Goal: Task Accomplishment & Management: Manage account settings

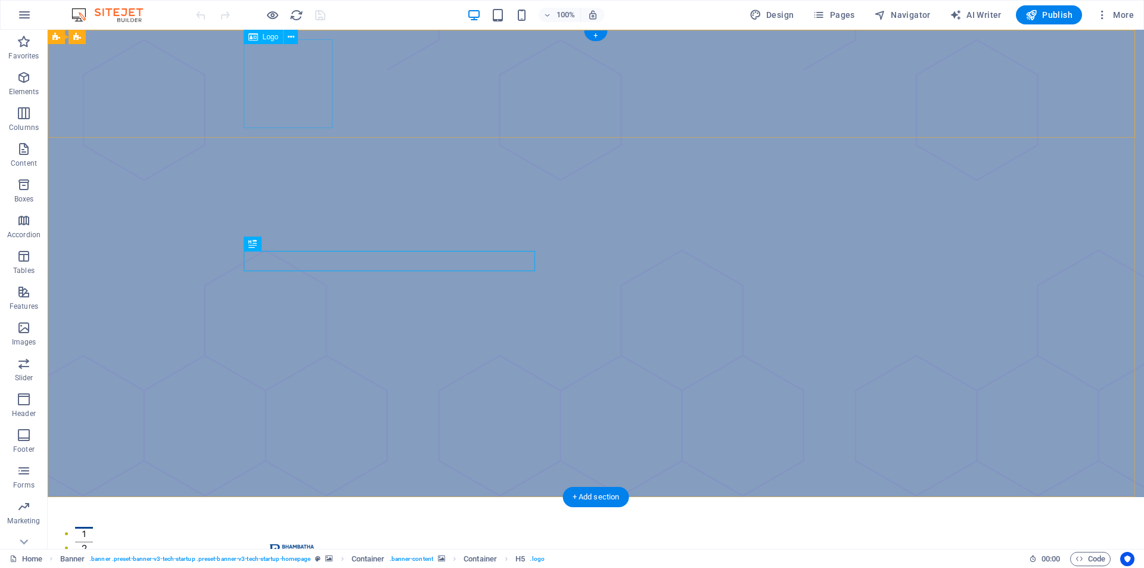
click at [308, 507] on div at bounding box center [596, 551] width 696 height 89
select select "px"
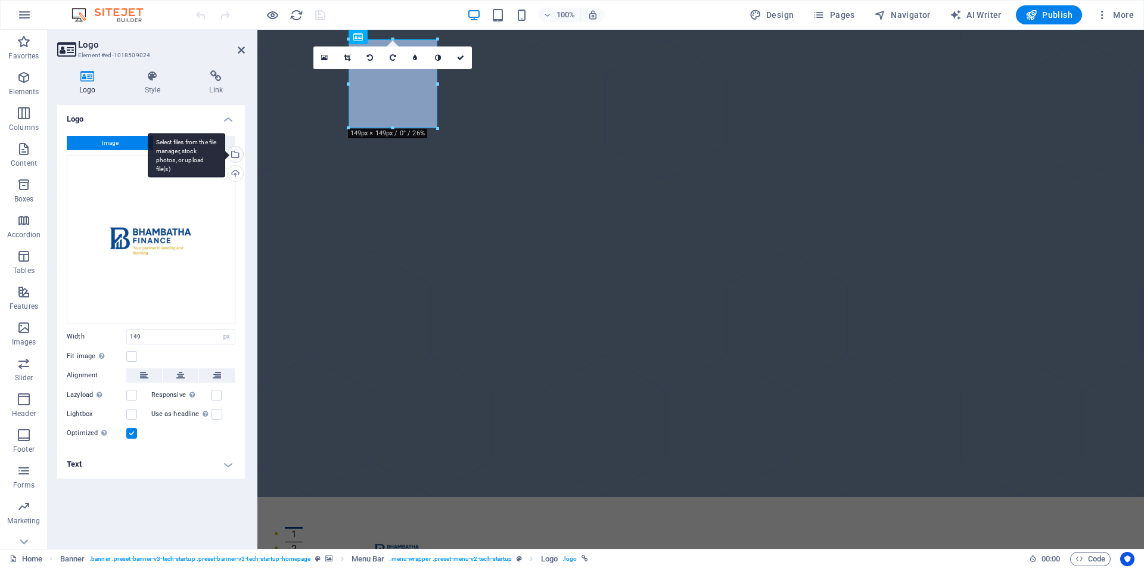
click at [225, 154] on div "Select files from the file manager, stock photos, or upload file(s)" at bounding box center [186, 155] width 77 height 45
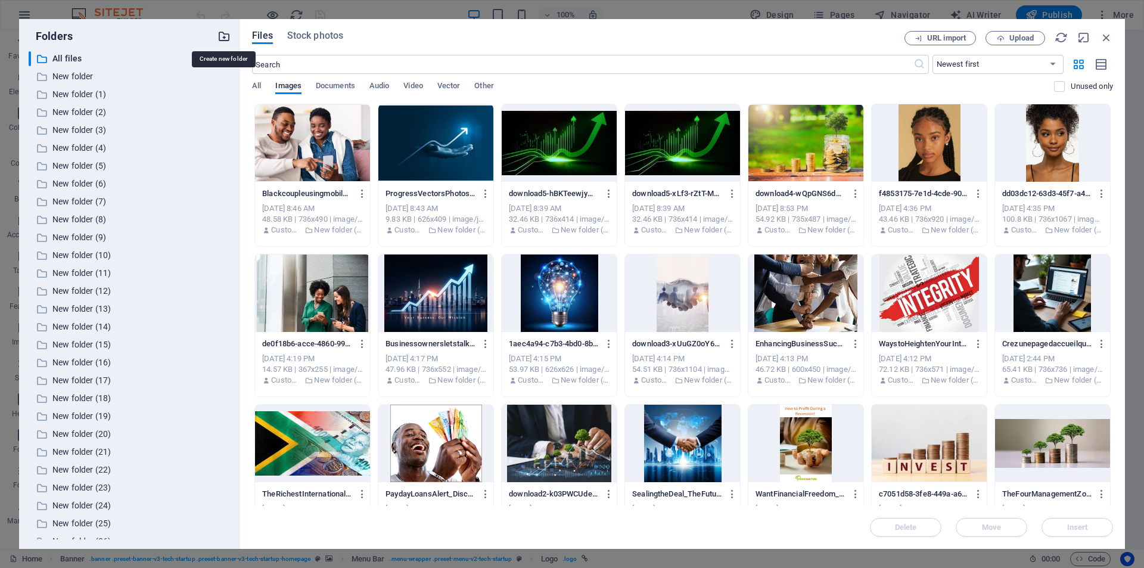
click at [219, 33] on icon "button" at bounding box center [224, 36] width 13 height 13
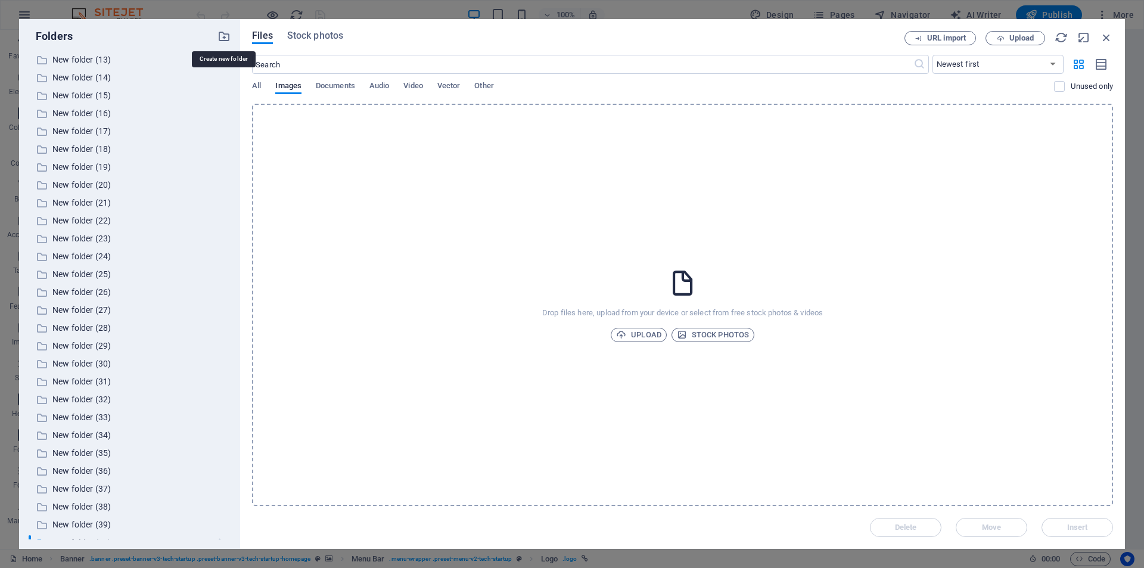
scroll to position [262, 0]
click at [620, 336] on icon "button" at bounding box center [621, 335] width 10 height 10
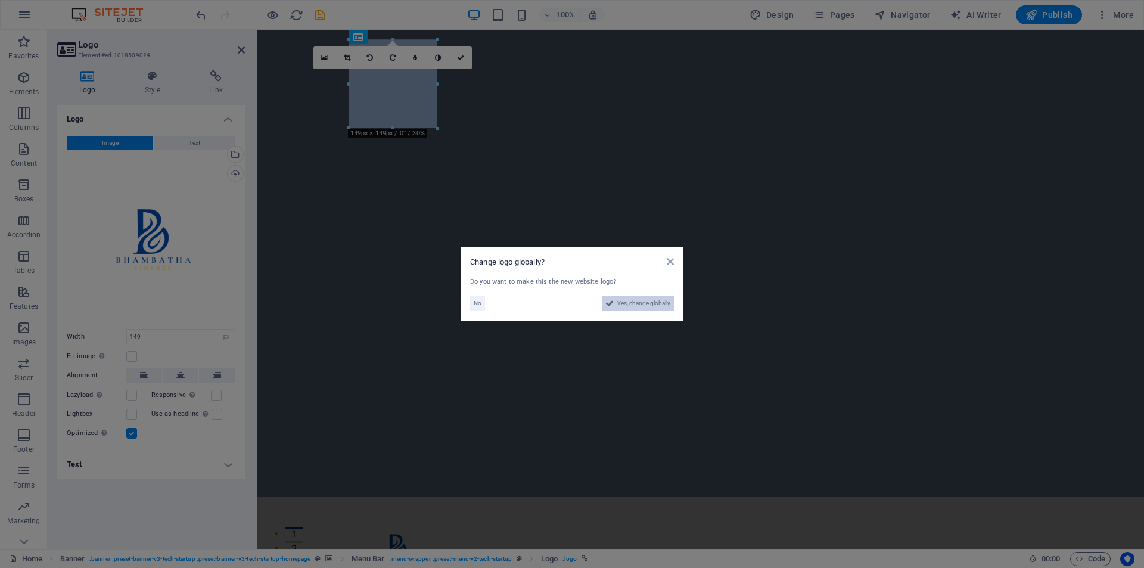
click at [630, 300] on span "Yes, change globally" at bounding box center [644, 303] width 53 height 14
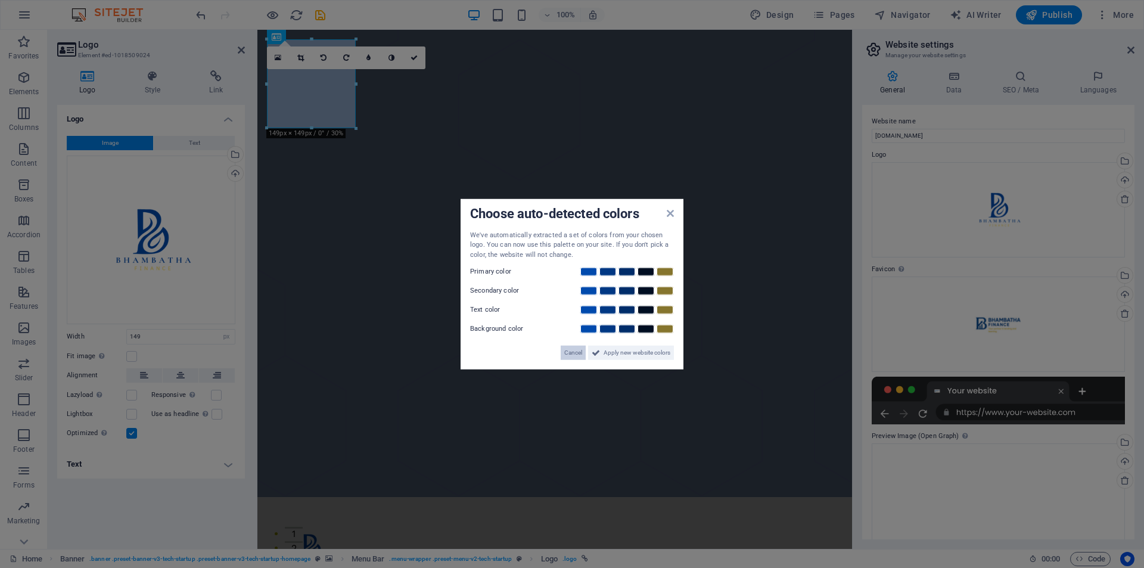
click at [572, 353] on span "Cancel" at bounding box center [573, 353] width 18 height 14
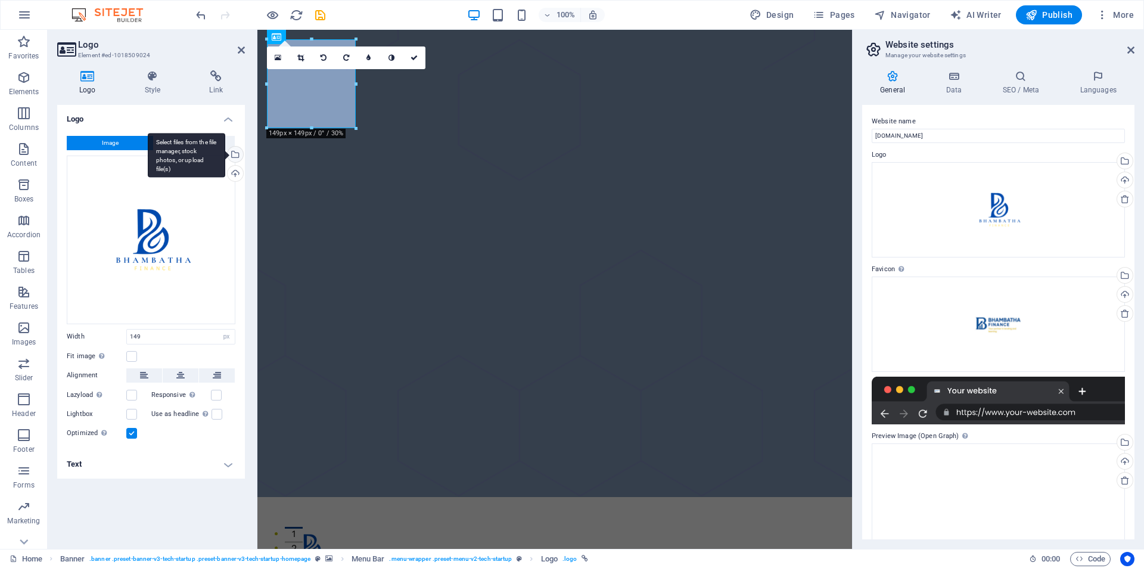
click at [240, 157] on div "Select files from the file manager, stock photos, or upload file(s)" at bounding box center [234, 156] width 18 height 18
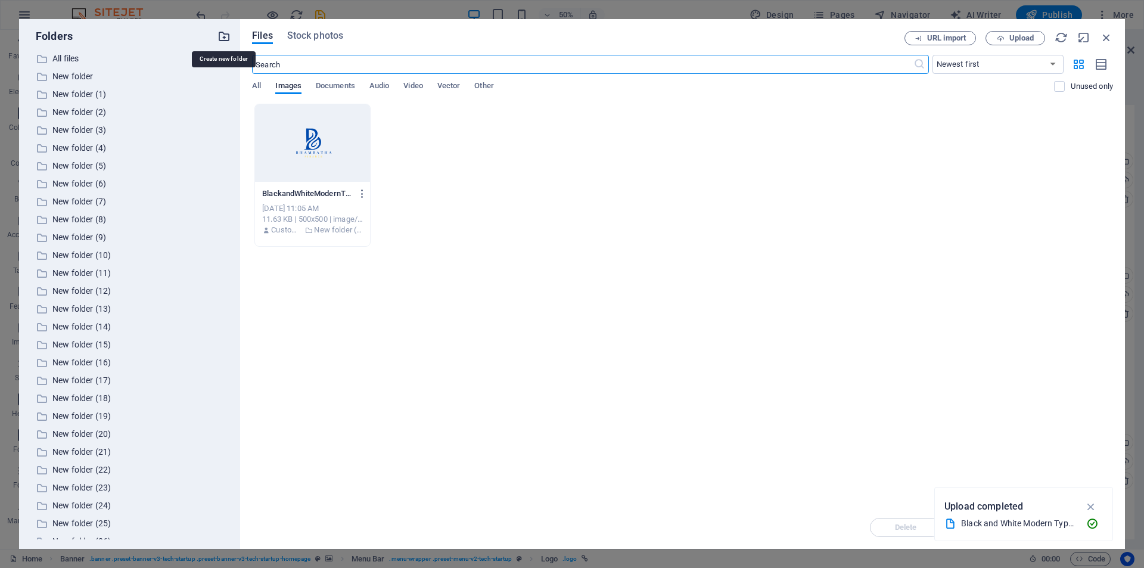
click at [222, 35] on icon "button" at bounding box center [224, 36] width 13 height 13
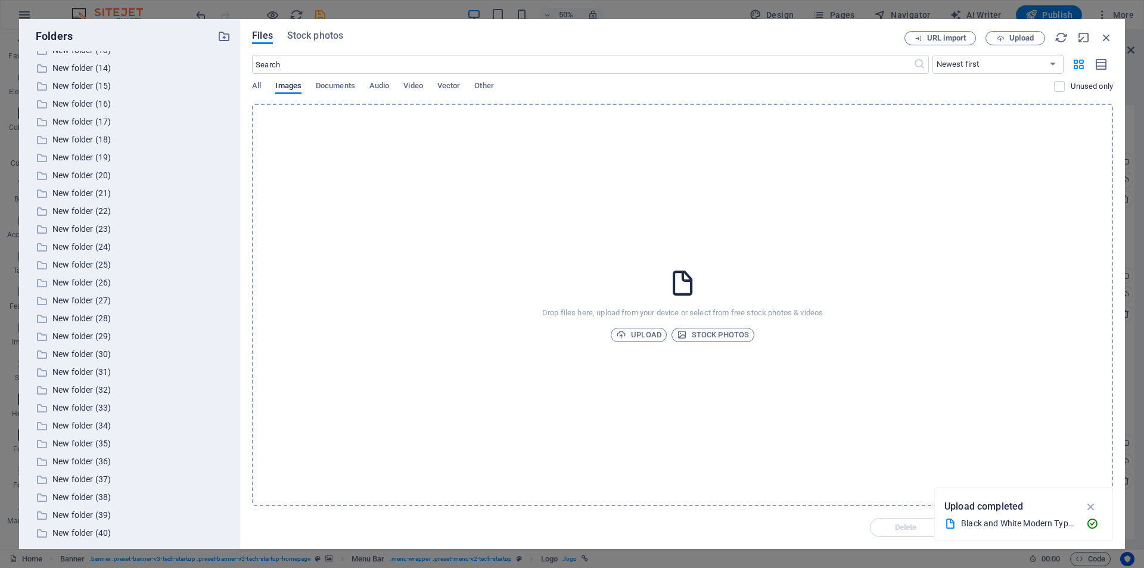
scroll to position [280, 0]
click at [629, 337] on span "Upload" at bounding box center [638, 335] width 45 height 14
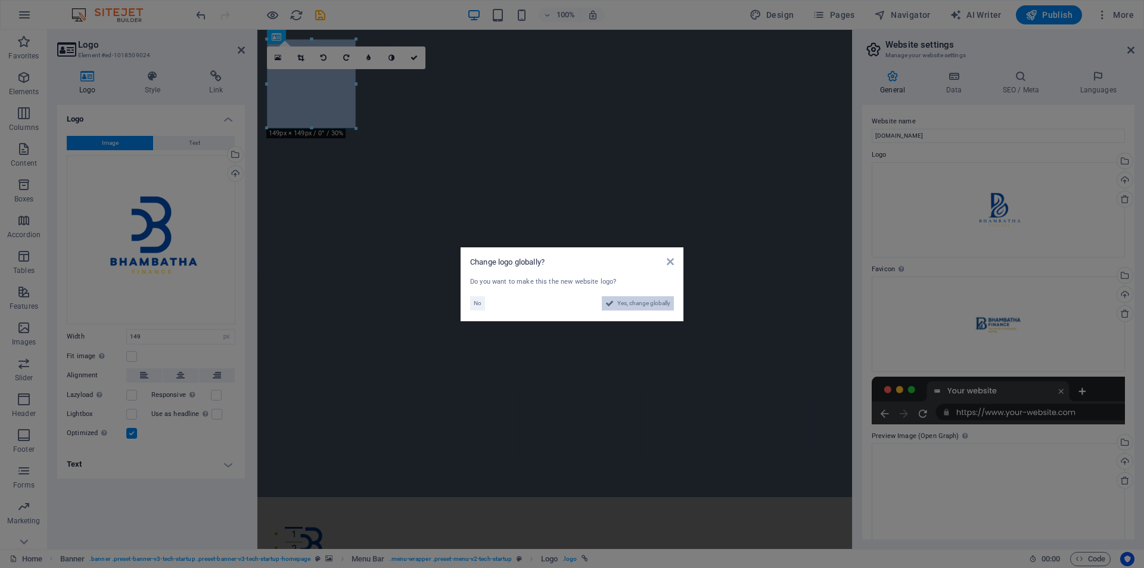
click at [607, 302] on icon at bounding box center [610, 303] width 8 height 14
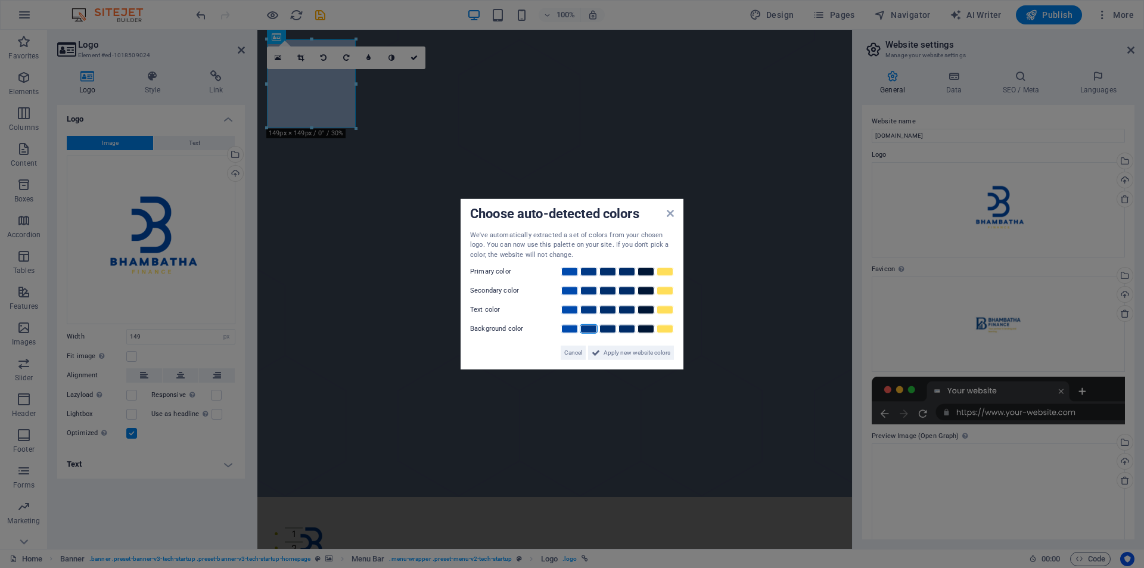
click at [591, 331] on link at bounding box center [589, 329] width 18 height 10
click at [660, 293] on link at bounding box center [665, 291] width 18 height 10
drag, startPoint x: 612, startPoint y: 353, endPoint x: 355, endPoint y: 323, distance: 259.3
click at [612, 353] on span "Apply new website colors" at bounding box center [637, 353] width 67 height 14
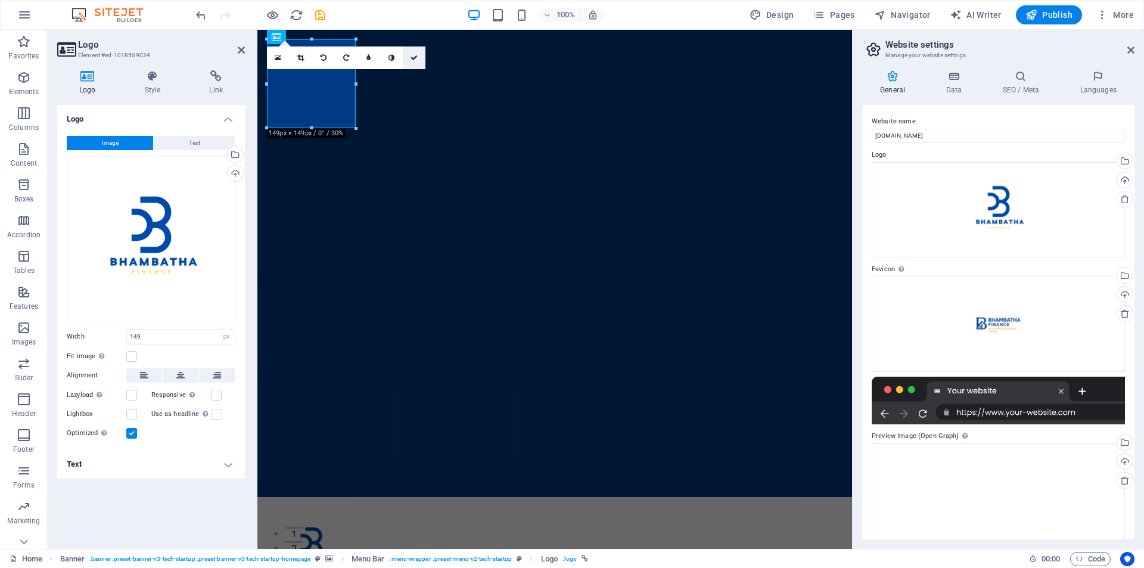
click at [412, 53] on link at bounding box center [414, 57] width 23 height 23
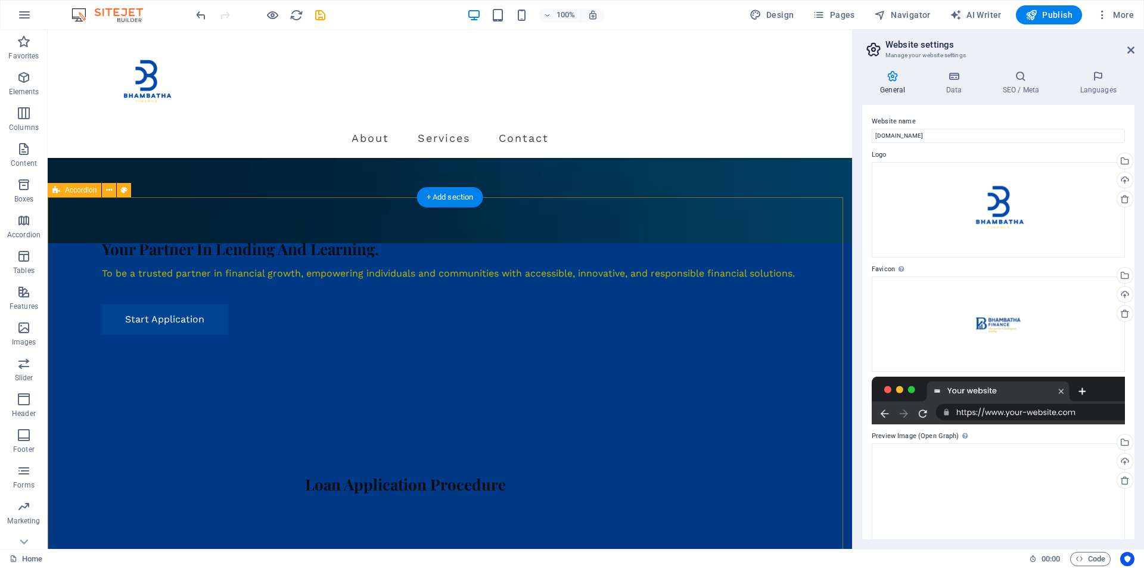
scroll to position [741, 0]
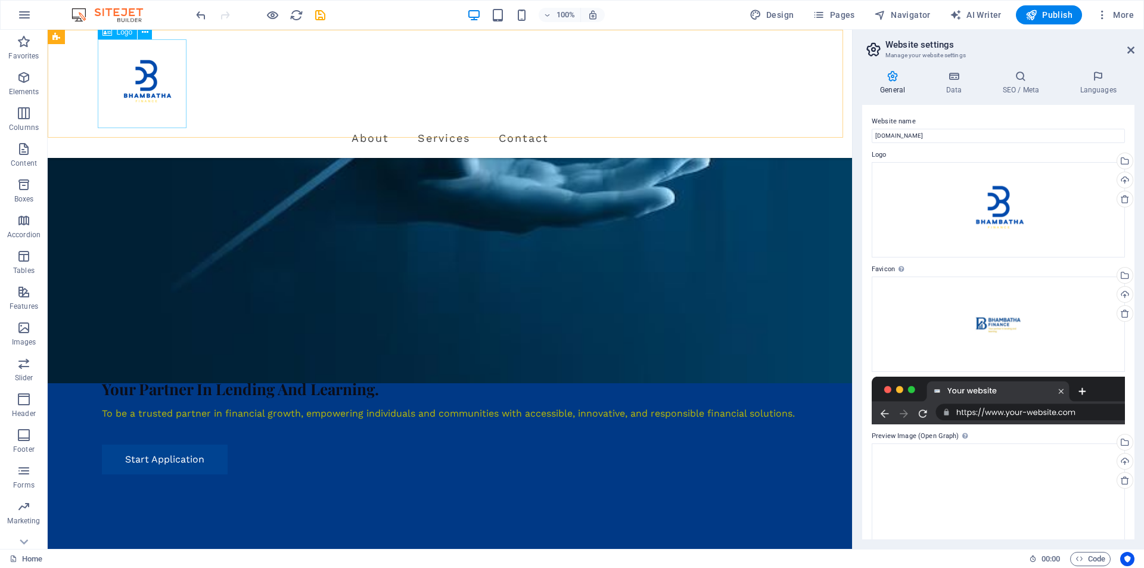
click at [161, 75] on div at bounding box center [450, 83] width 696 height 89
select select "px"
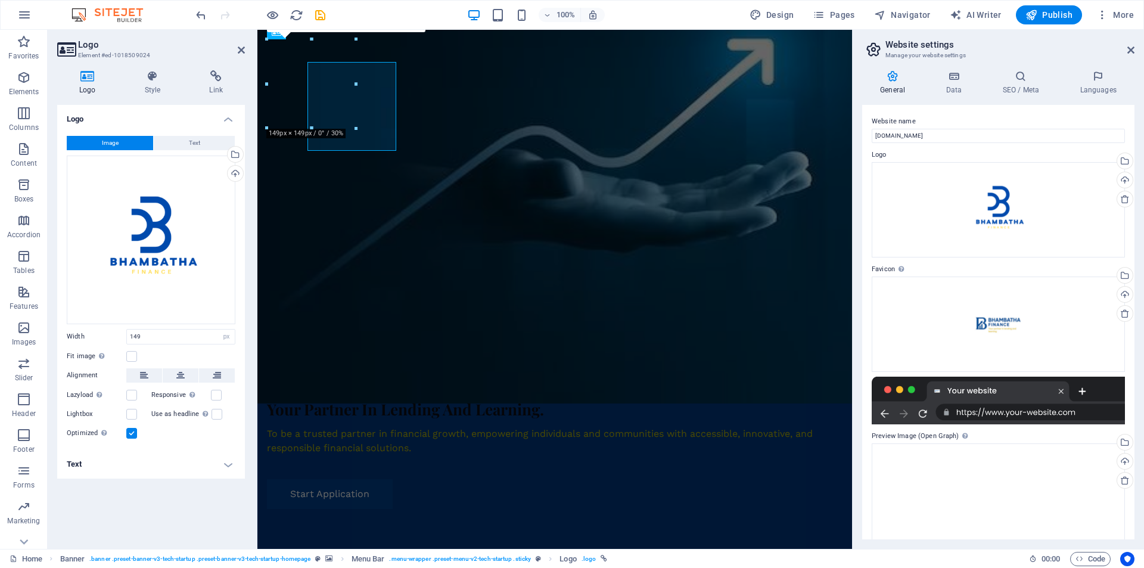
scroll to position [0, 0]
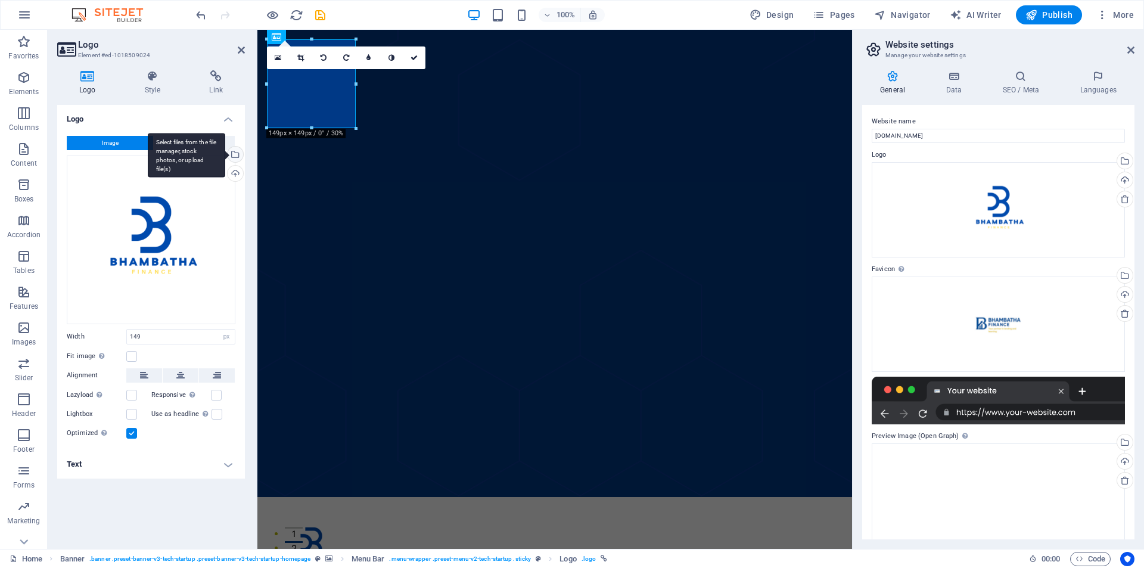
click at [236, 154] on div "Select files from the file manager, stock photos, or upload file(s)" at bounding box center [234, 156] width 18 height 18
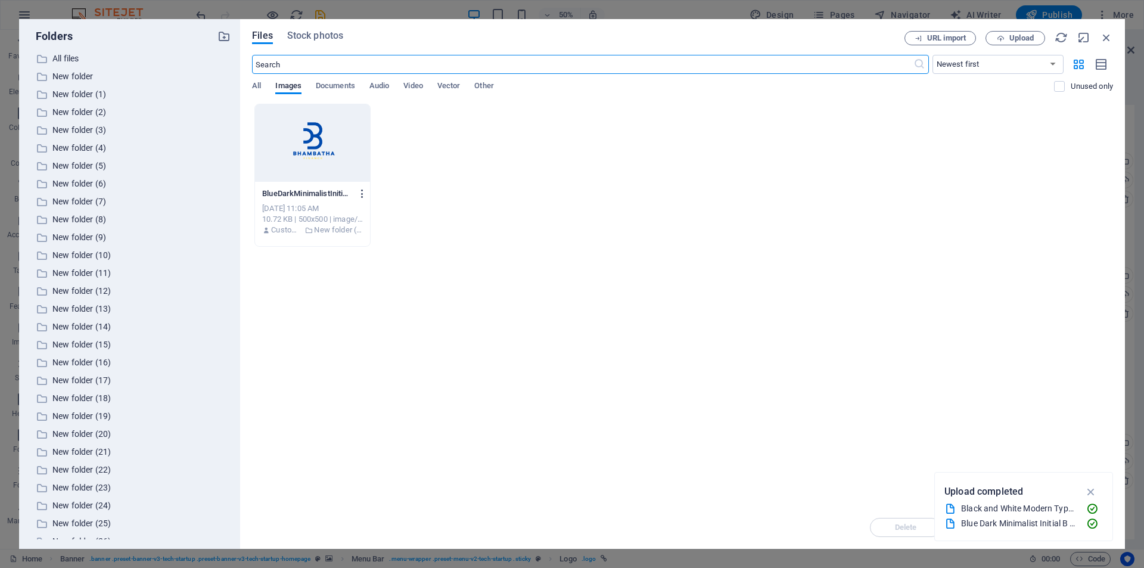
click at [361, 192] on icon "button" at bounding box center [362, 193] width 11 height 11
click at [337, 425] on div at bounding box center [332, 425] width 21 height 12
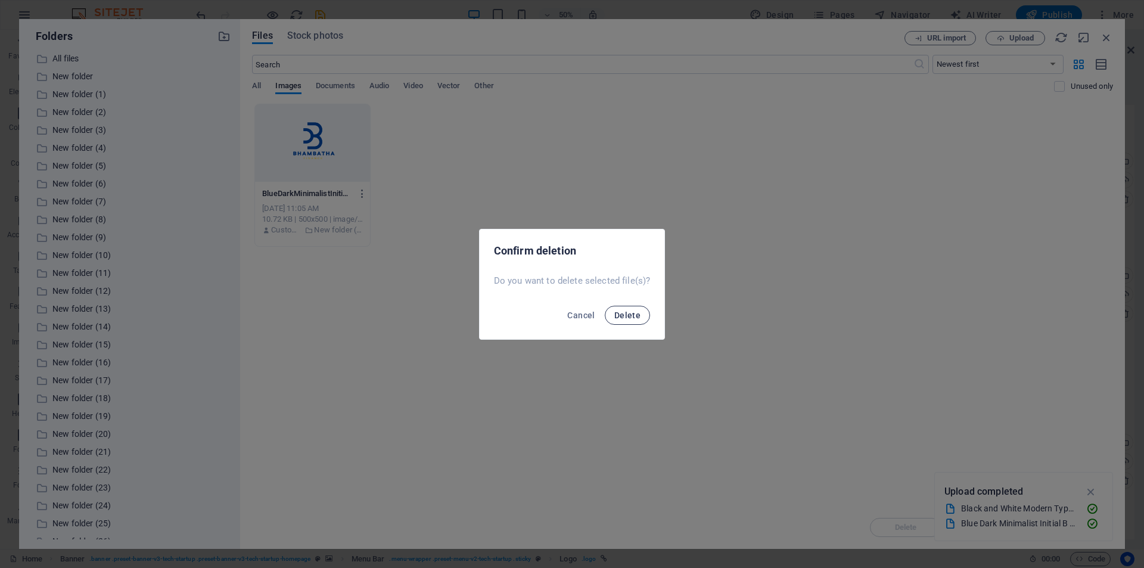
click at [615, 311] on button "Delete" at bounding box center [627, 315] width 45 height 19
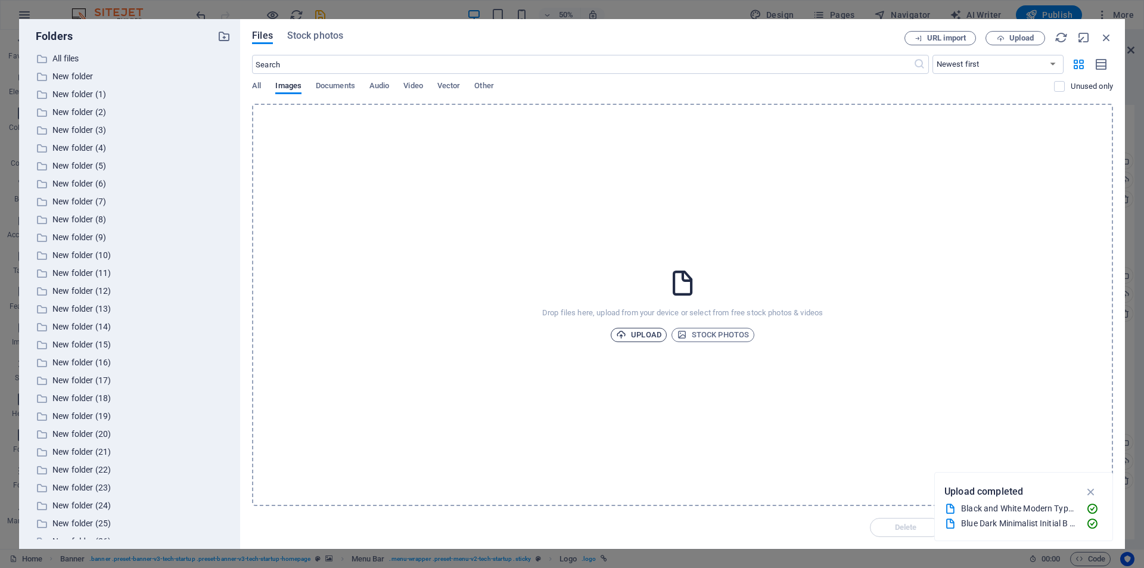
click at [641, 331] on span "Upload" at bounding box center [638, 335] width 45 height 14
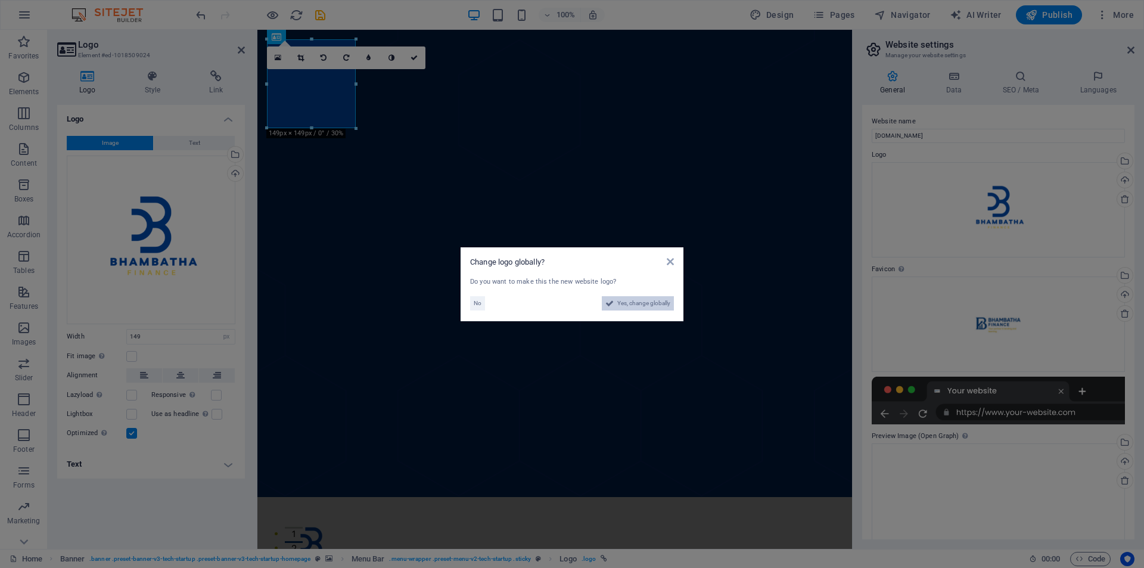
click at [616, 300] on button "Yes, change globally" at bounding box center [638, 303] width 72 height 14
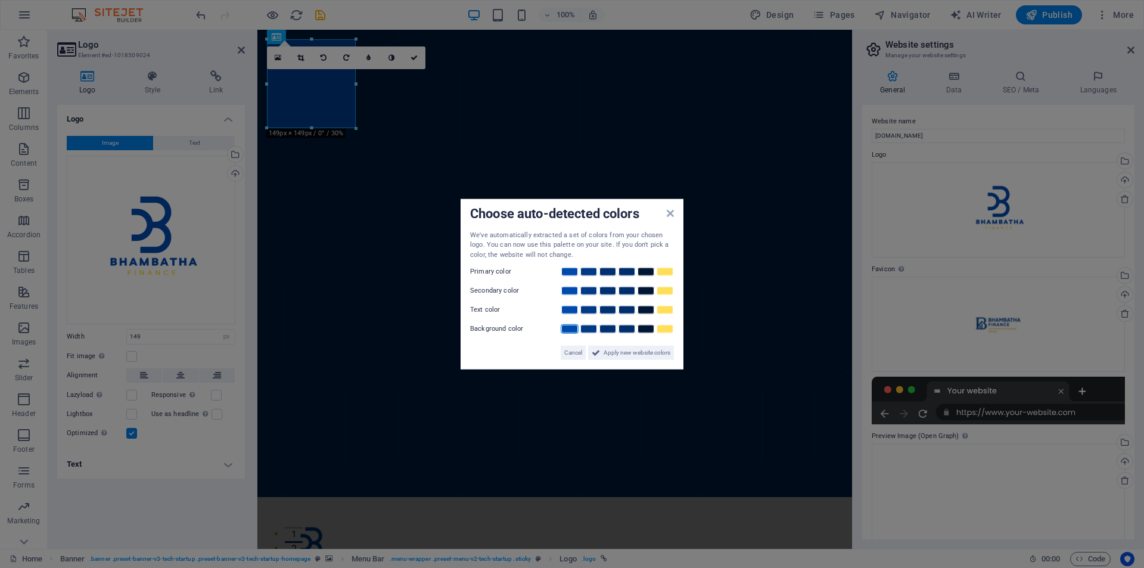
click at [573, 326] on link at bounding box center [570, 329] width 18 height 10
click at [569, 311] on link at bounding box center [570, 310] width 18 height 10
click at [565, 291] on link at bounding box center [570, 291] width 18 height 10
click at [659, 270] on link at bounding box center [665, 272] width 18 height 10
click at [637, 349] on span "Apply new website colors" at bounding box center [637, 353] width 67 height 14
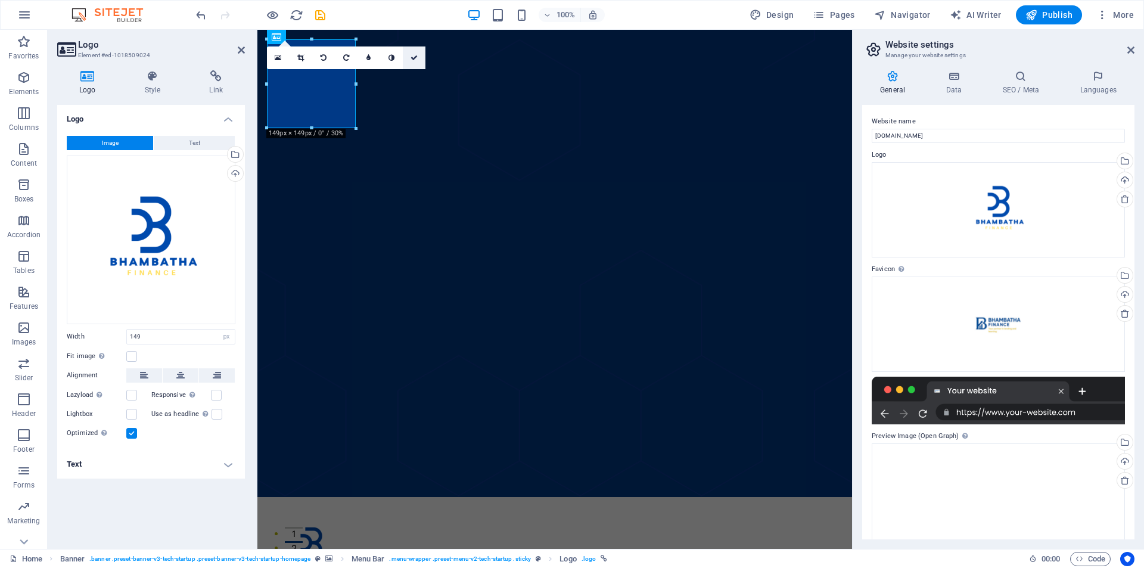
click at [409, 56] on link at bounding box center [414, 57] width 23 height 23
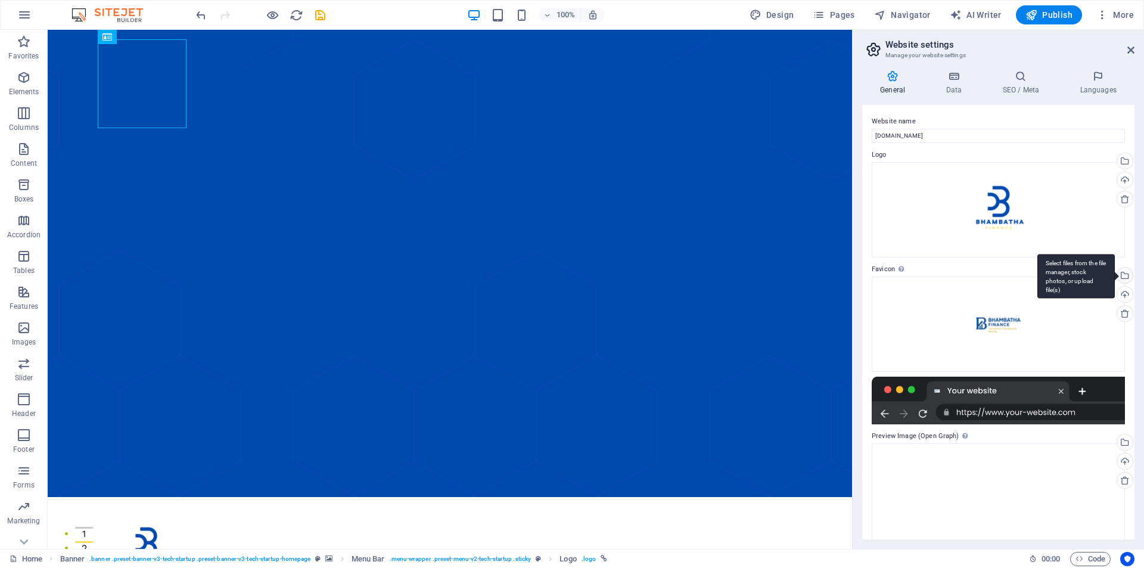
click at [1128, 271] on div "Select files from the file manager, stock photos, or upload file(s)" at bounding box center [1124, 277] width 18 height 18
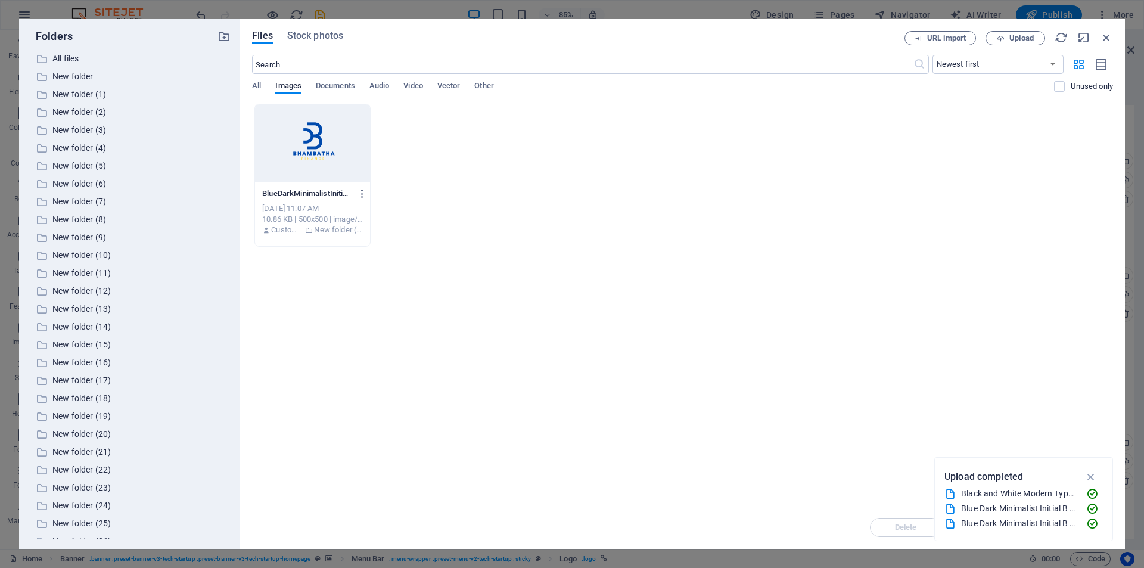
click at [313, 150] on div at bounding box center [312, 142] width 115 height 77
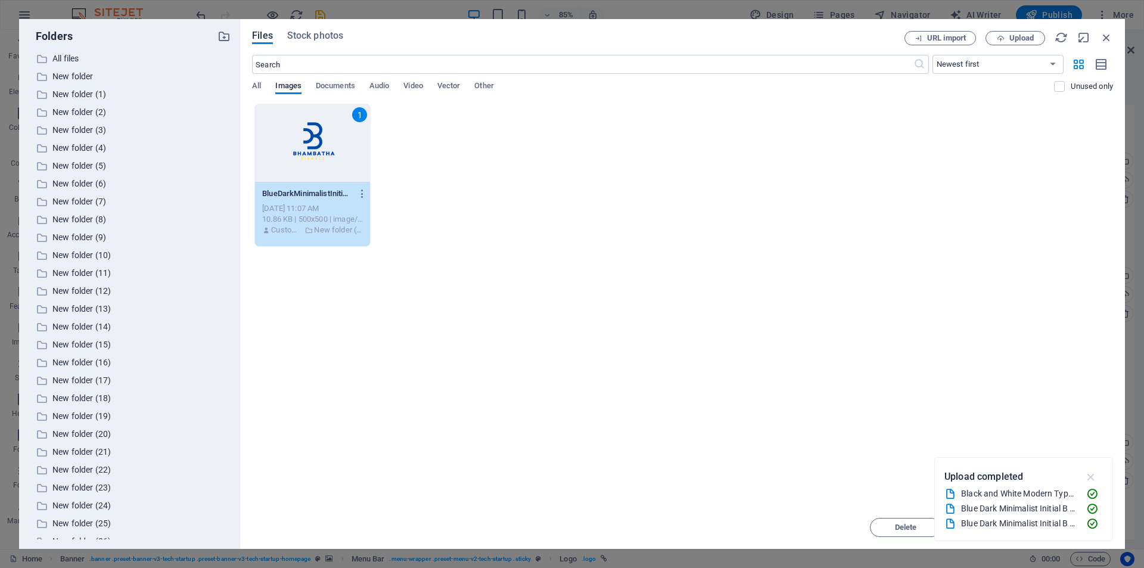
click at [1090, 476] on icon "button" at bounding box center [1092, 476] width 14 height 13
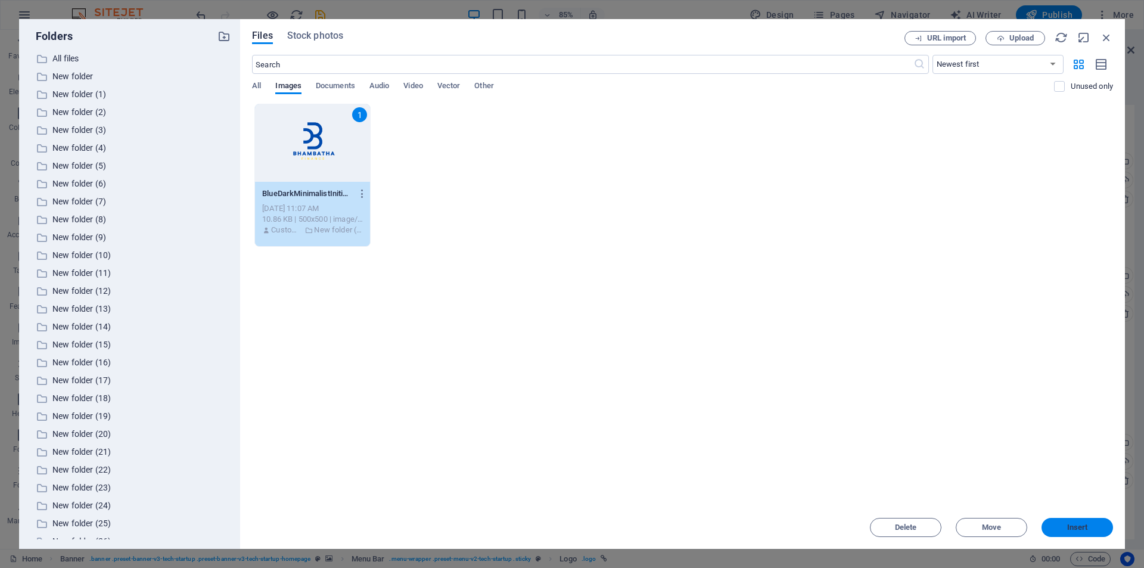
click at [1093, 523] on button "Insert" at bounding box center [1078, 527] width 72 height 19
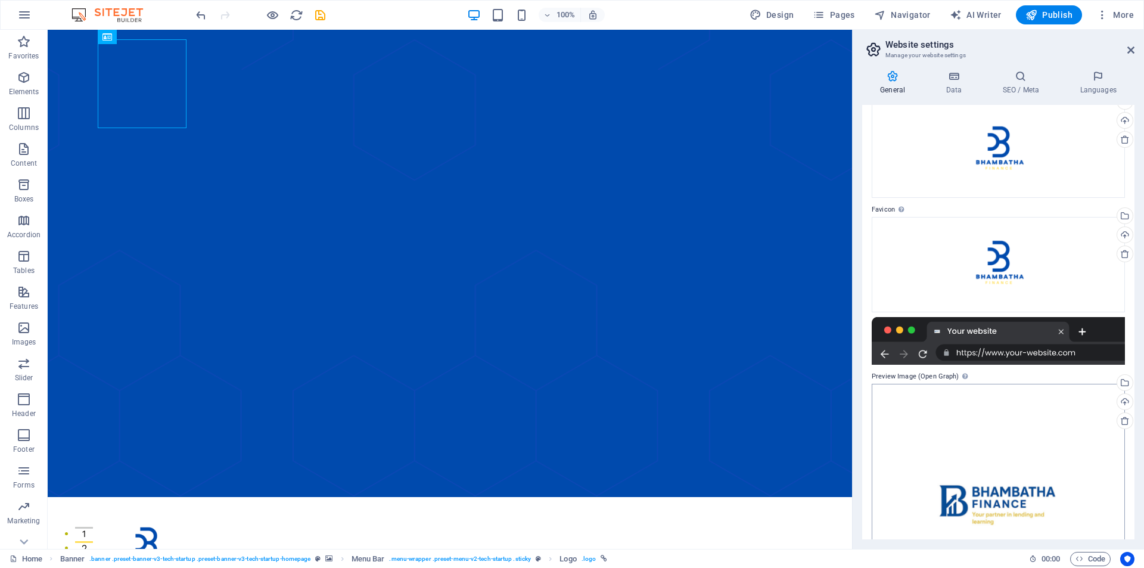
scroll to position [119, 0]
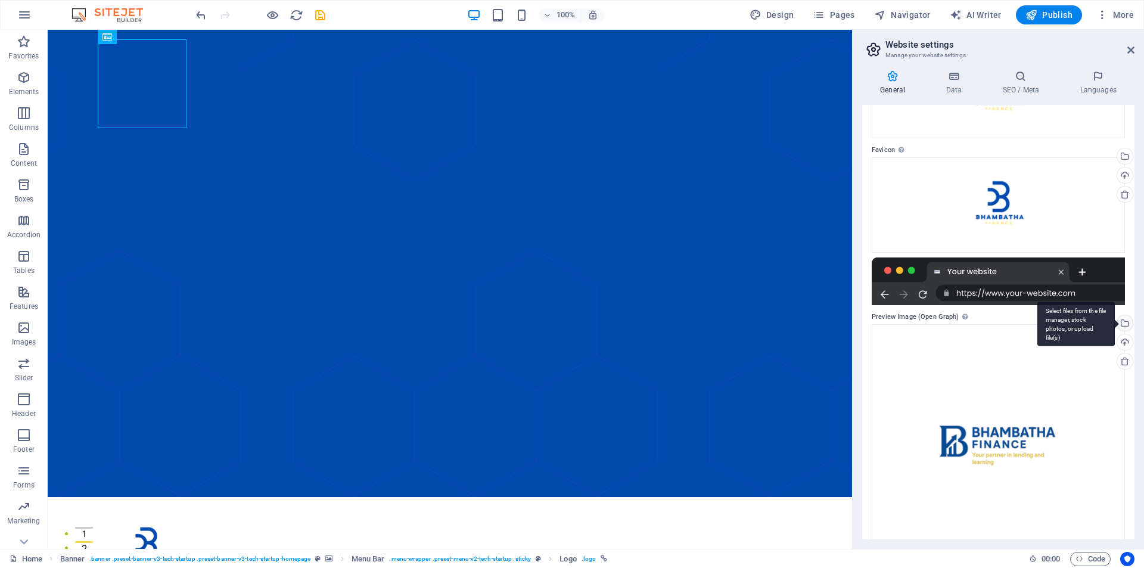
click at [1122, 324] on div "Select files from the file manager, stock photos, or upload file(s)" at bounding box center [1124, 324] width 18 height 18
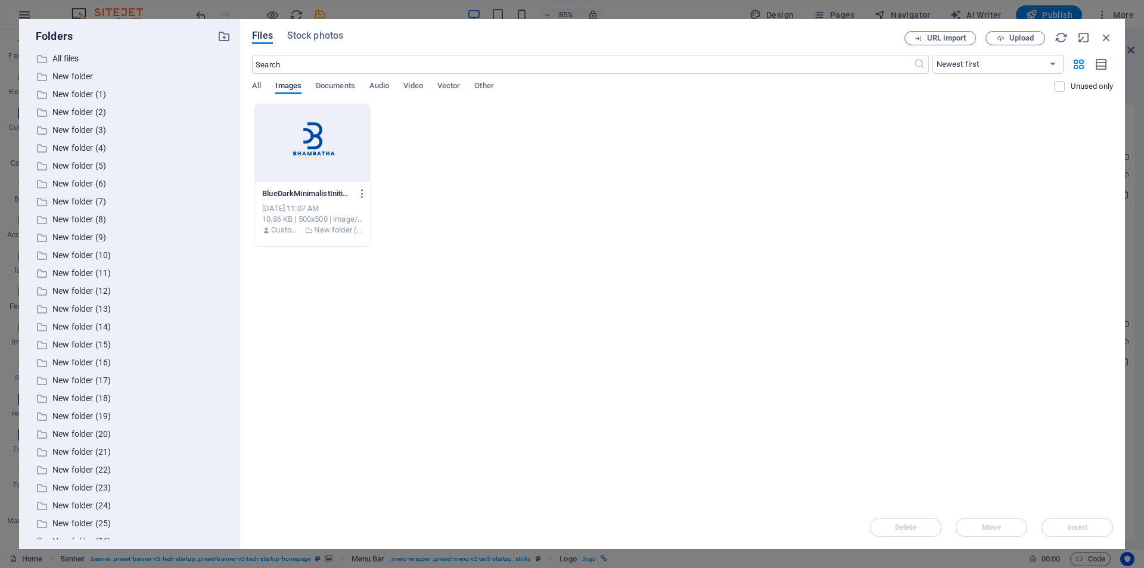
click at [286, 139] on div at bounding box center [312, 142] width 115 height 77
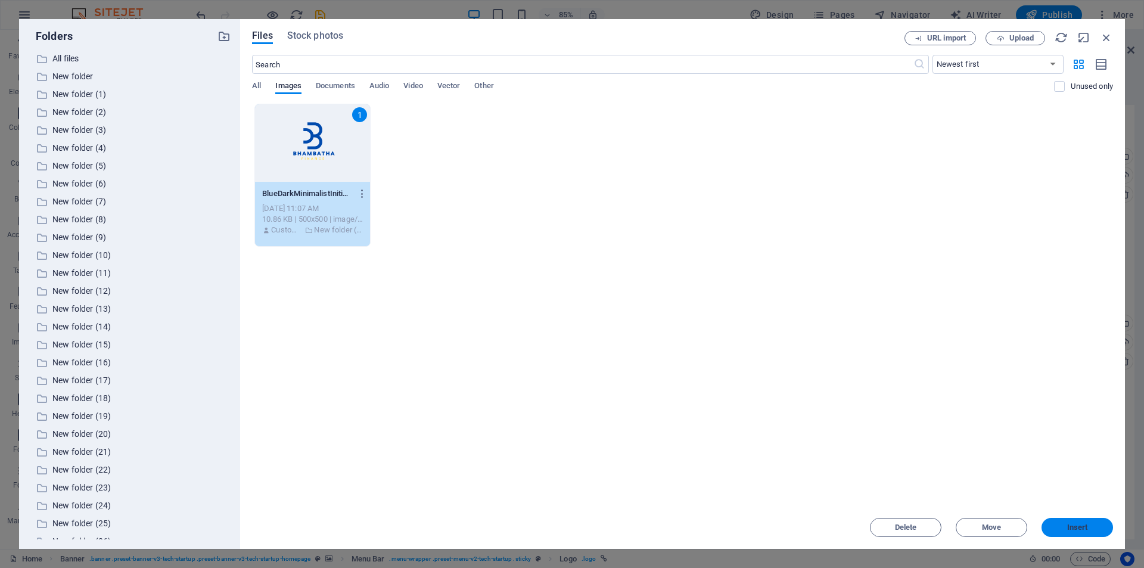
click at [1068, 524] on span "Insert" at bounding box center [1078, 527] width 21 height 7
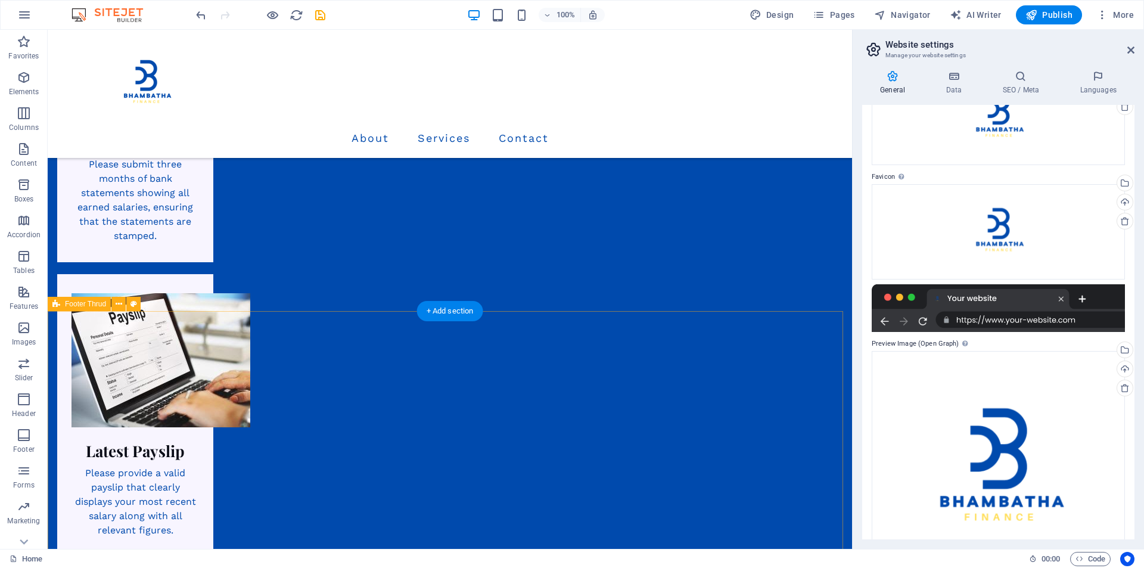
scroll to position [2050, 0]
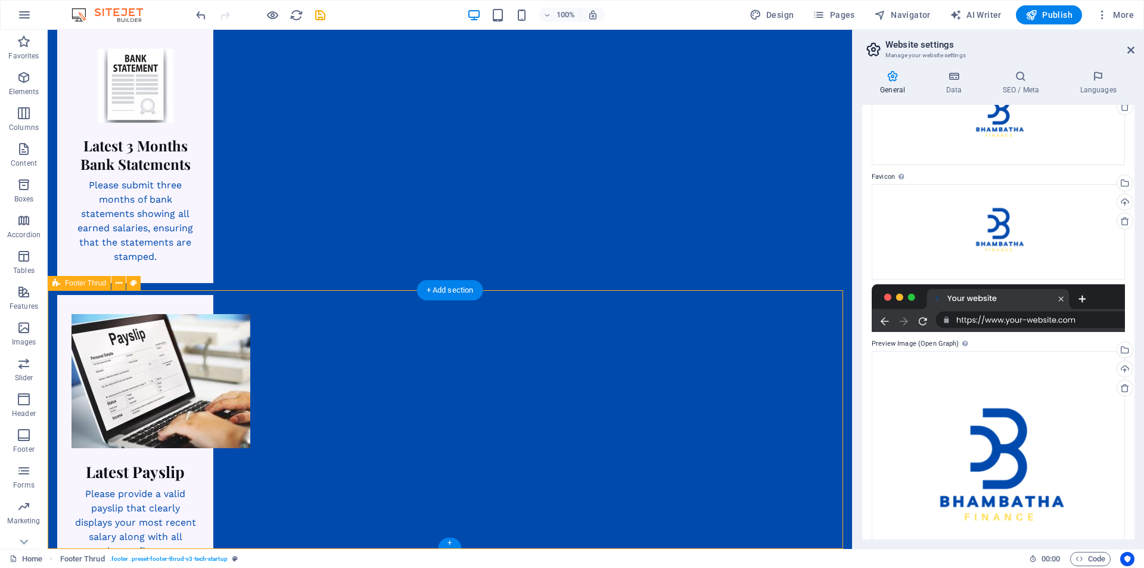
select select "footer"
select select "rem"
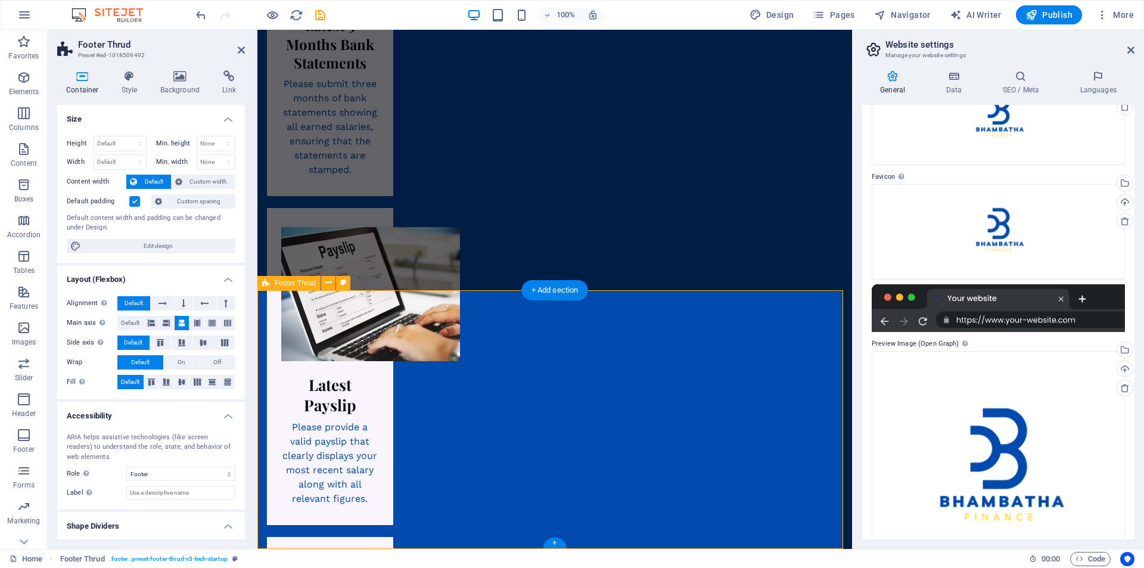
scroll to position [2071, 0]
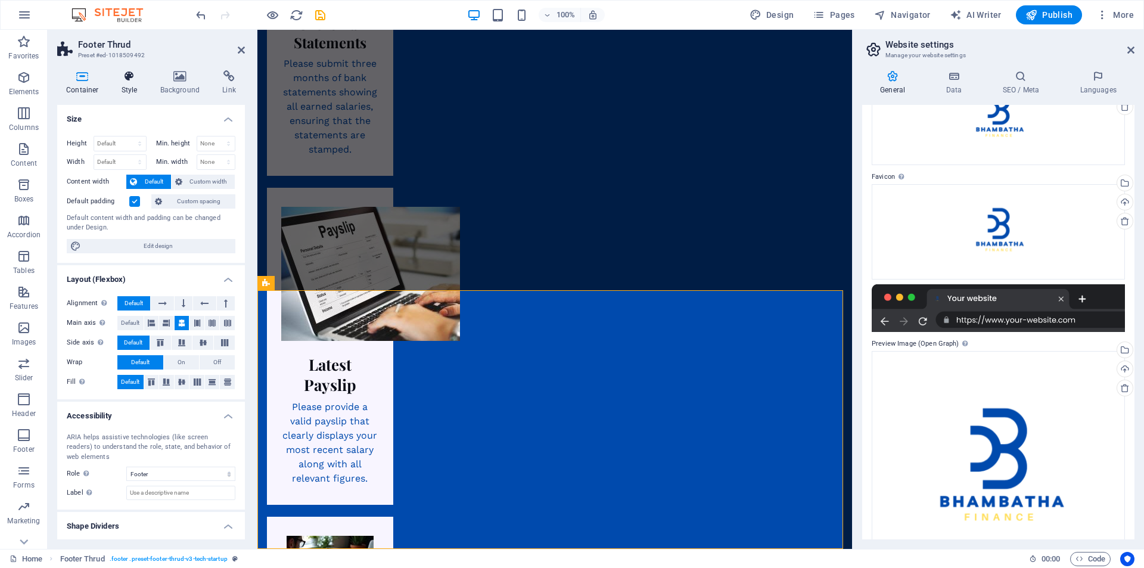
click at [138, 77] on icon at bounding box center [130, 76] width 34 height 12
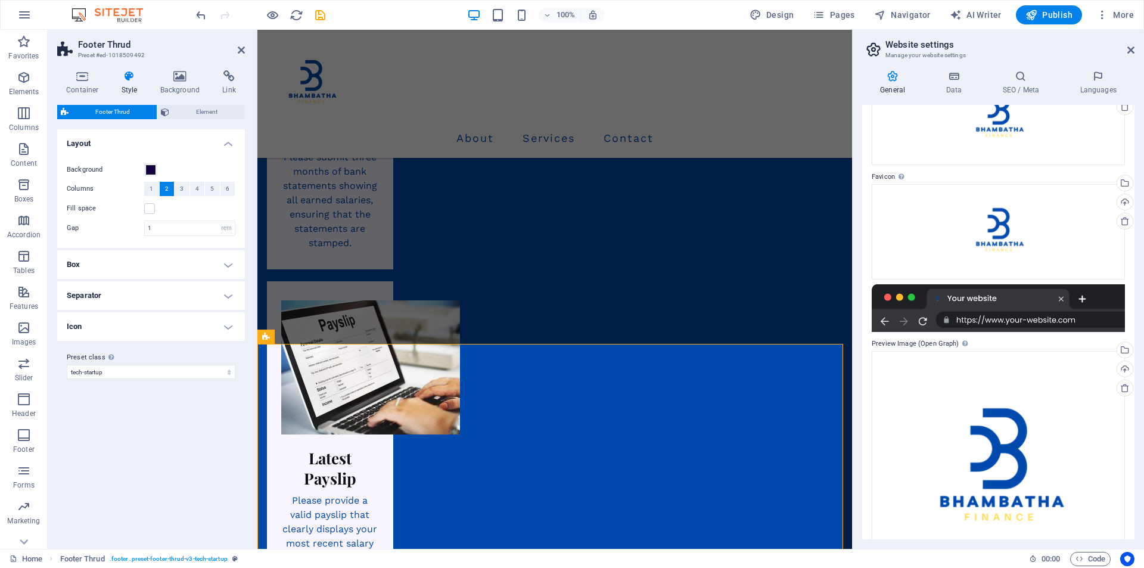
scroll to position [1953, 0]
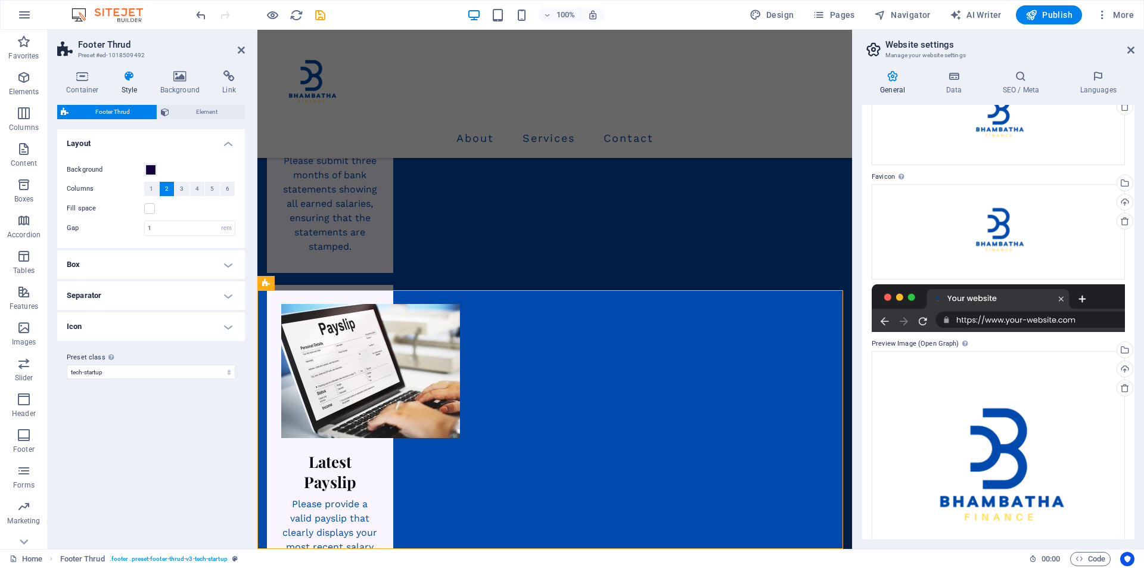
click at [150, 163] on div "Background" at bounding box center [151, 170] width 169 height 14
click at [148, 166] on span at bounding box center [151, 170] width 10 height 10
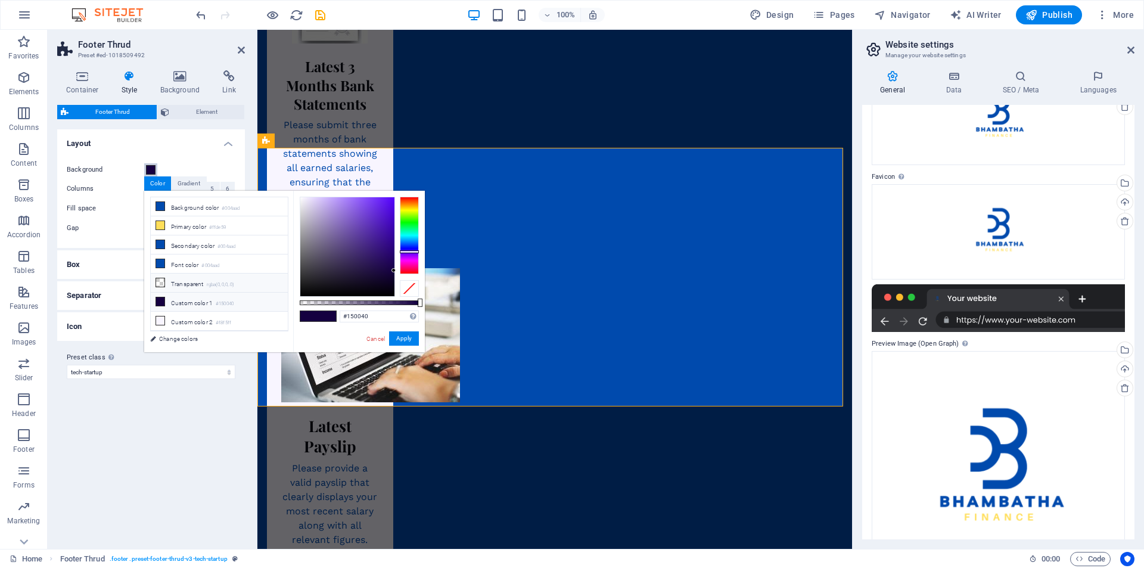
scroll to position [2120, 0]
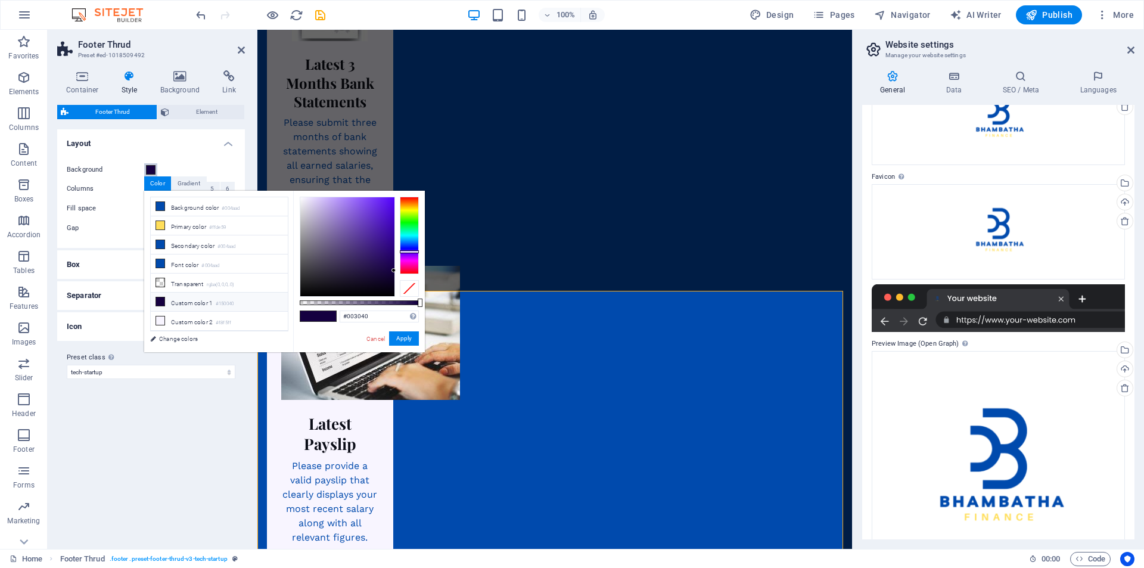
click at [402, 238] on div at bounding box center [409, 235] width 19 height 77
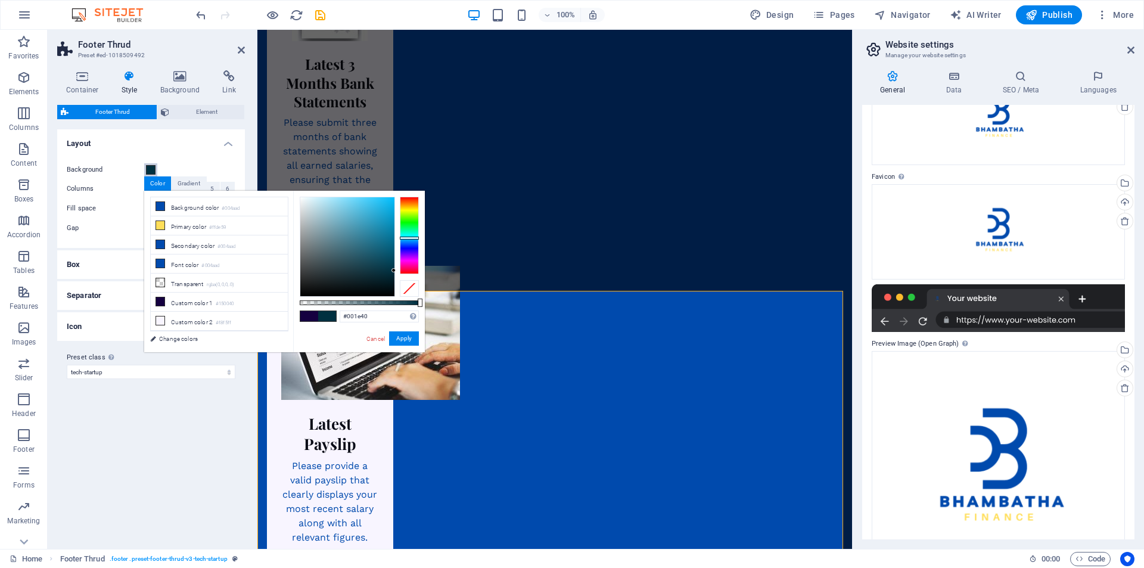
click at [405, 241] on div at bounding box center [409, 235] width 19 height 77
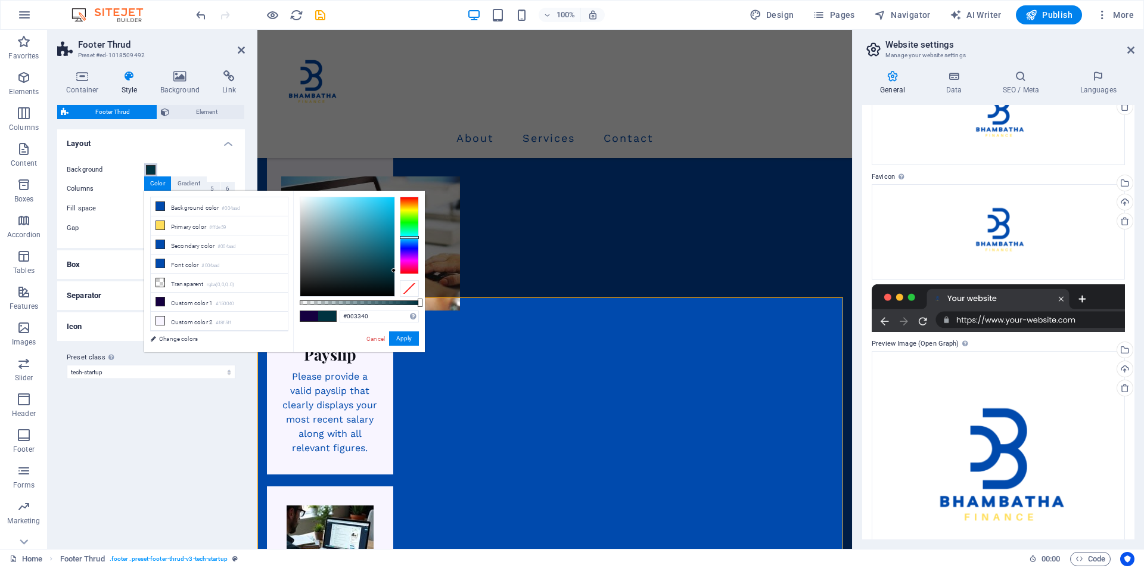
click at [401, 237] on div at bounding box center [409, 235] width 19 height 77
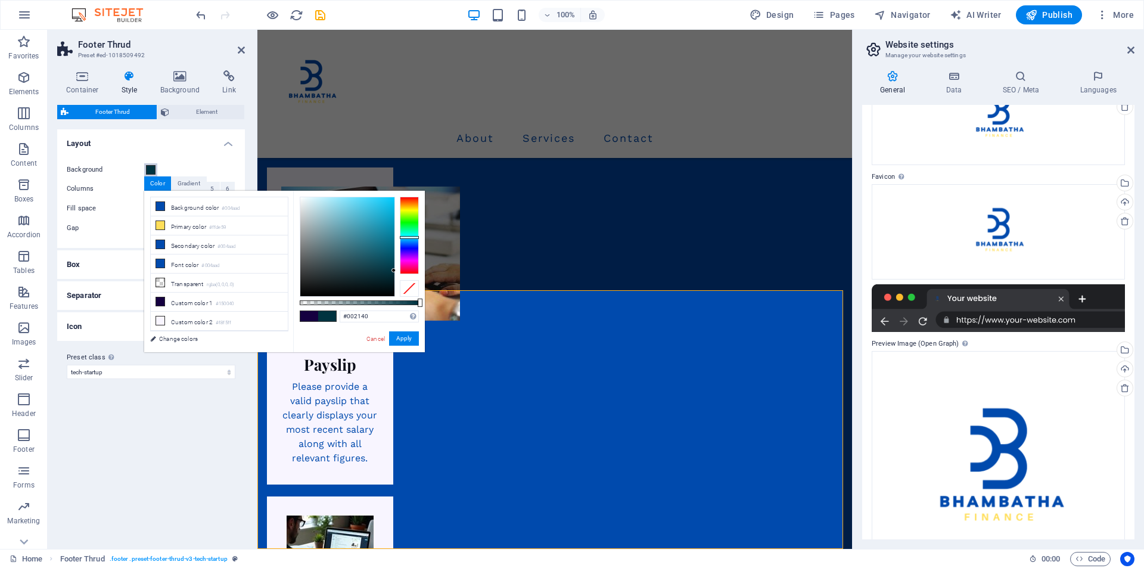
click at [401, 241] on div at bounding box center [409, 235] width 19 height 77
type input "#155a9b"
click at [381, 235] on div at bounding box center [347, 246] width 94 height 99
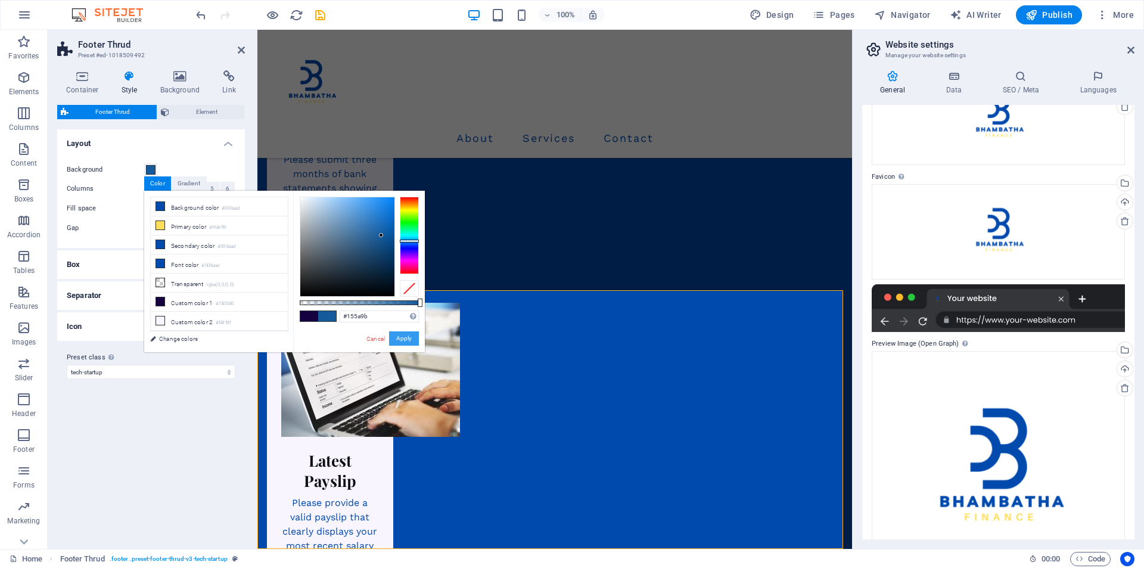
click at [403, 336] on button "Apply" at bounding box center [404, 338] width 30 height 14
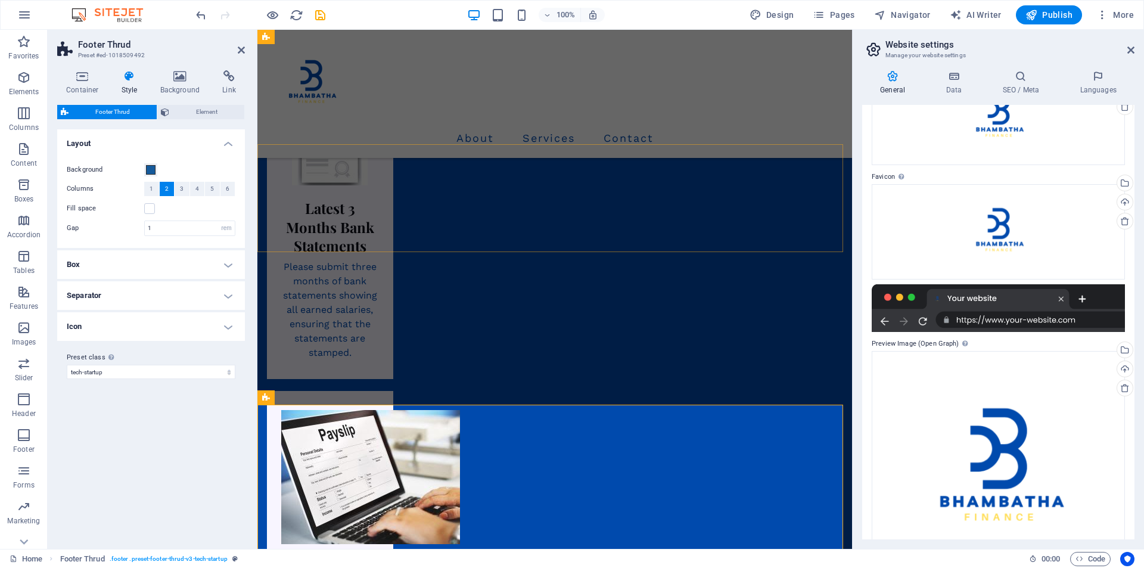
scroll to position [1953, 0]
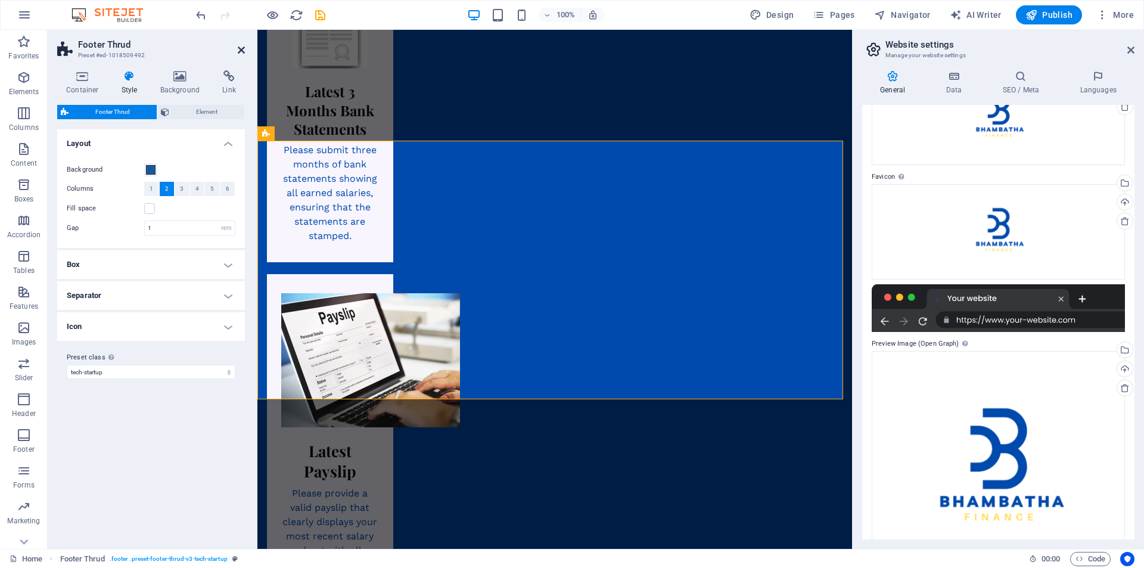
click at [242, 47] on icon at bounding box center [241, 50] width 7 height 10
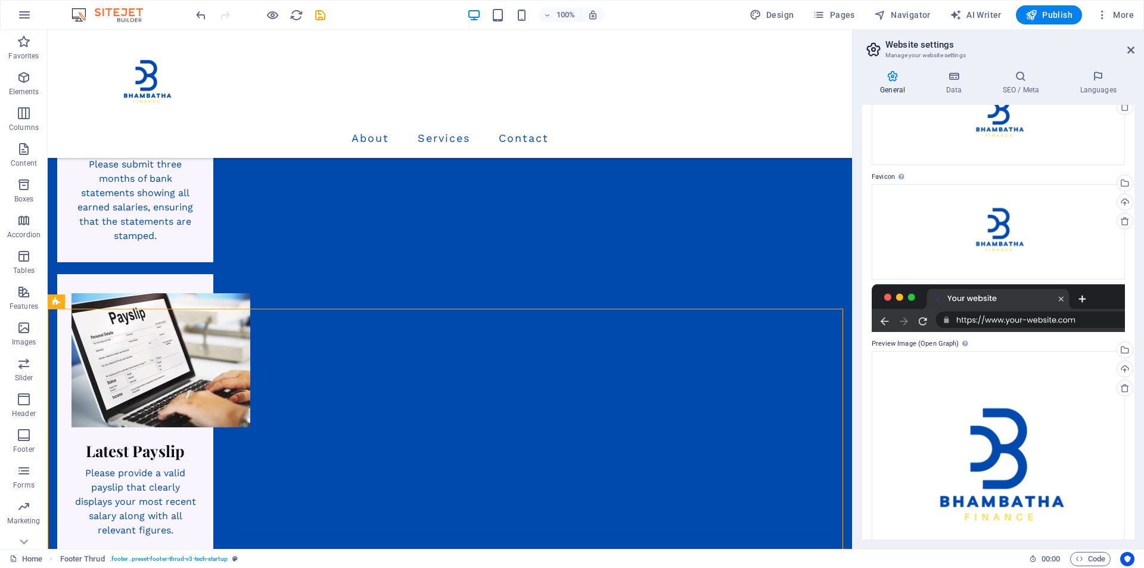
scroll to position [2050, 0]
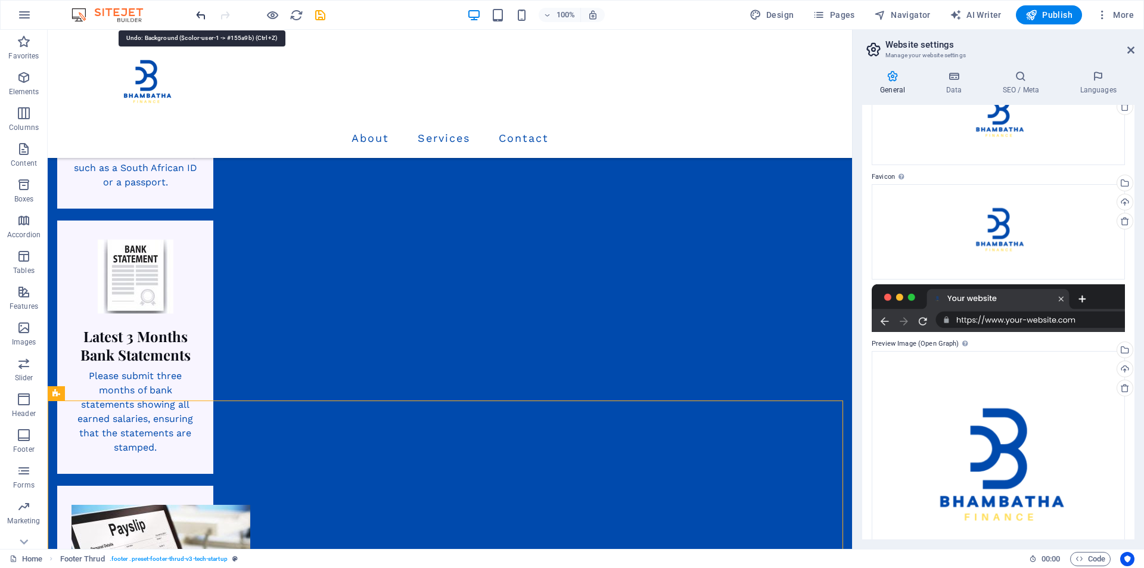
click at [200, 15] on icon "undo" at bounding box center [201, 15] width 14 height 14
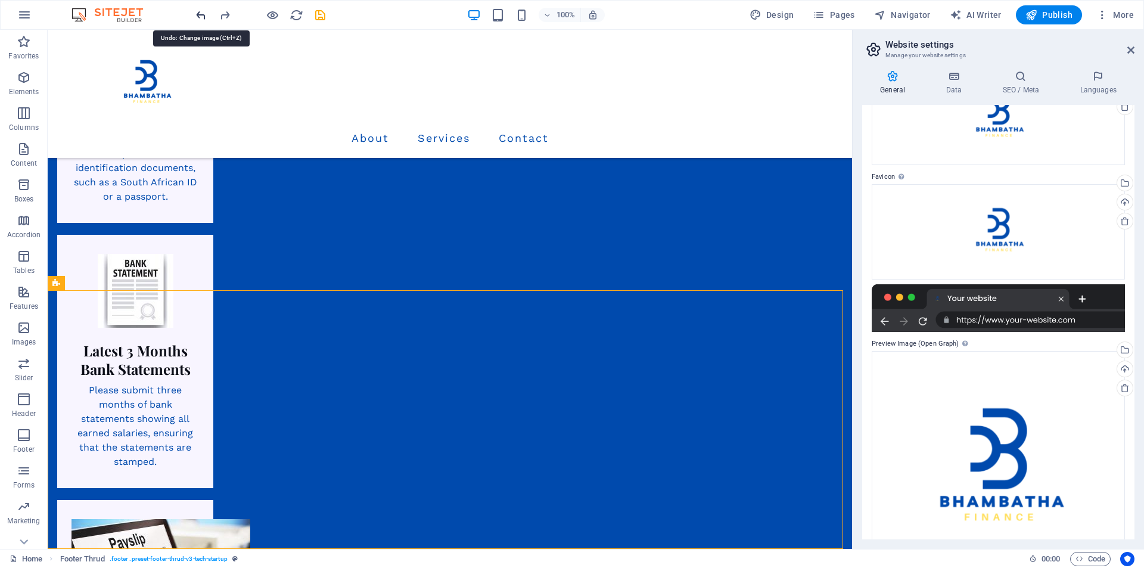
click at [200, 13] on icon "undo" at bounding box center [201, 15] width 14 height 14
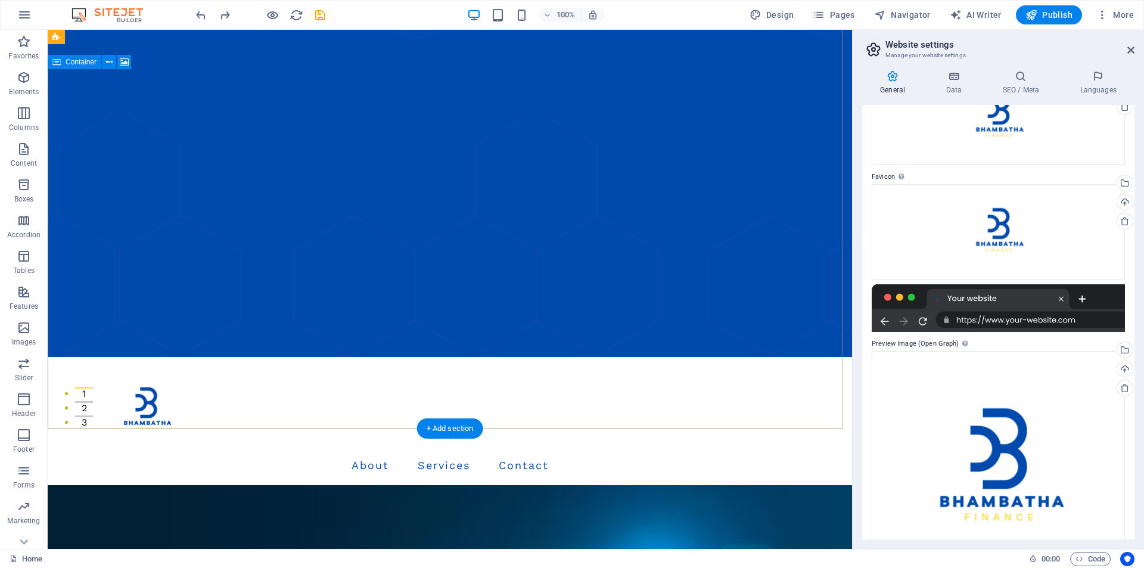
scroll to position [145, 0]
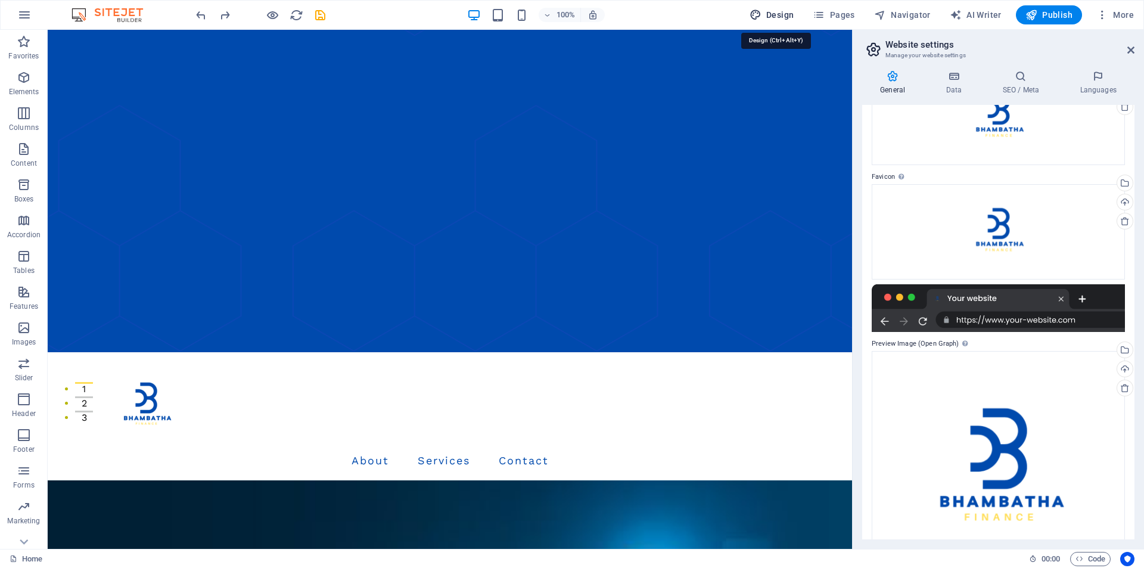
click at [767, 15] on span "Design" at bounding box center [772, 15] width 45 height 12
select select "px"
select select "400"
select select "px"
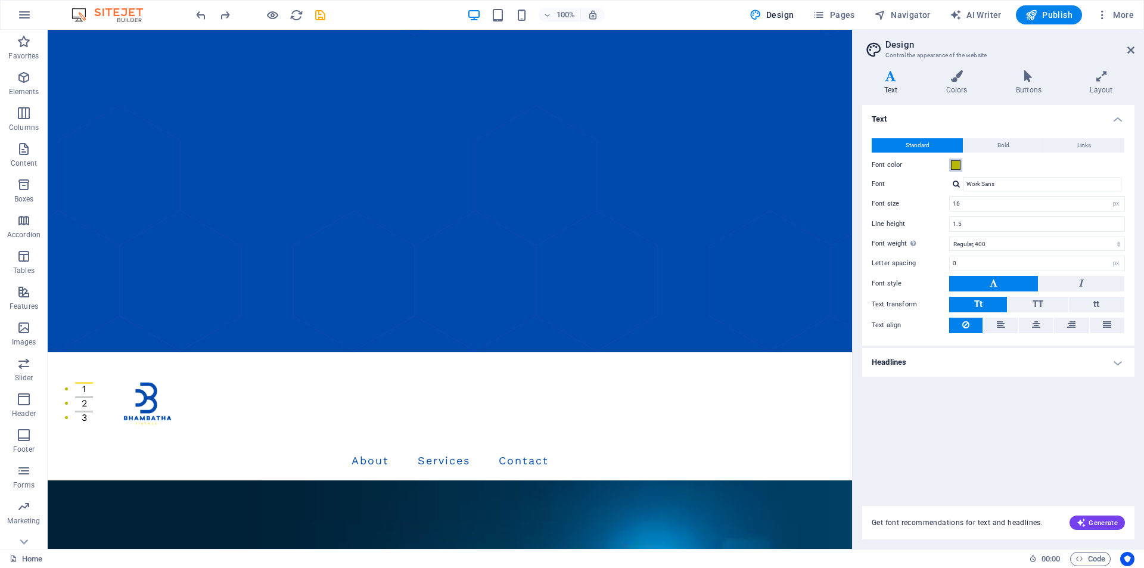
click at [960, 163] on span at bounding box center [956, 165] width 10 height 10
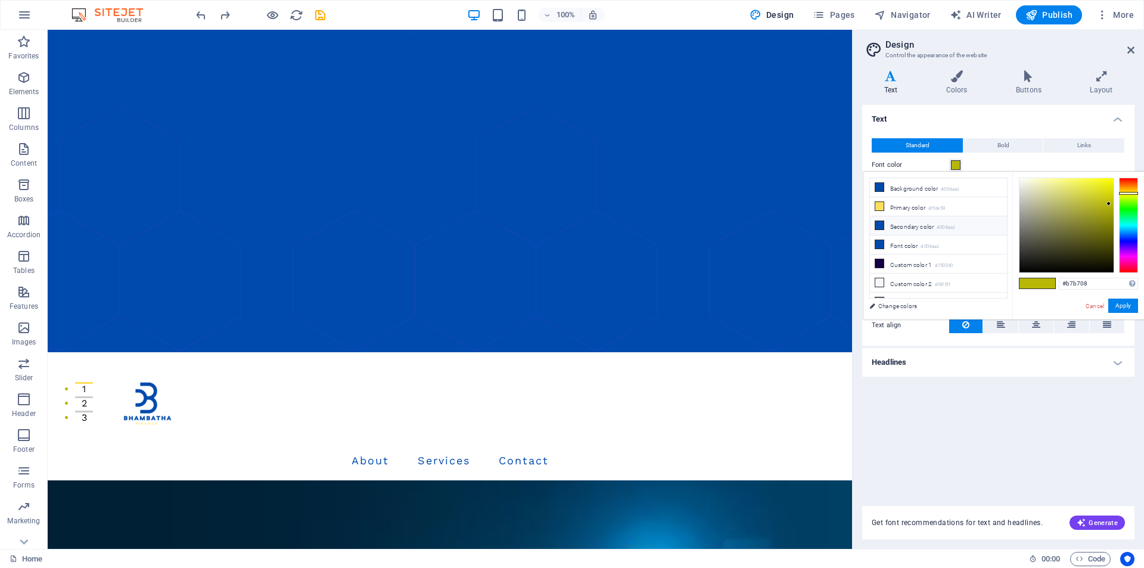
click at [893, 229] on li "Secondary color #004aad" at bounding box center [938, 225] width 137 height 19
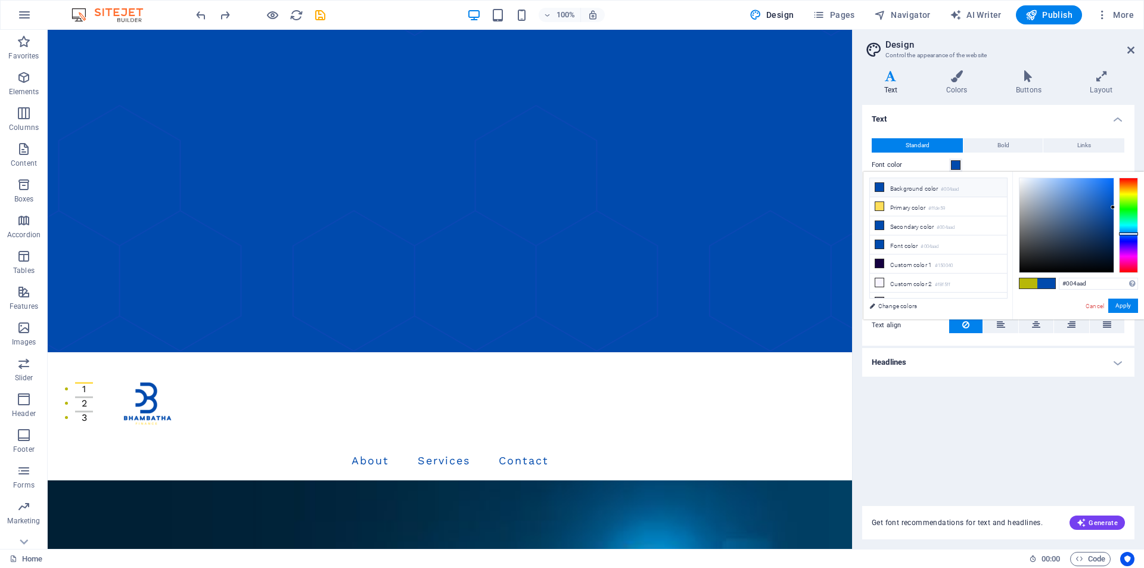
type input "#0097ad"
click at [1125, 226] on div at bounding box center [1128, 225] width 19 height 95
click at [1128, 306] on button "Apply" at bounding box center [1124, 306] width 30 height 14
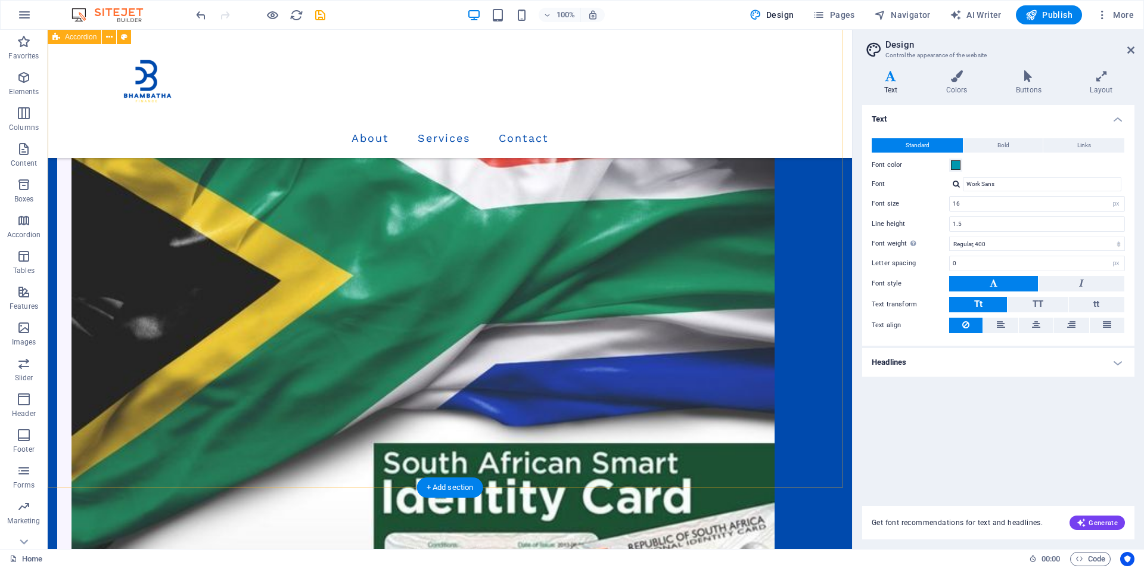
scroll to position [1158, 0]
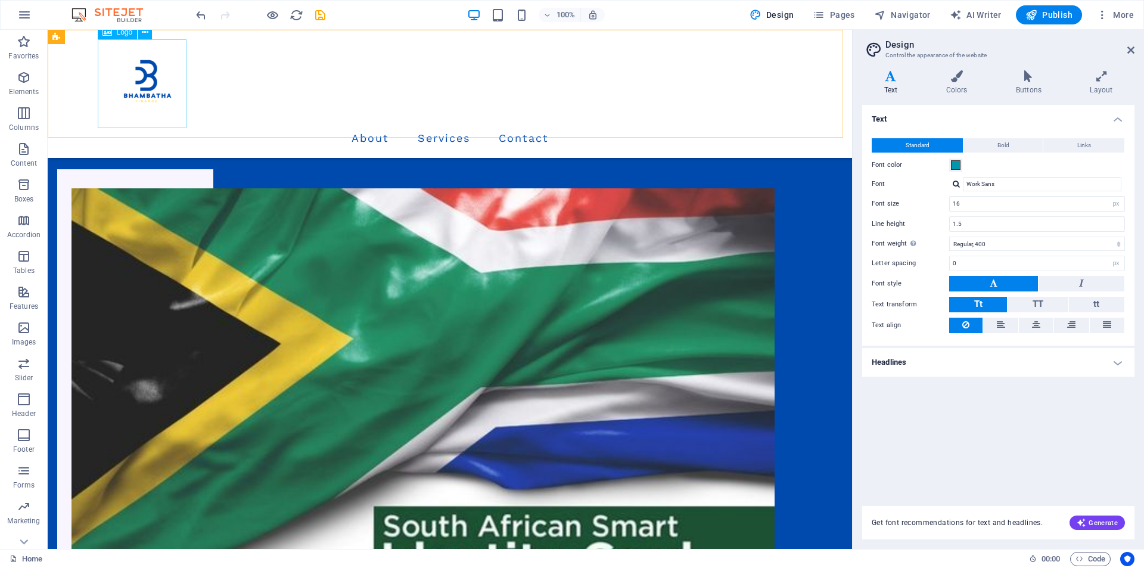
click at [162, 87] on div at bounding box center [450, 83] width 696 height 89
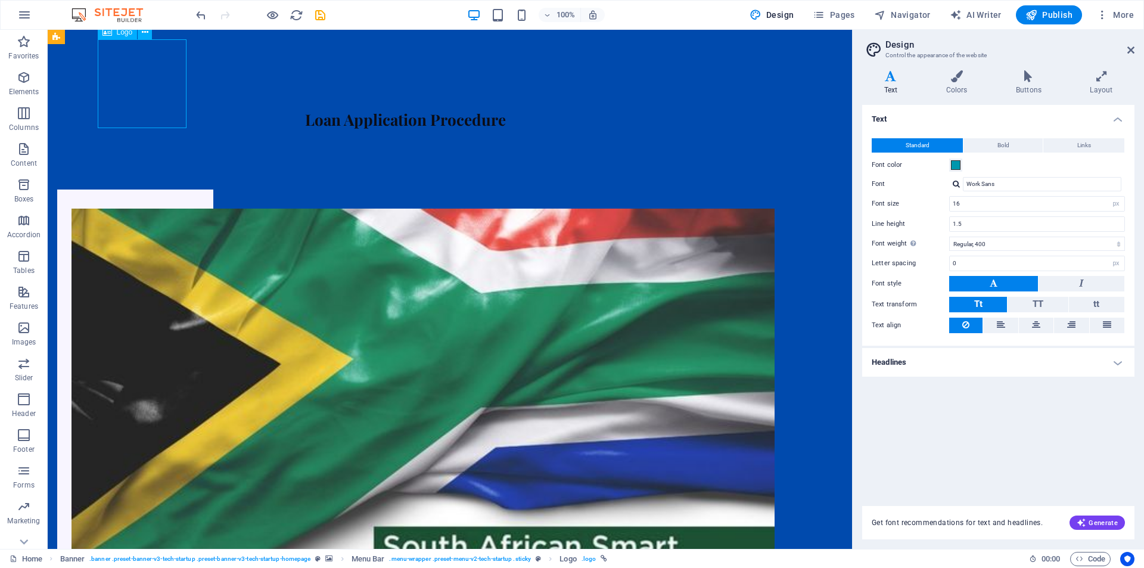
scroll to position [0, 0]
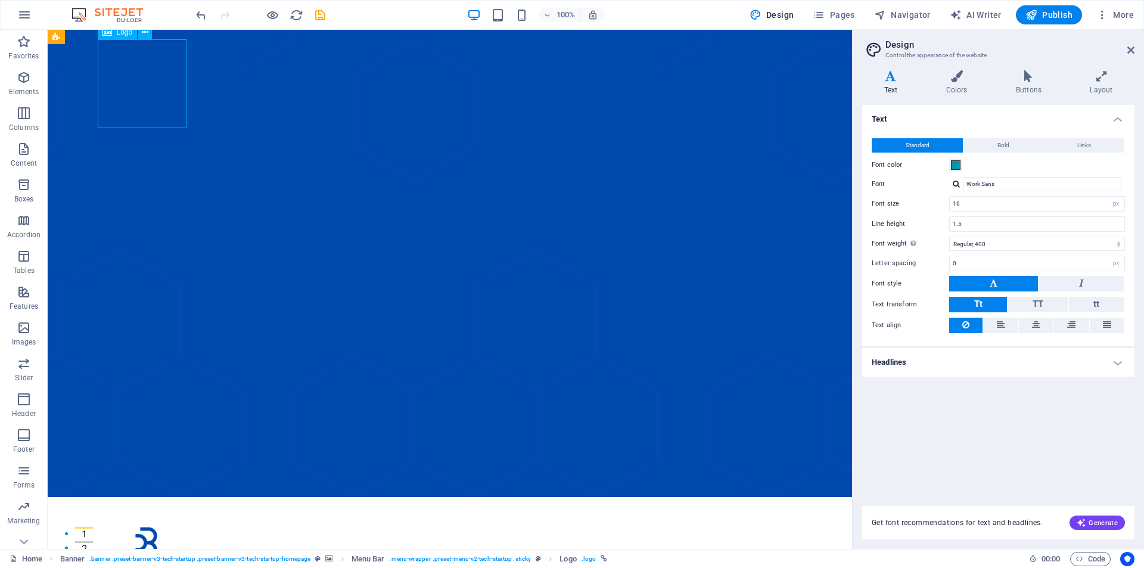
select select "px"
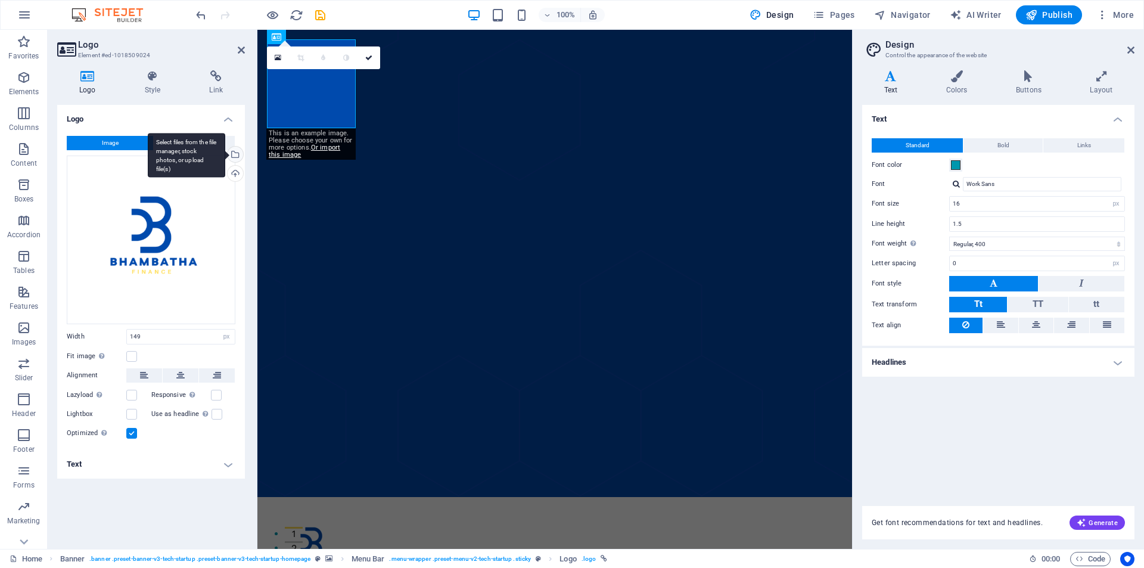
click at [238, 155] on div "Select files from the file manager, stock photos, or upload file(s)" at bounding box center [234, 156] width 18 height 18
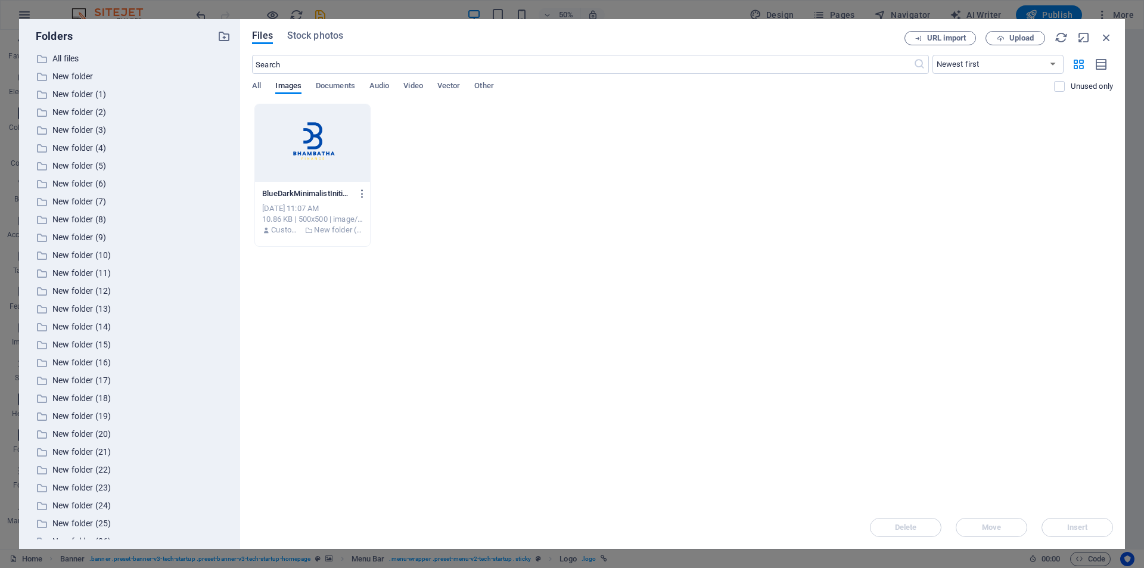
click at [322, 162] on div at bounding box center [312, 142] width 115 height 77
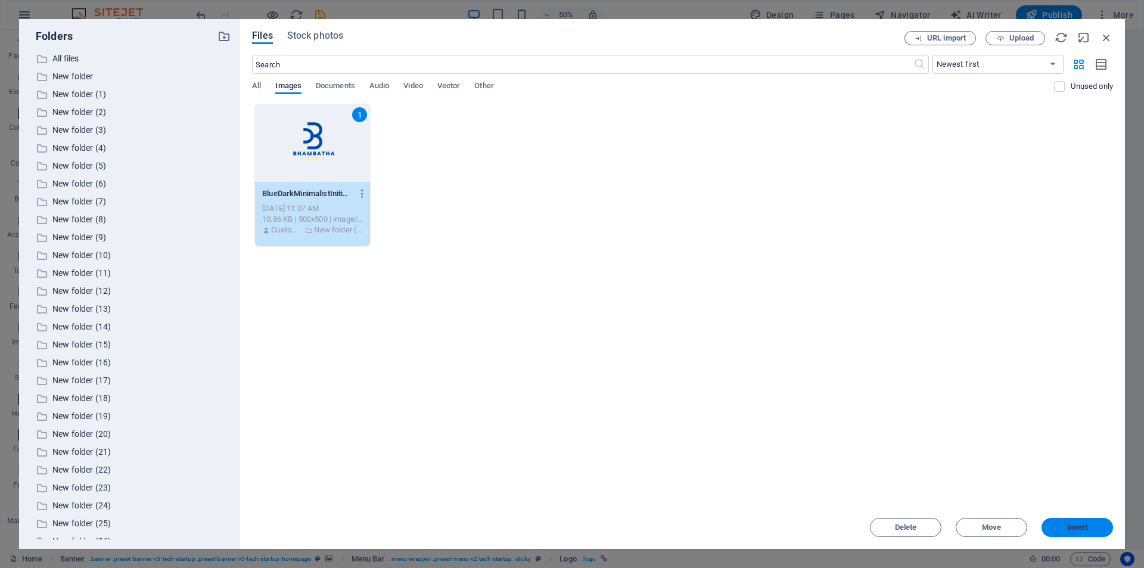
click at [1066, 526] on span "Insert" at bounding box center [1078, 527] width 62 height 7
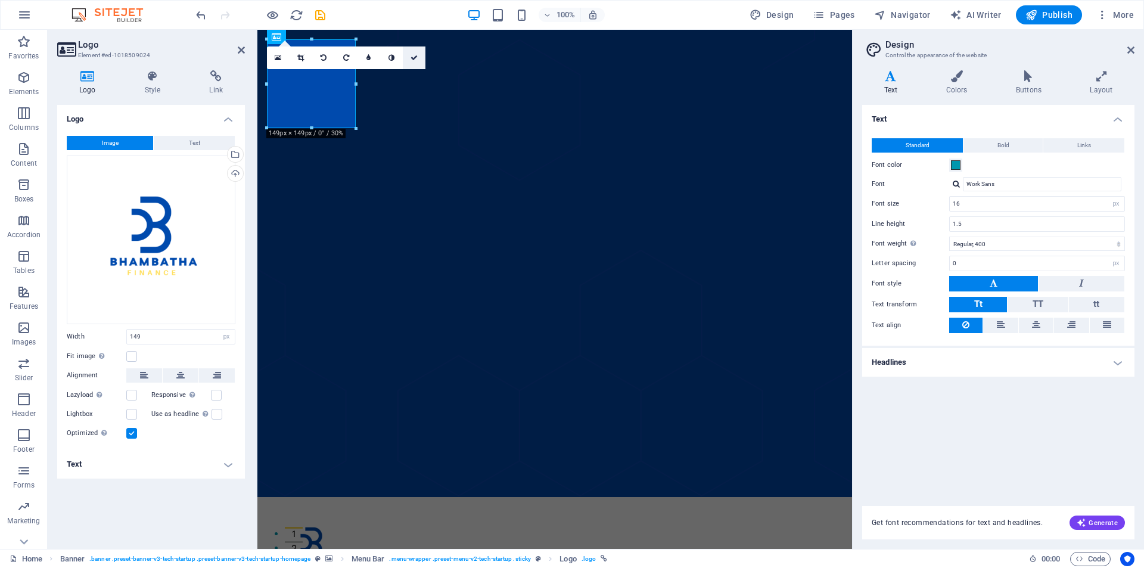
click at [411, 60] on icon at bounding box center [414, 57] width 7 height 7
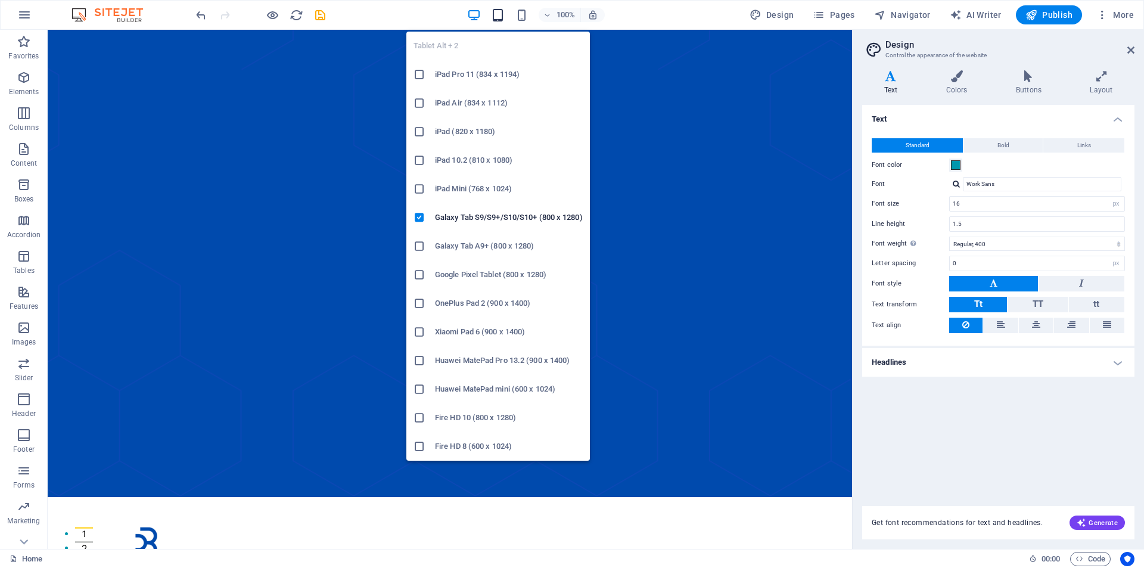
click at [498, 12] on icon "button" at bounding box center [498, 15] width 14 height 14
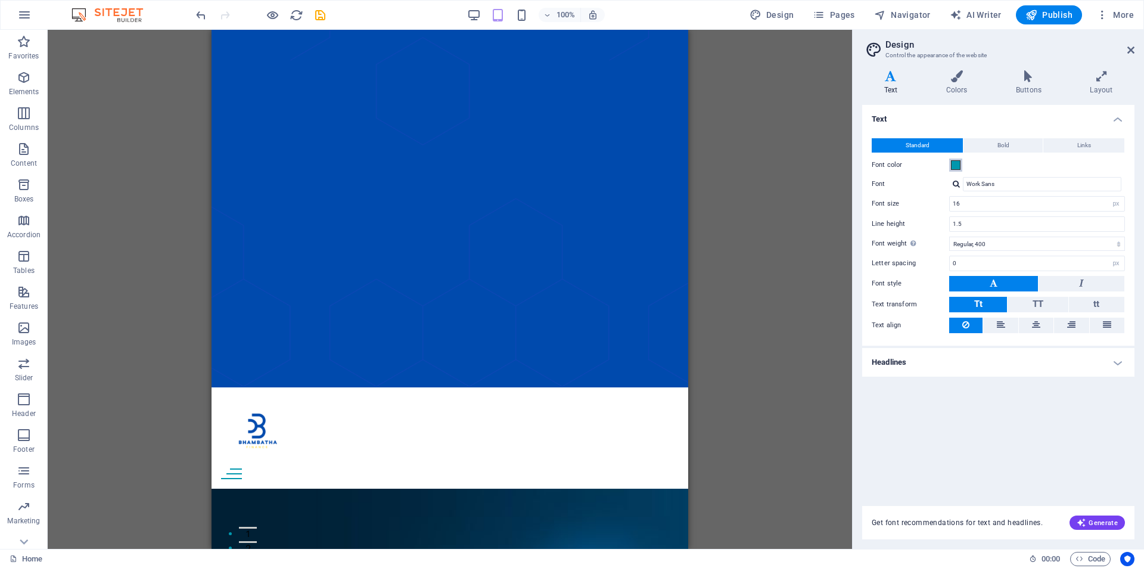
click at [961, 166] on button "Font color" at bounding box center [956, 165] width 13 height 13
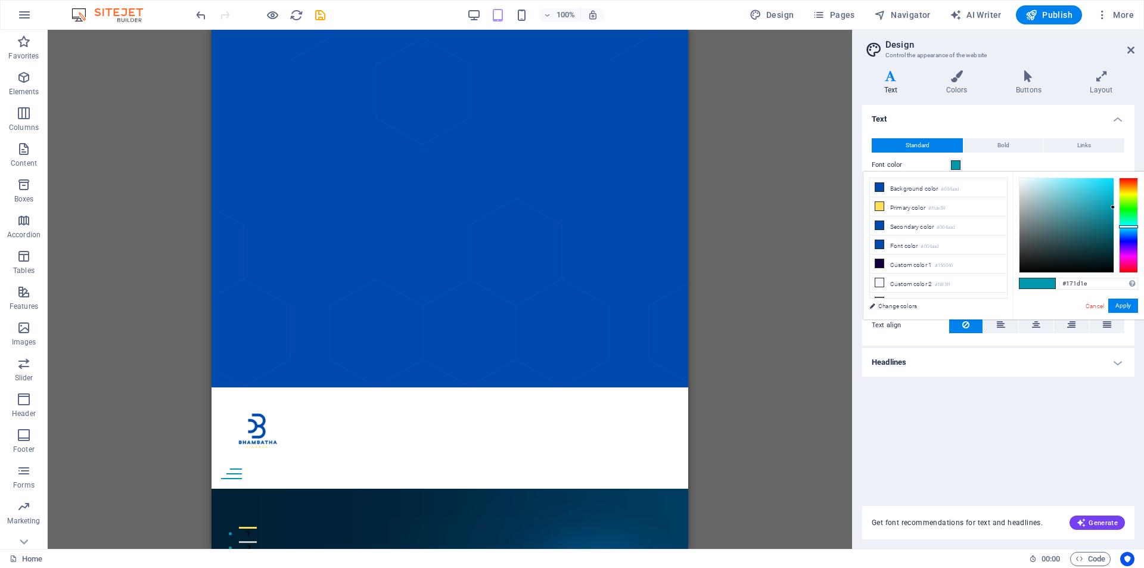
click at [1042, 260] on div at bounding box center [1067, 225] width 94 height 94
type input "#141919"
click at [1037, 262] on div at bounding box center [1067, 225] width 94 height 94
click at [1037, 262] on div at bounding box center [1037, 262] width 4 height 4
click at [1121, 305] on button "Apply" at bounding box center [1124, 306] width 30 height 14
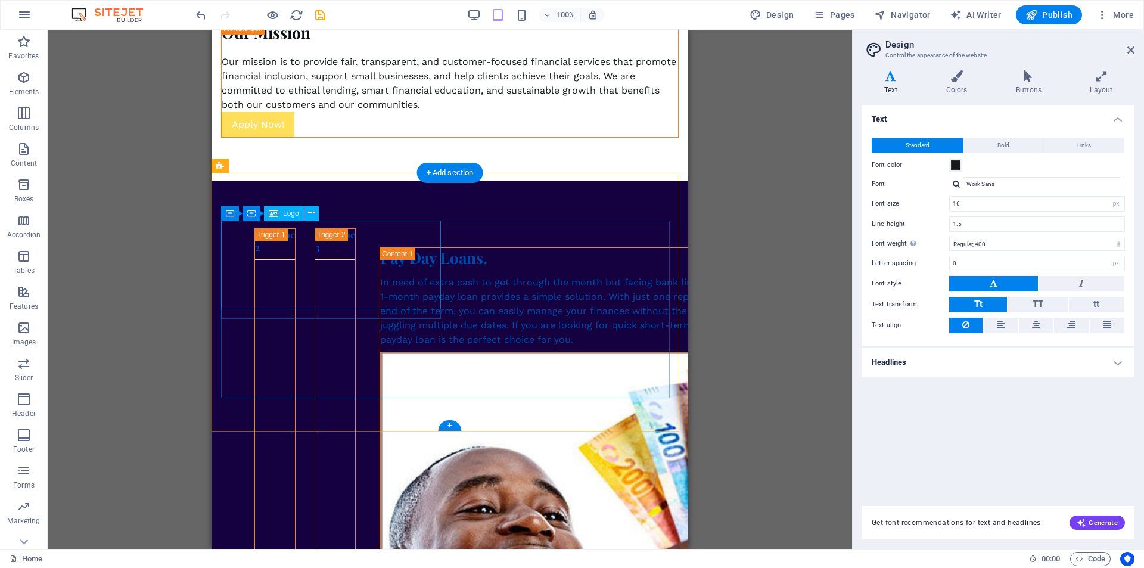
scroll to position [2547, 0]
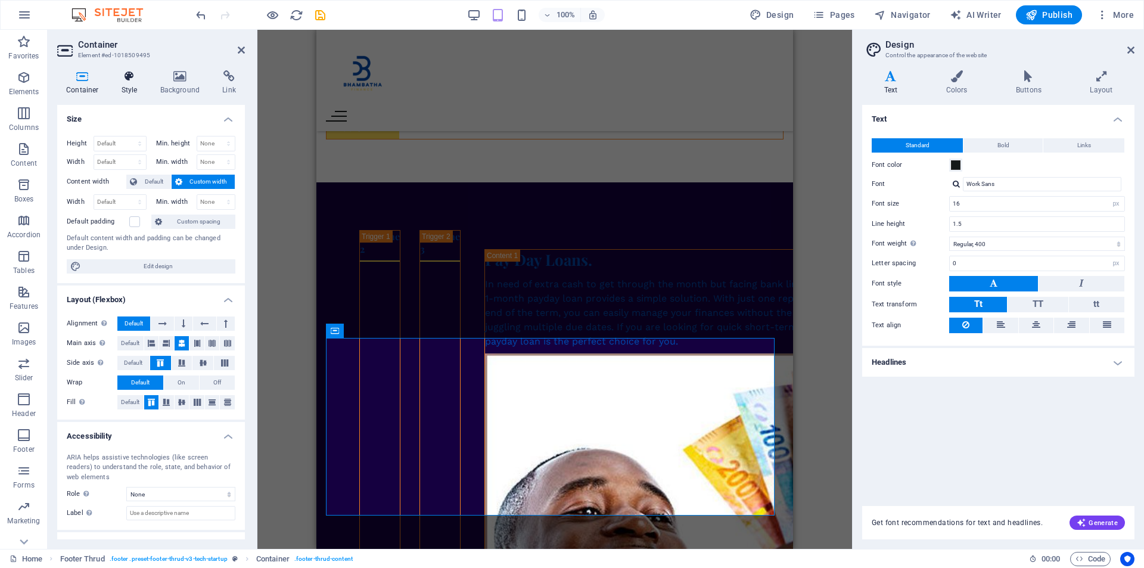
click at [131, 84] on h4 "Style" at bounding box center [132, 82] width 39 height 25
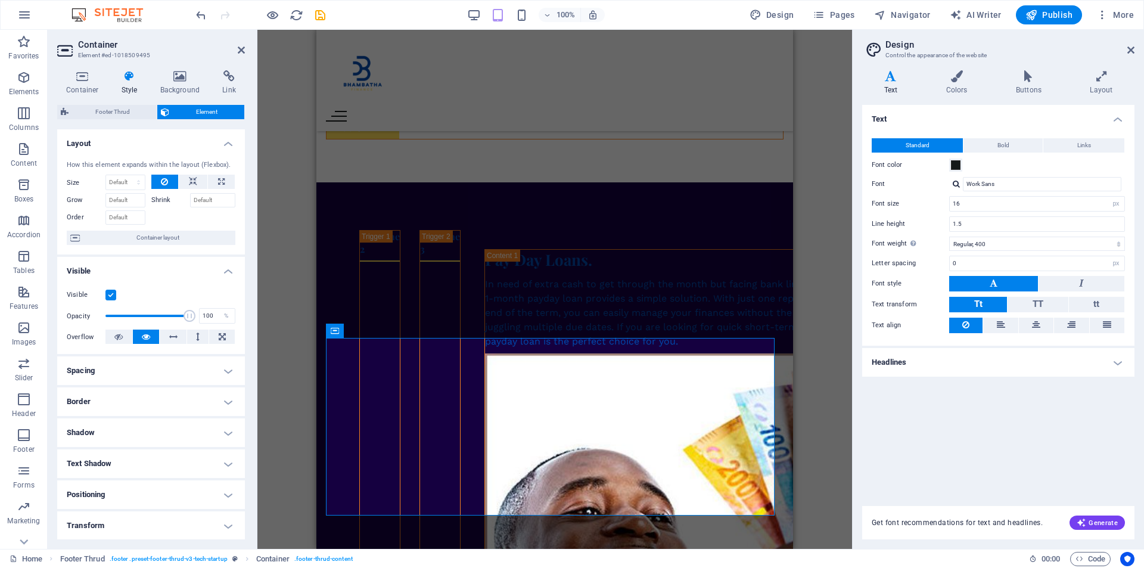
click at [467, 10] on div "100% Design Pages Navigator AI Writer Publish More" at bounding box center [666, 14] width 945 height 19
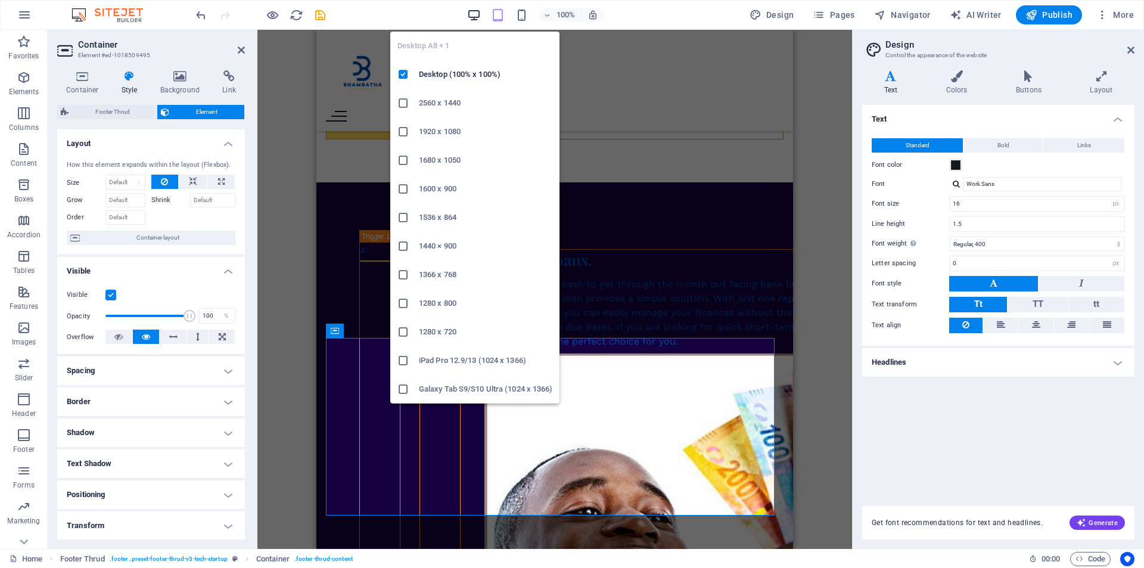
click at [476, 11] on icon "button" at bounding box center [474, 15] width 14 height 14
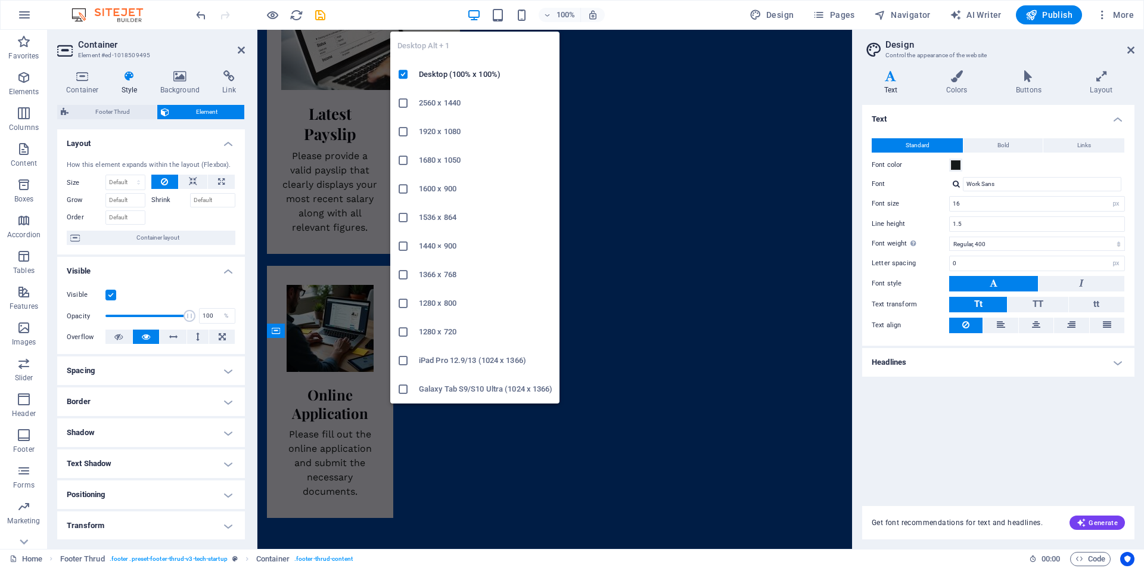
scroll to position [1953, 0]
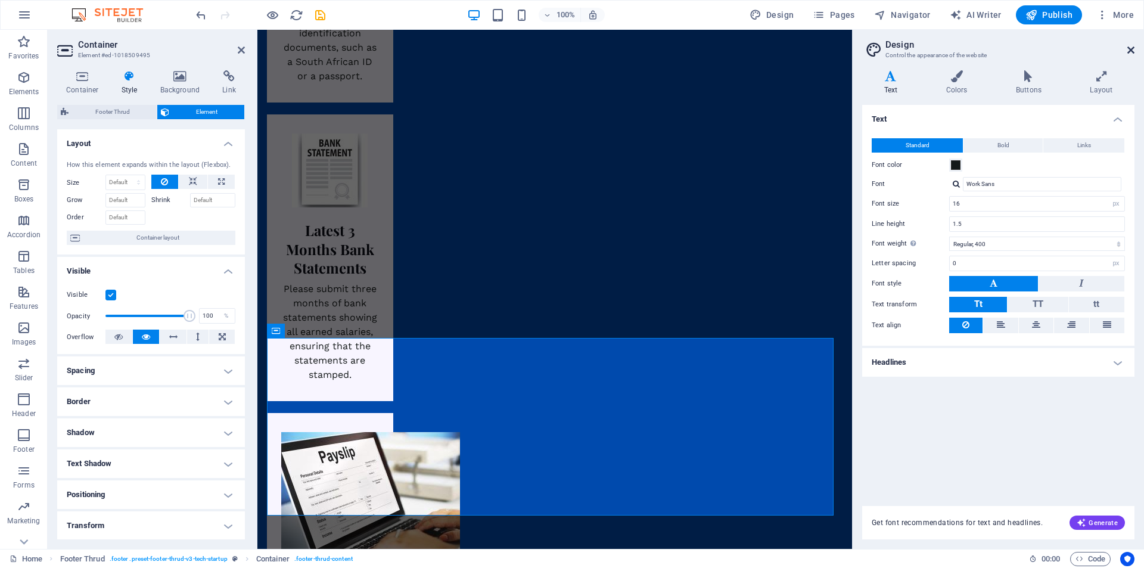
click at [1130, 46] on icon at bounding box center [1131, 50] width 7 height 10
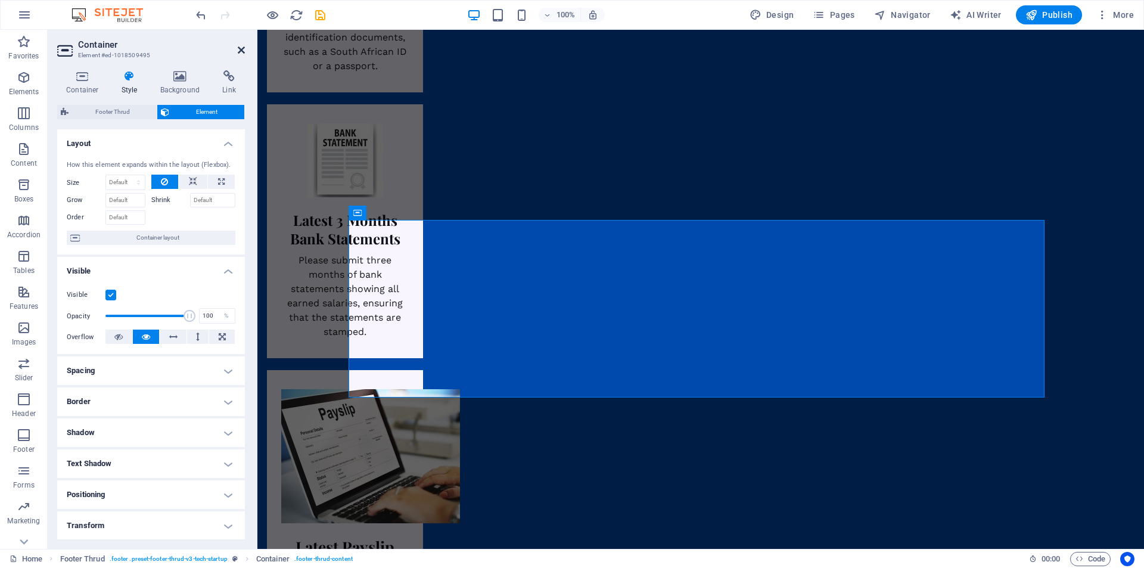
scroll to position [2051, 0]
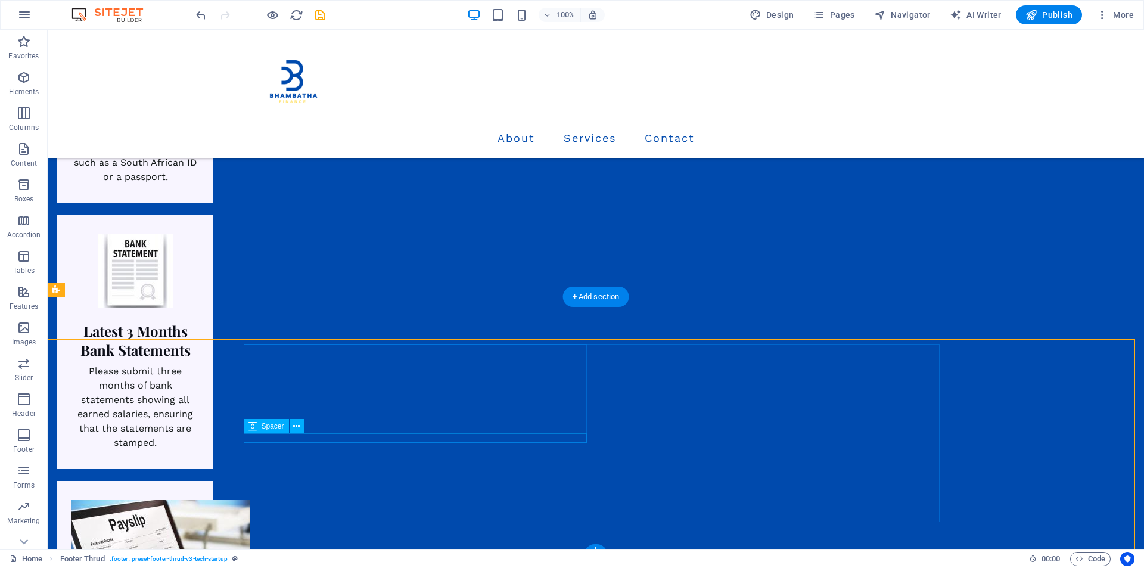
scroll to position [2050, 0]
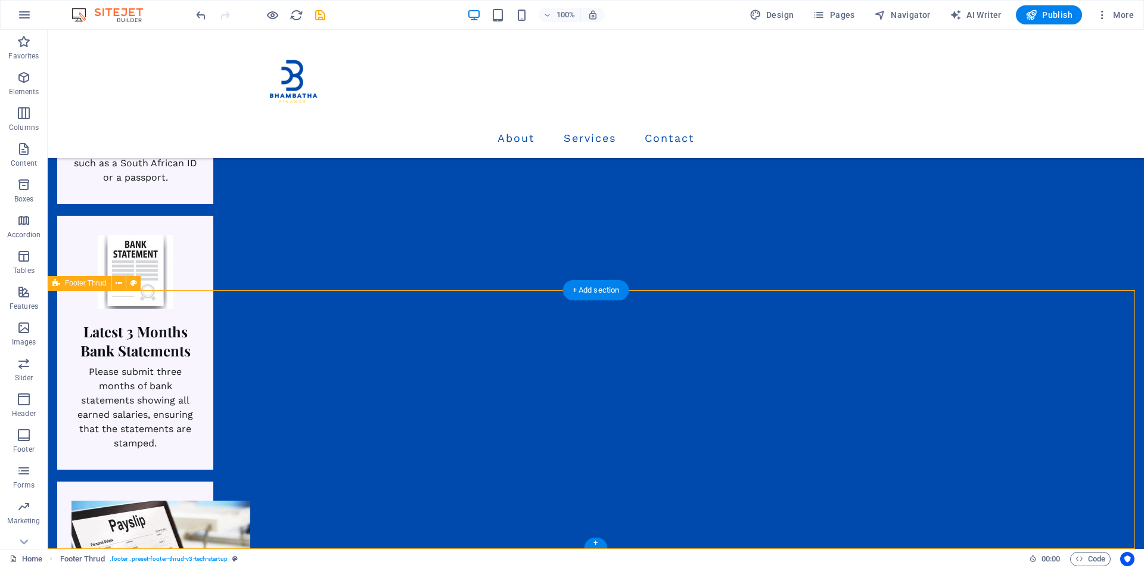
drag, startPoint x: 111, startPoint y: 391, endPoint x: 108, endPoint y: 411, distance: 20.5
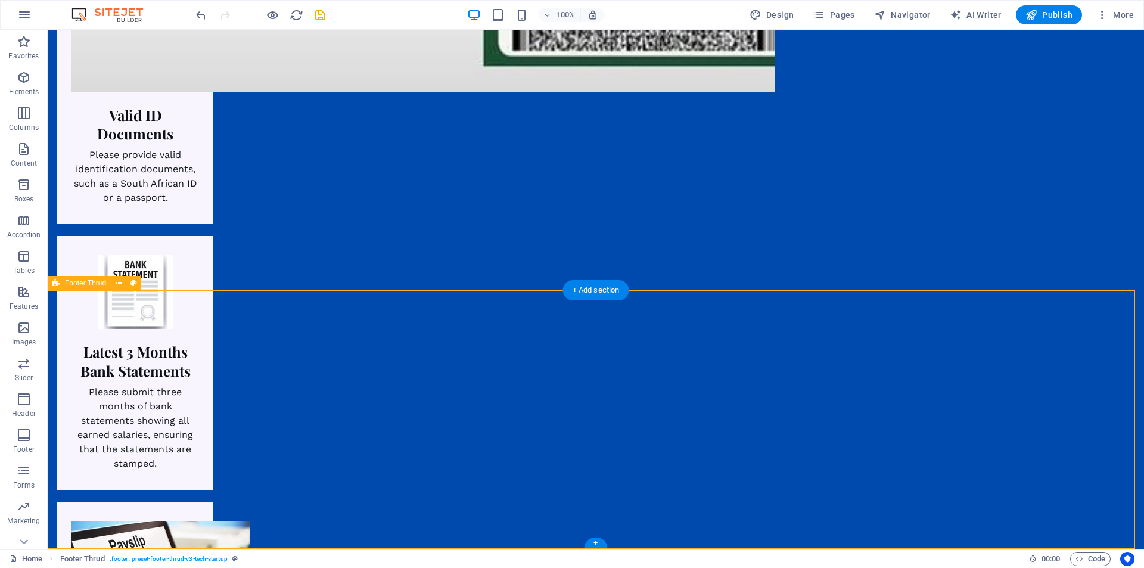
select select "rem"
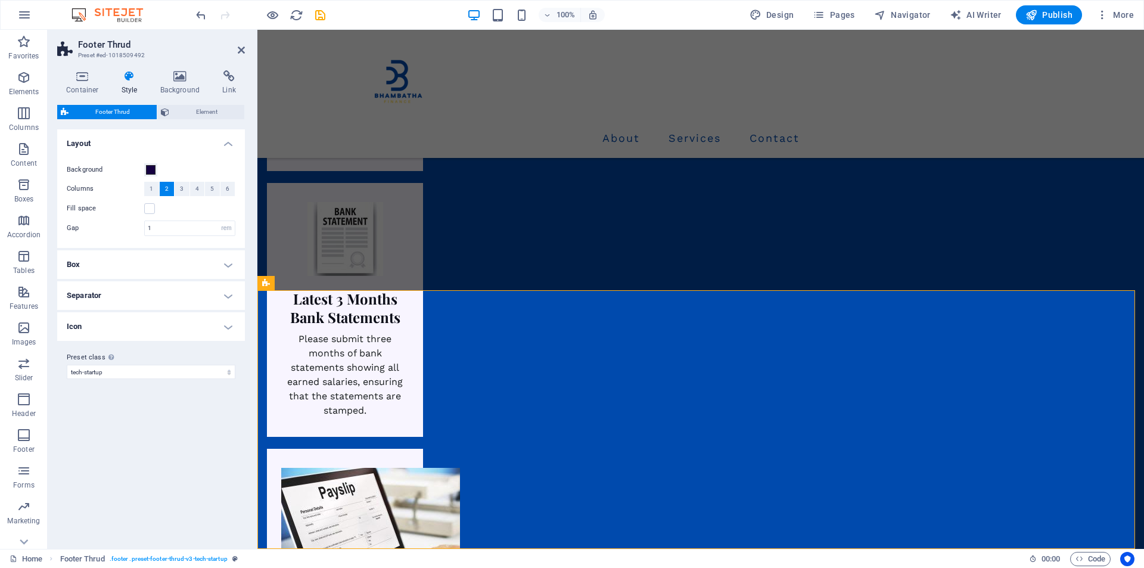
scroll to position [1933, 0]
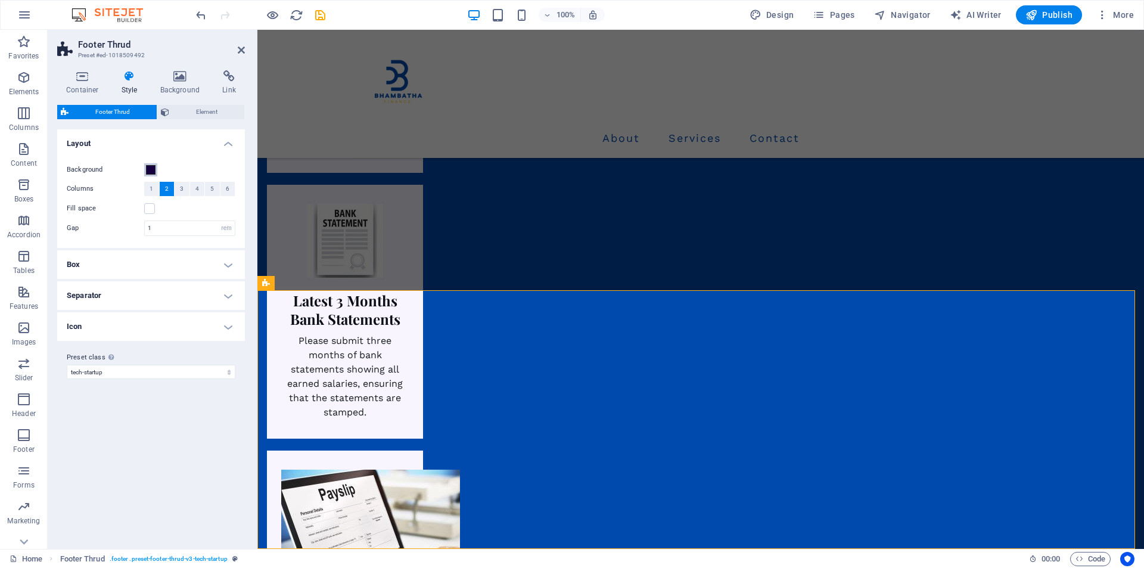
click at [146, 167] on span at bounding box center [151, 170] width 10 height 10
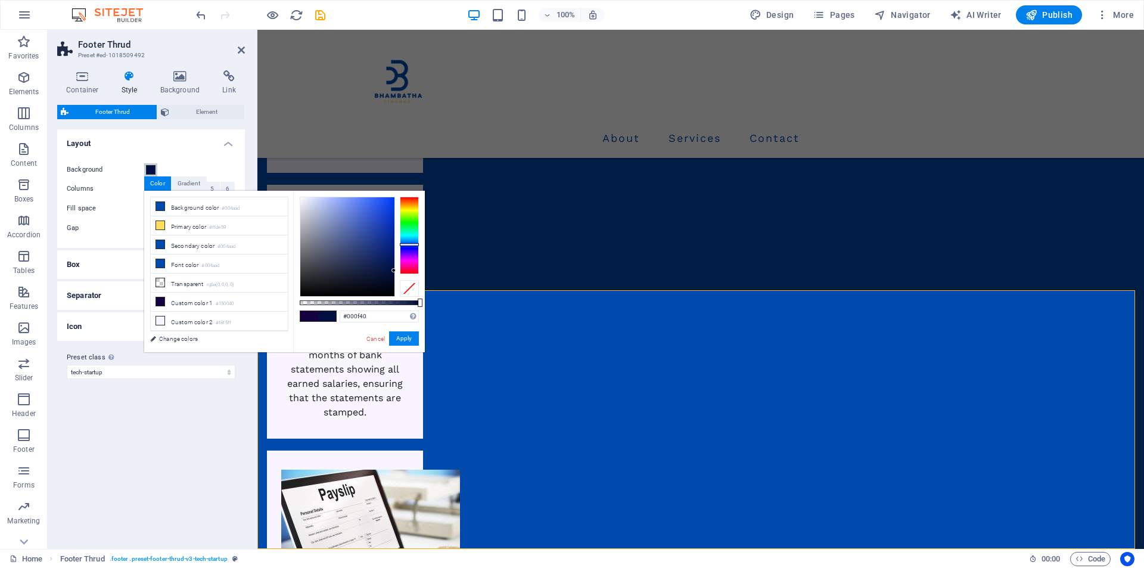
click at [409, 244] on div at bounding box center [409, 235] width 19 height 77
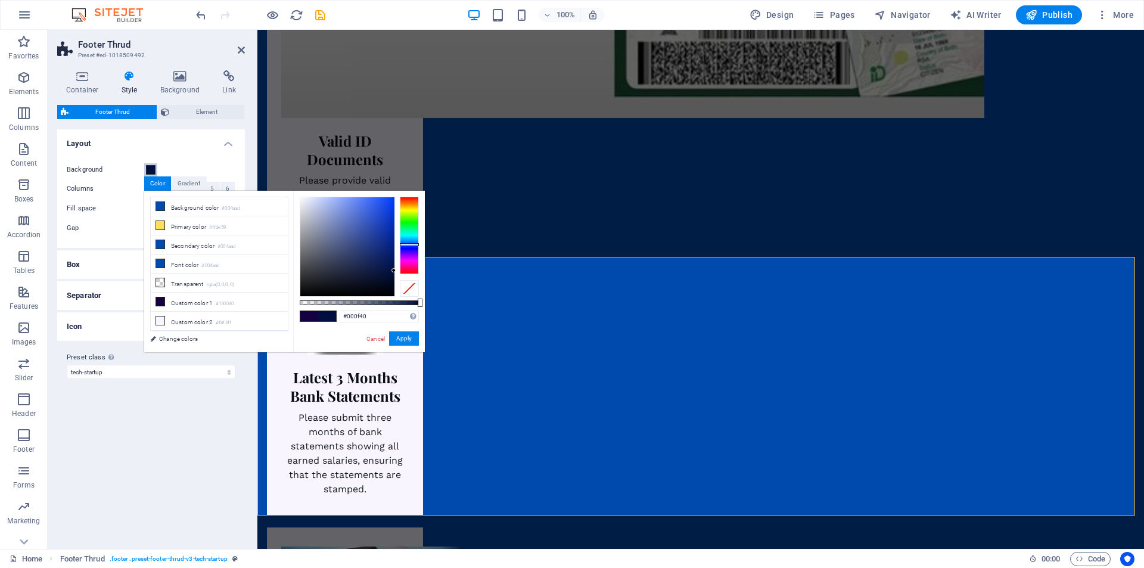
scroll to position [2051, 0]
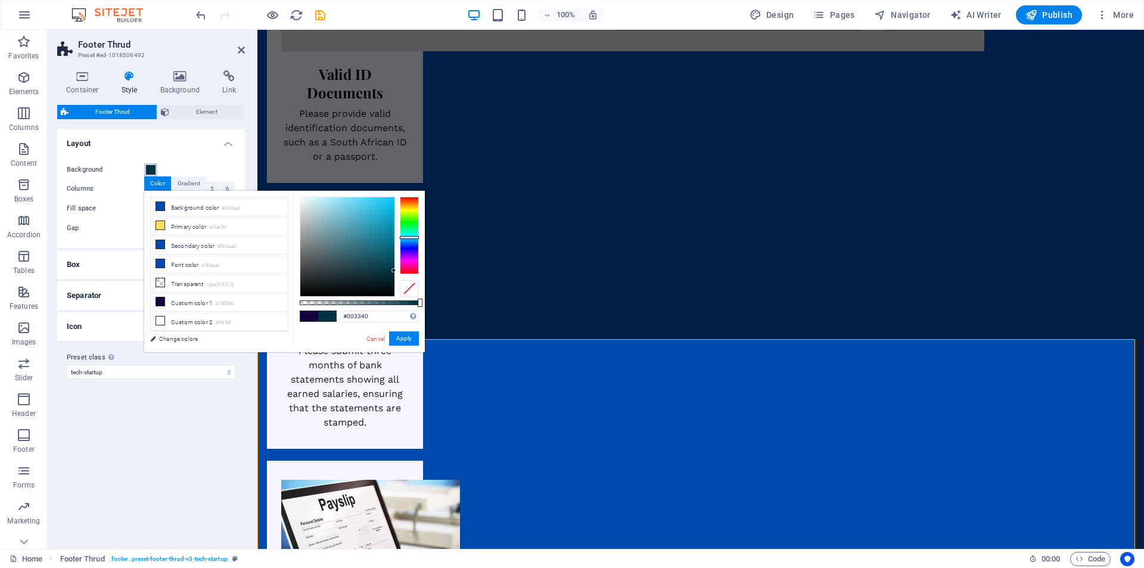
click at [407, 237] on div at bounding box center [409, 235] width 19 height 77
click at [404, 240] on div at bounding box center [409, 235] width 19 height 77
click at [387, 235] on div at bounding box center [347, 246] width 94 height 99
click at [382, 221] on div at bounding box center [347, 246] width 94 height 99
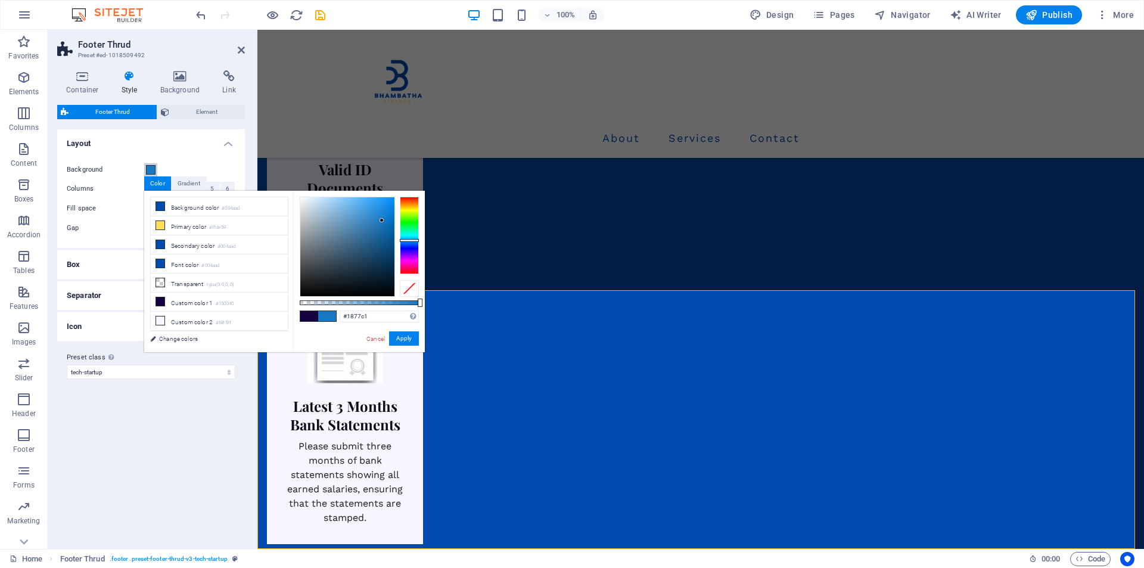
scroll to position [1933, 0]
type input "rgba(24, 119, 193, 0.805)"
click at [396, 302] on div at bounding box center [359, 302] width 119 height 5
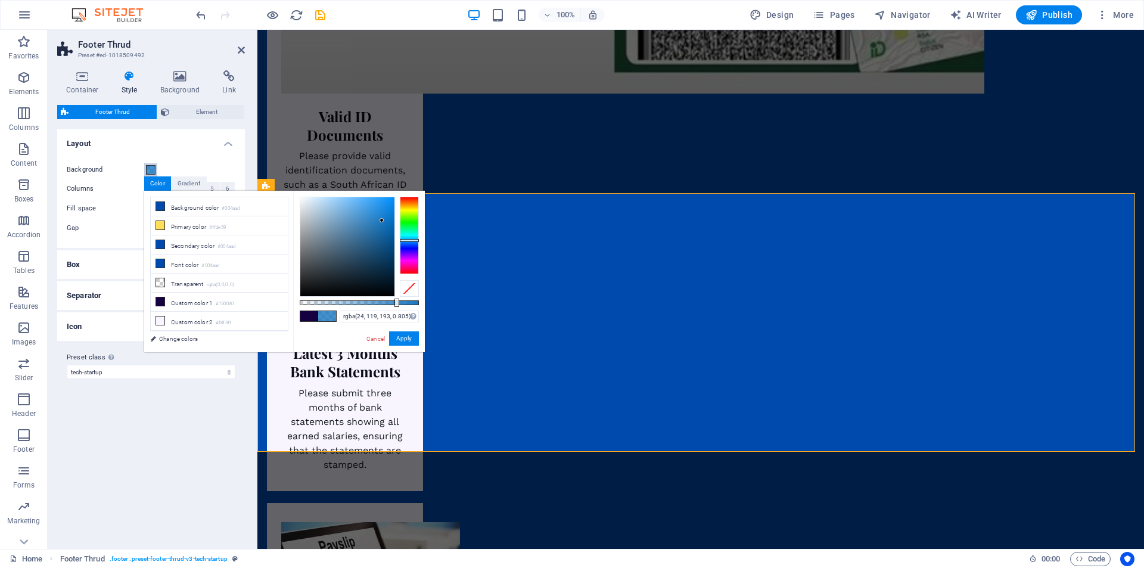
scroll to position [2051, 0]
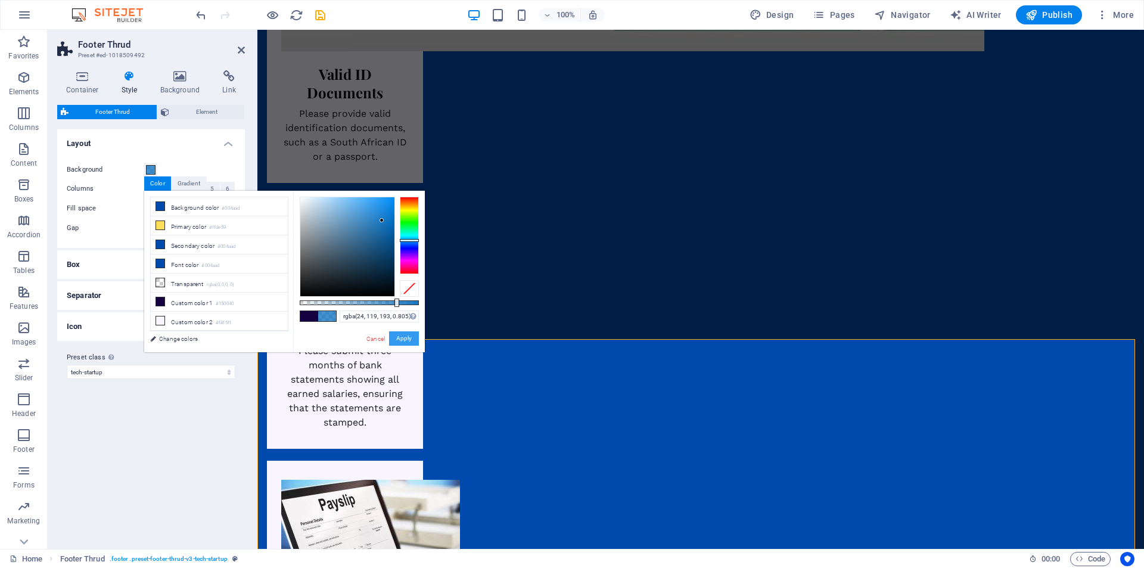
click at [406, 335] on button "Apply" at bounding box center [404, 338] width 30 height 14
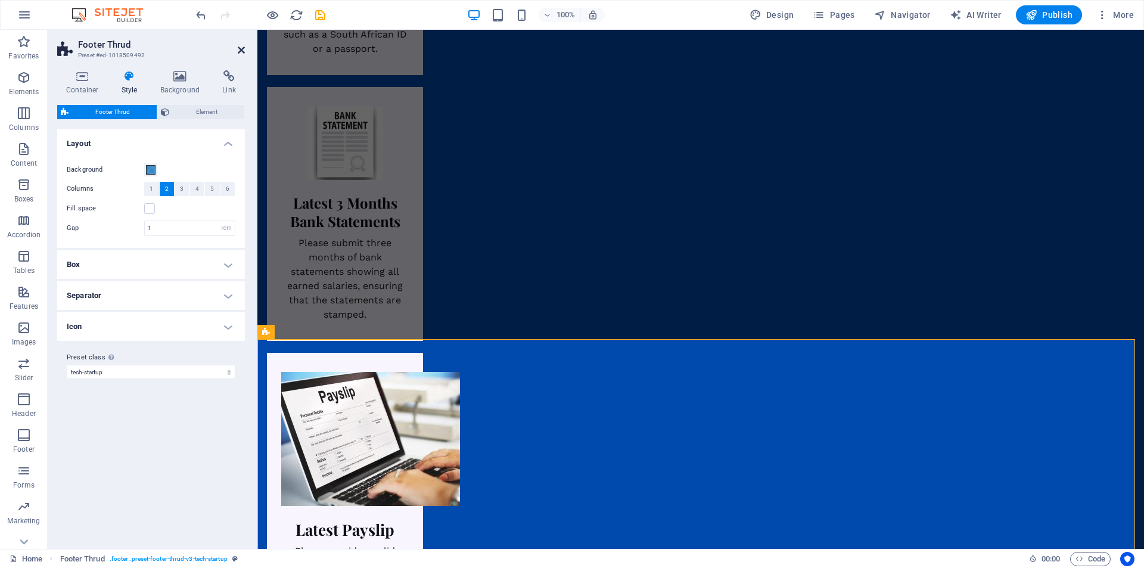
click at [241, 47] on icon at bounding box center [241, 50] width 7 height 10
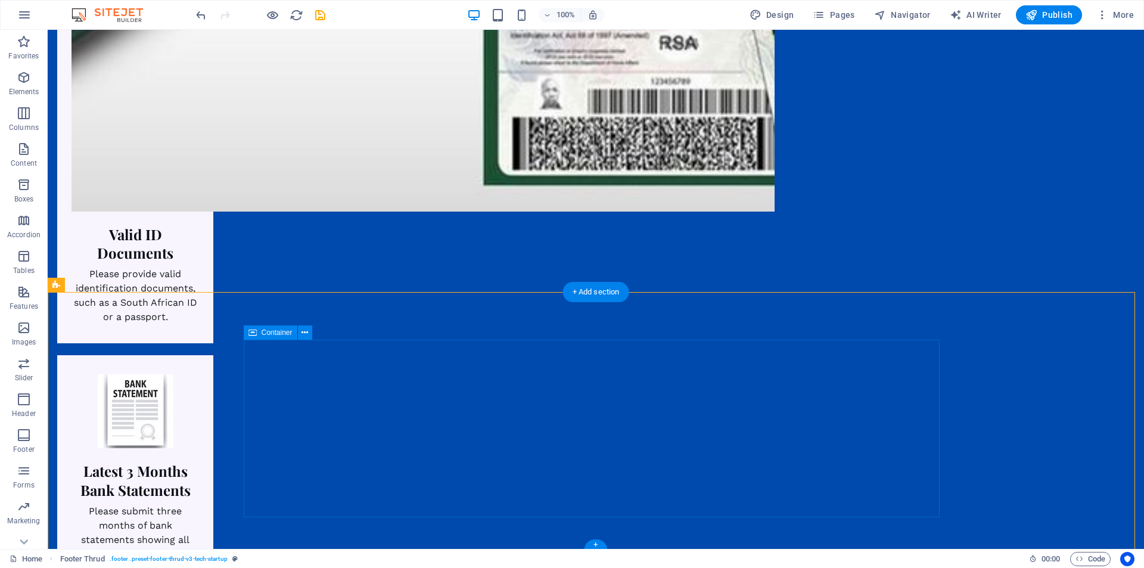
scroll to position [1933, 0]
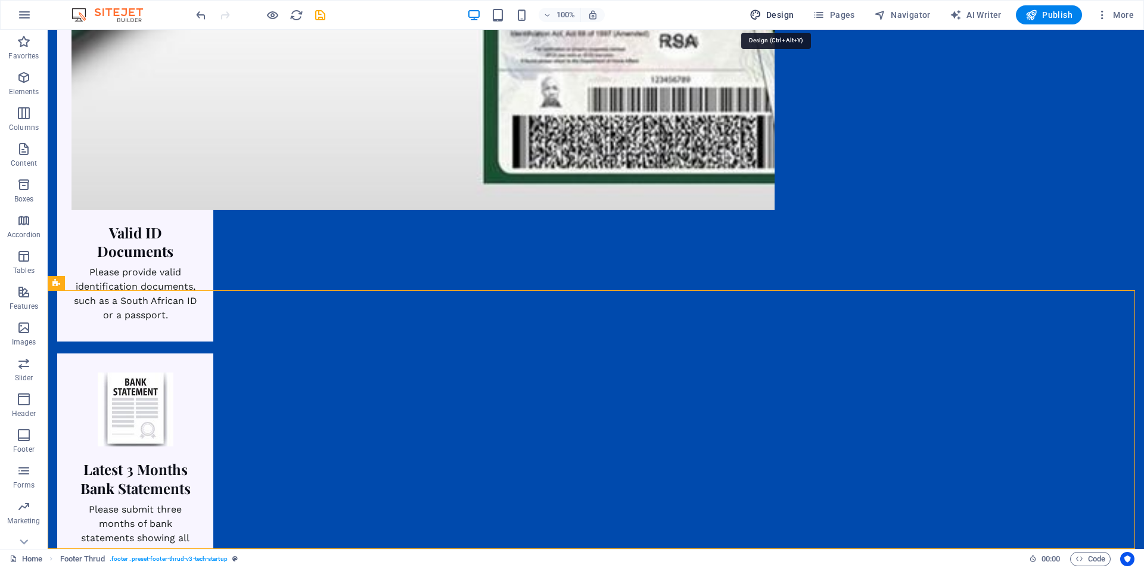
click at [786, 14] on span "Design" at bounding box center [772, 15] width 45 height 12
select select "px"
select select "400"
select select "px"
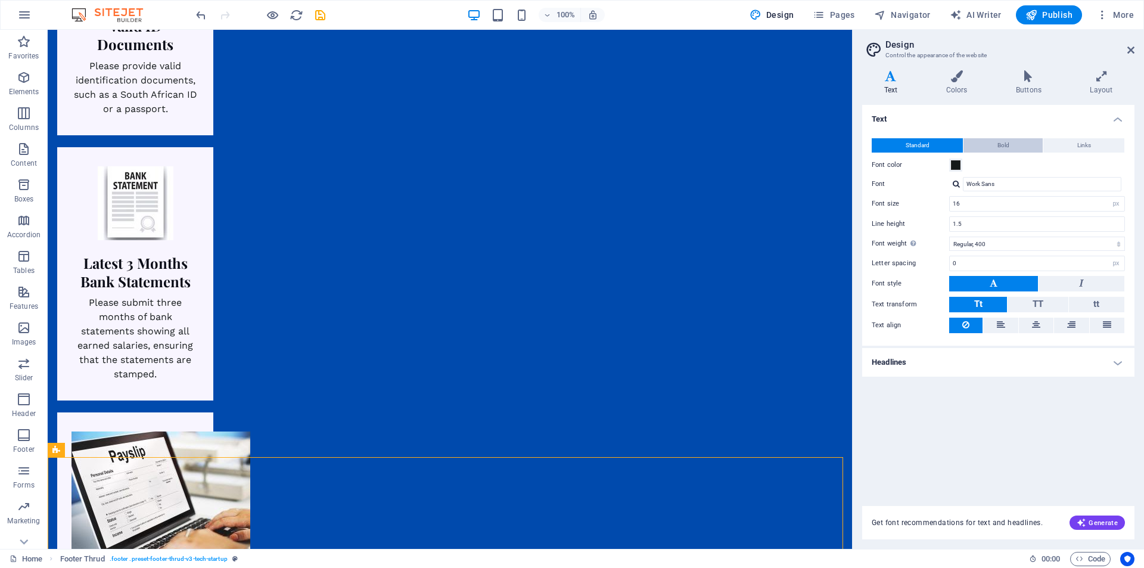
click at [1001, 146] on span "Bold" at bounding box center [1004, 145] width 12 height 14
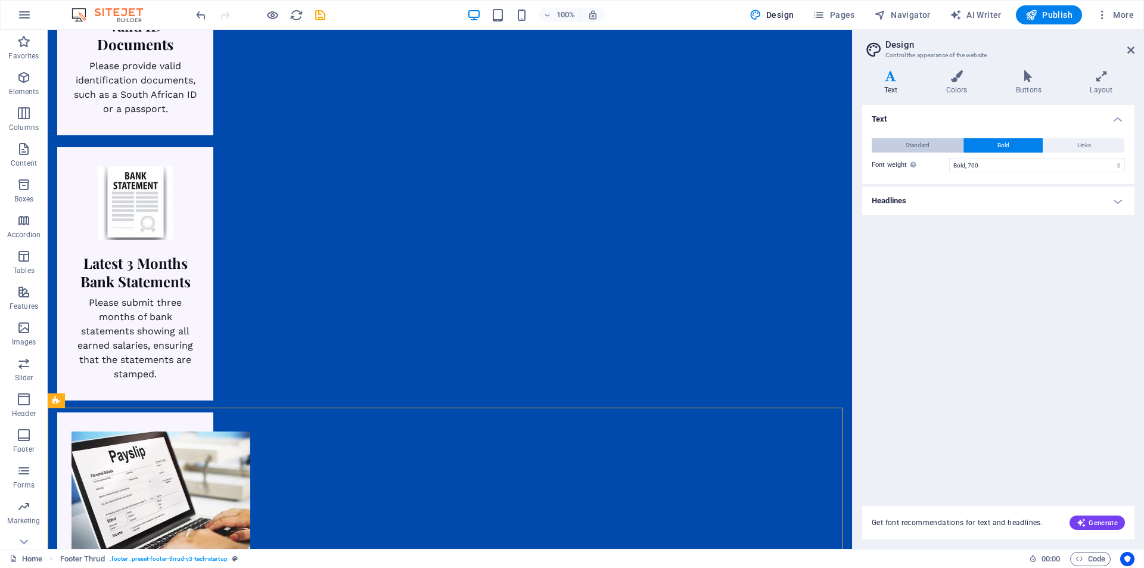
click at [908, 149] on span "Standard" at bounding box center [918, 145] width 24 height 14
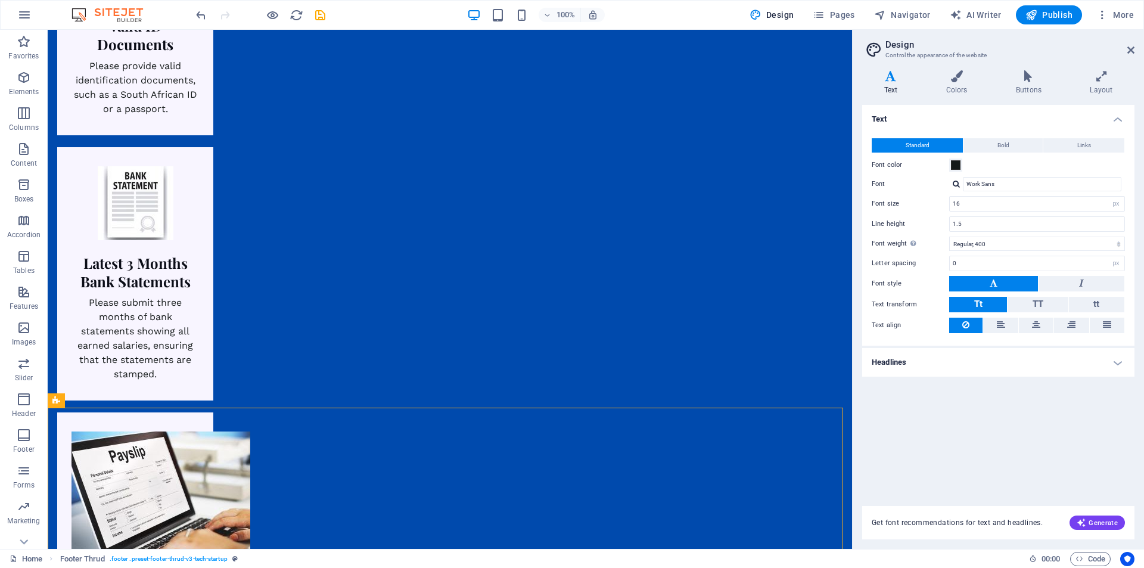
click at [886, 155] on div "Standard Bold Links Font color Font Work Sans Font size 16 rem px Line height 1…" at bounding box center [998, 235] width 277 height 219
click at [885, 162] on label "Font color" at bounding box center [910, 165] width 77 height 14
click at [950, 162] on button "Font color" at bounding box center [956, 165] width 13 height 13
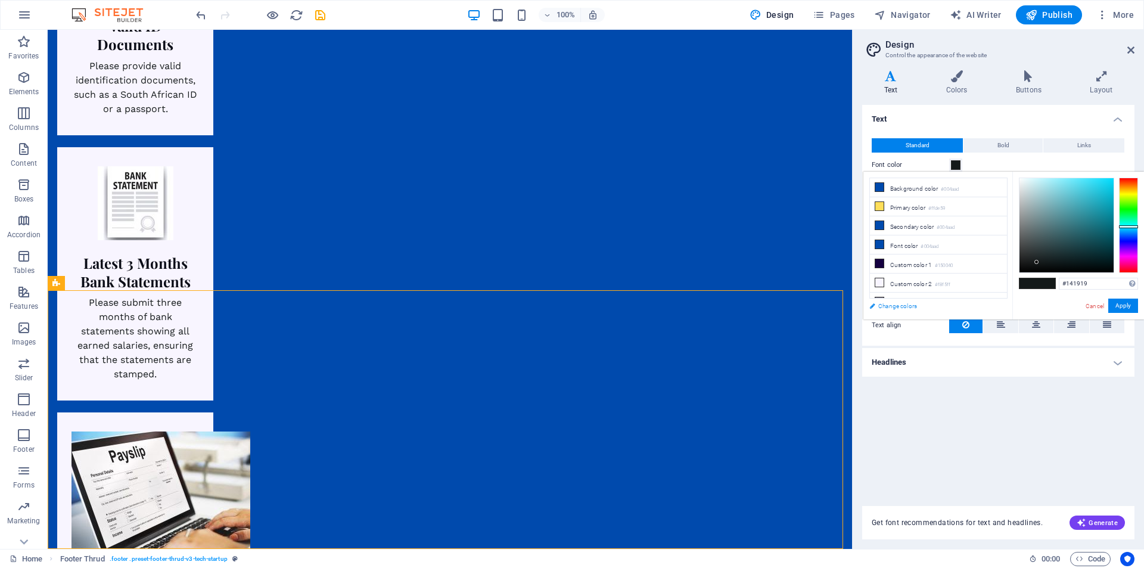
click at [893, 309] on link "Change colors" at bounding box center [933, 306] width 138 height 15
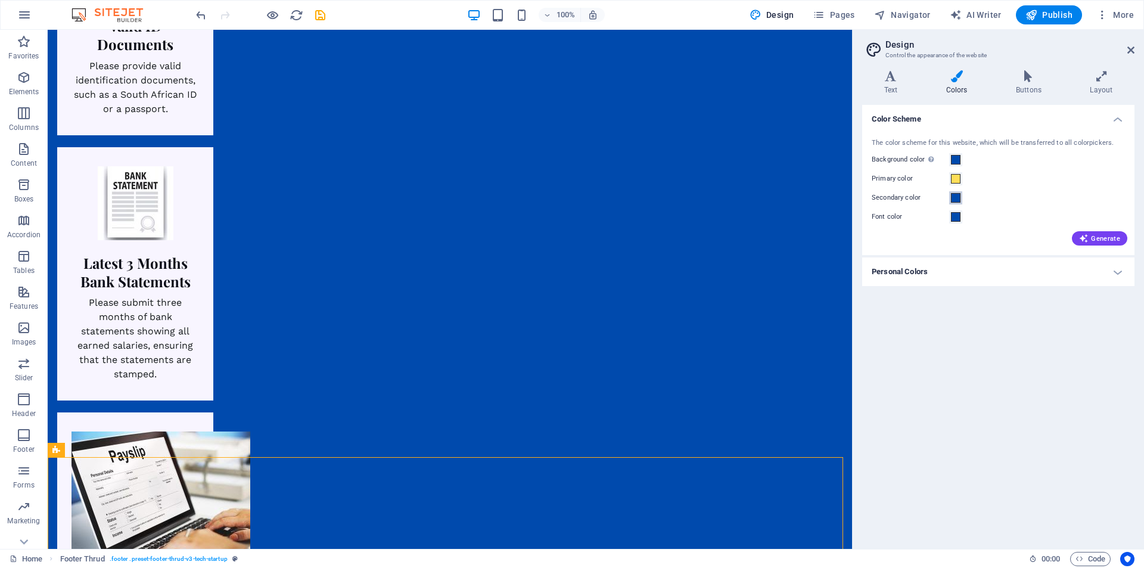
click at [955, 193] on button "Secondary color" at bounding box center [956, 197] width 13 height 13
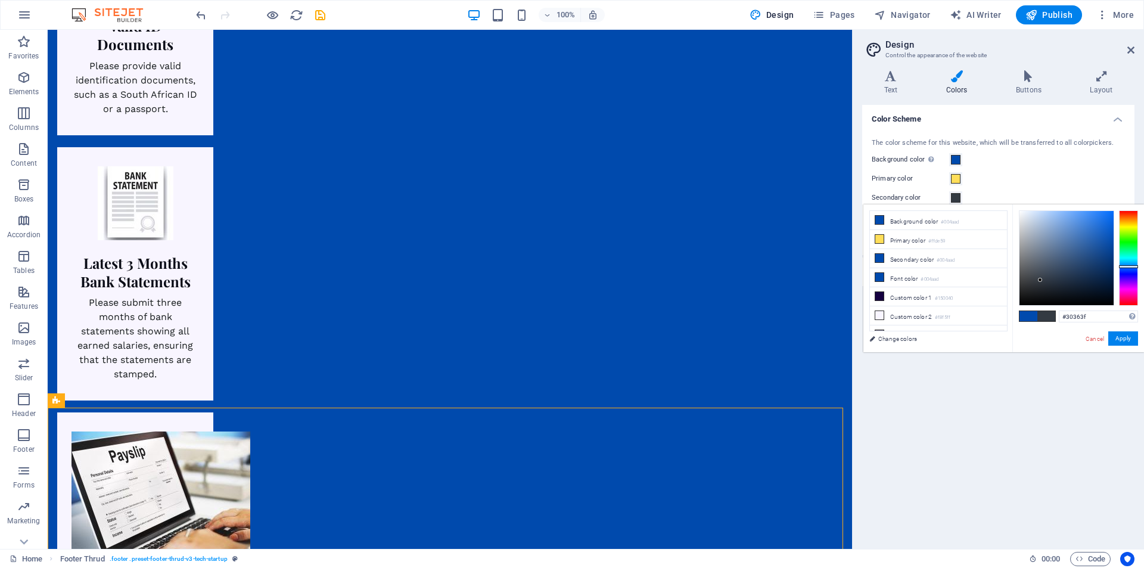
click at [1042, 281] on div at bounding box center [1067, 258] width 94 height 94
type input "#181b1f"
click at [1040, 293] on div at bounding box center [1067, 258] width 94 height 94
click at [1128, 337] on button "Apply" at bounding box center [1124, 338] width 30 height 14
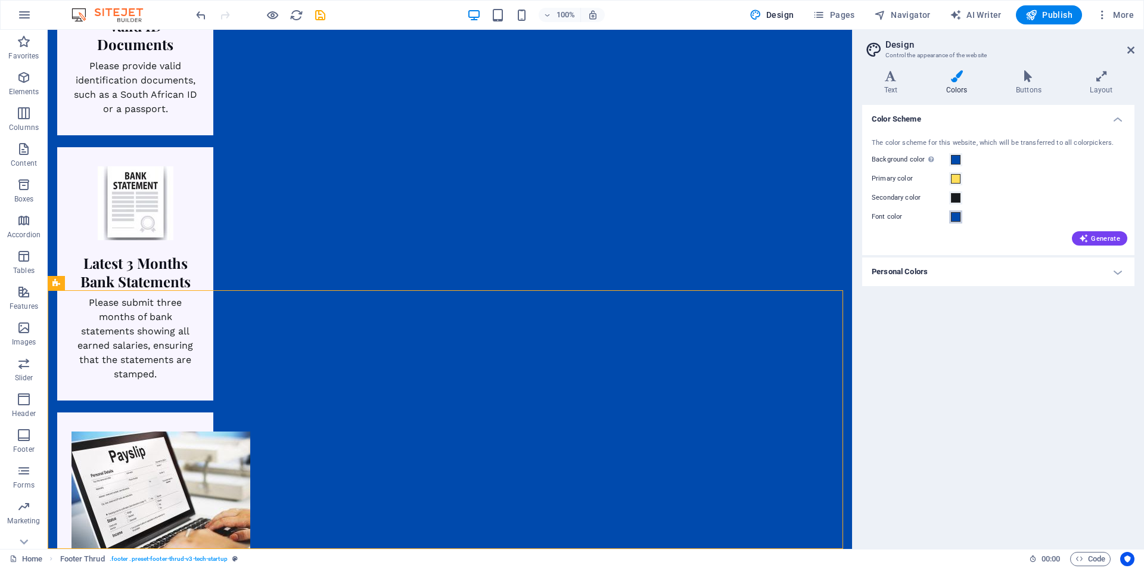
click at [955, 217] on span at bounding box center [956, 217] width 10 height 10
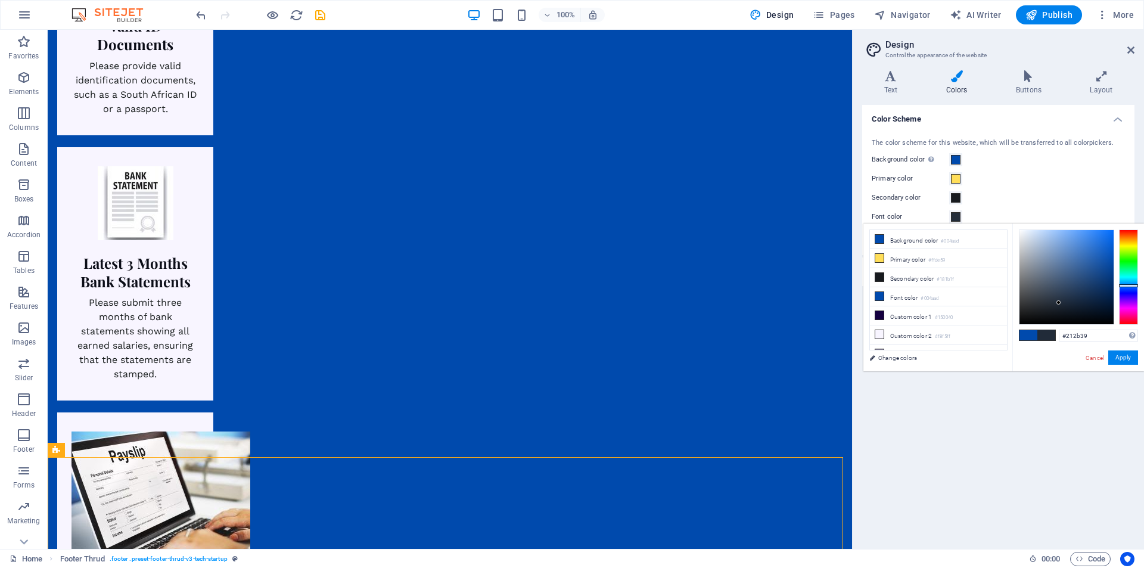
drag, startPoint x: 1059, startPoint y: 303, endPoint x: 1054, endPoint y: 309, distance: 8.0
click at [1059, 303] on div at bounding box center [1067, 277] width 94 height 94
type input "#25292f"
click at [1040, 306] on div at bounding box center [1067, 277] width 94 height 94
click at [1120, 355] on button "Apply" at bounding box center [1124, 357] width 30 height 14
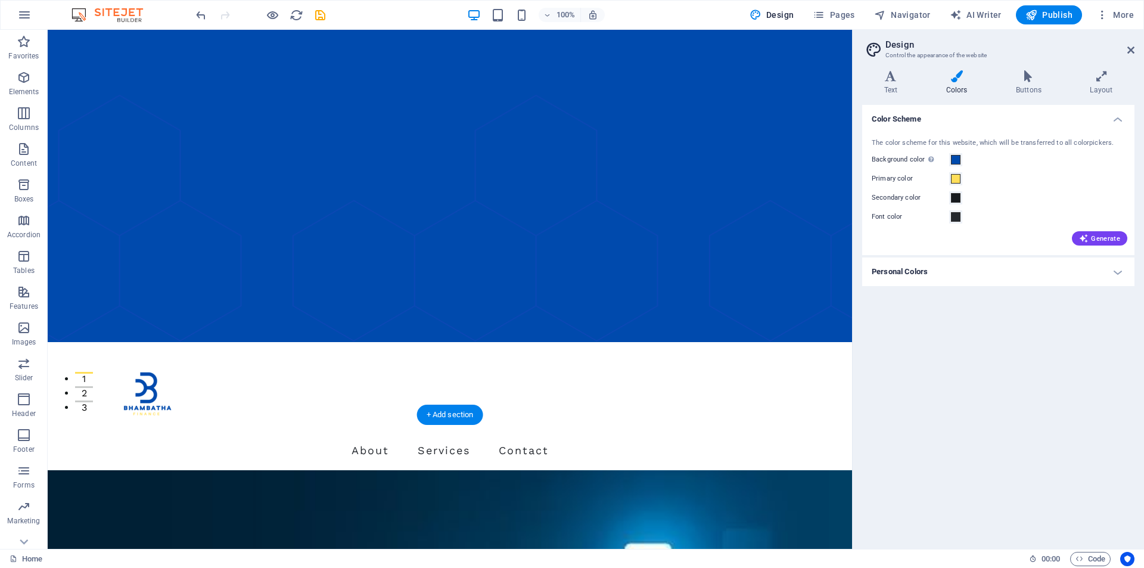
scroll to position [179, 0]
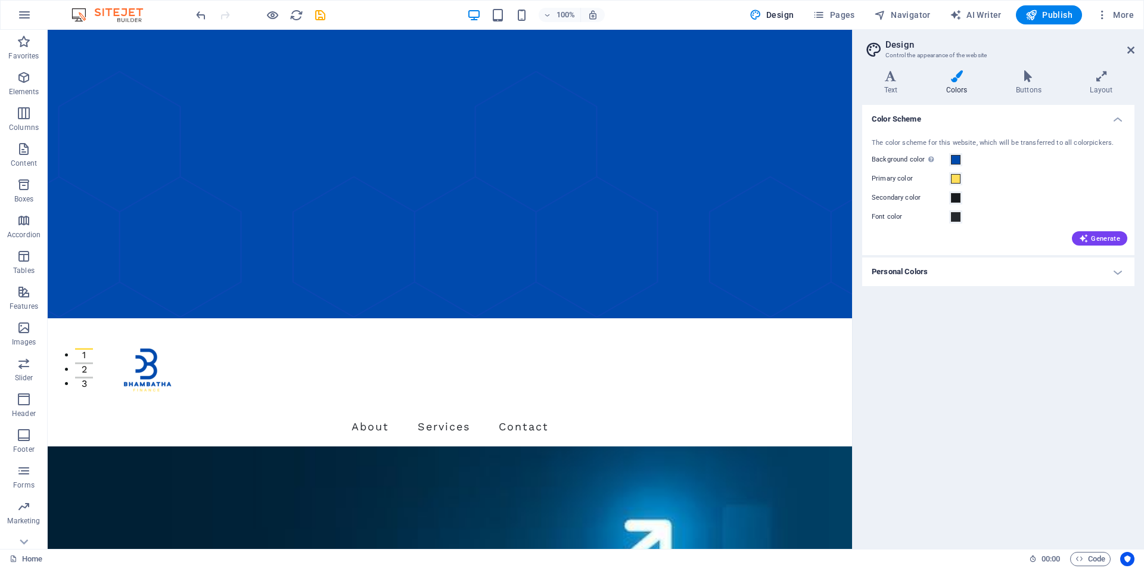
click at [955, 190] on div "The color scheme for this website, which will be transferred to all colorpicker…" at bounding box center [998, 190] width 277 height 129
click at [957, 197] on span at bounding box center [956, 198] width 10 height 10
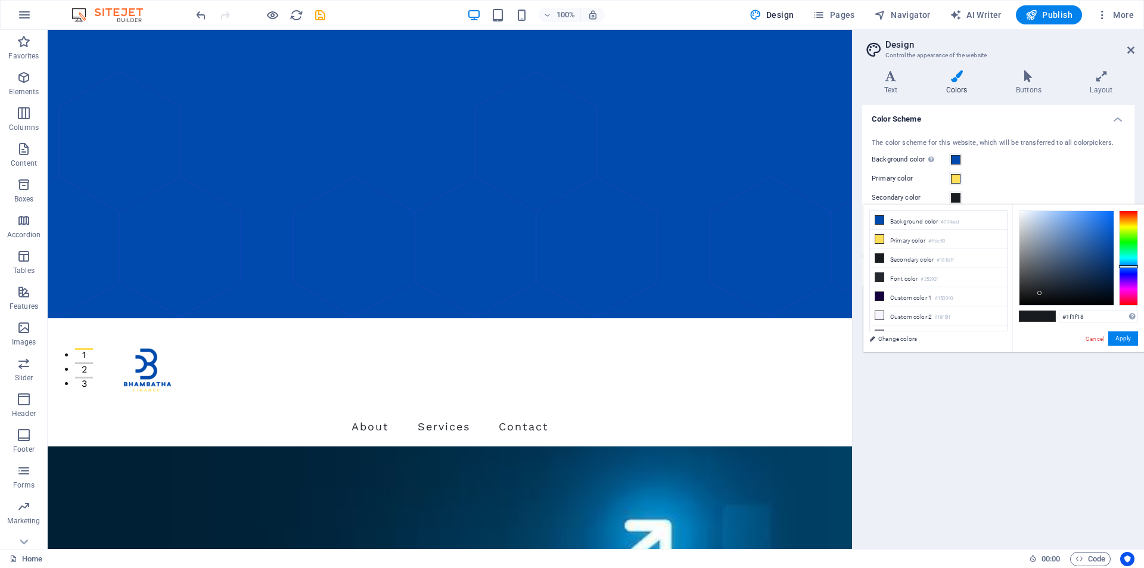
click at [1128, 226] on div at bounding box center [1128, 257] width 19 height 95
click at [1125, 230] on div at bounding box center [1128, 257] width 19 height 95
click at [1125, 228] on div at bounding box center [1128, 257] width 19 height 95
click at [1125, 228] on div at bounding box center [1128, 227] width 19 height 3
click at [1125, 225] on div at bounding box center [1128, 257] width 19 height 95
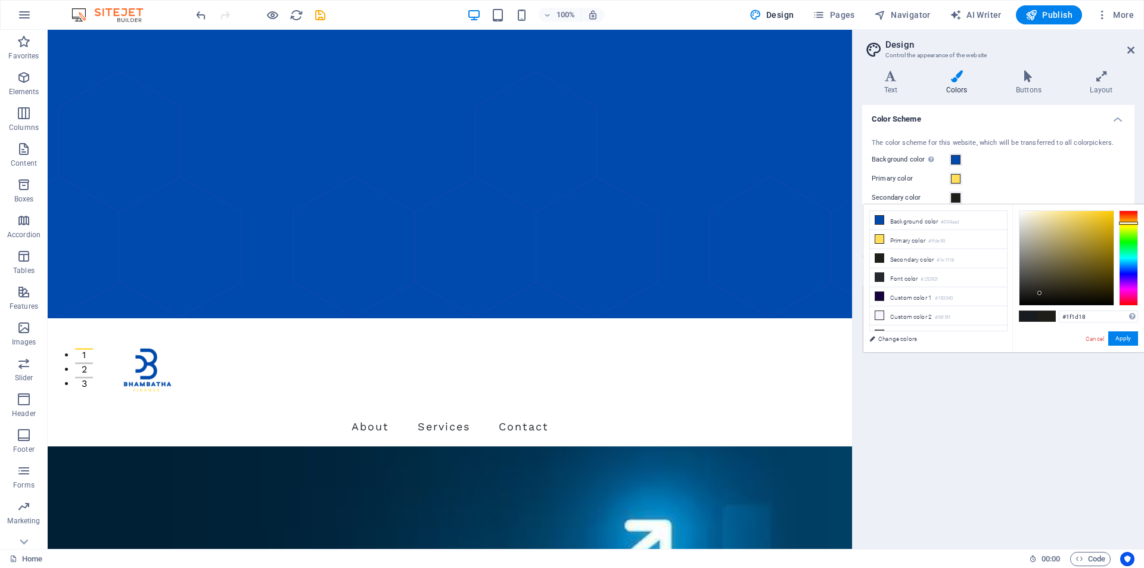
click at [1125, 223] on div at bounding box center [1128, 257] width 19 height 95
click at [1125, 225] on div at bounding box center [1128, 257] width 19 height 95
type input "#c5bb0b"
click at [1108, 232] on div at bounding box center [1067, 258] width 94 height 94
click at [1122, 336] on button "Apply" at bounding box center [1124, 338] width 30 height 14
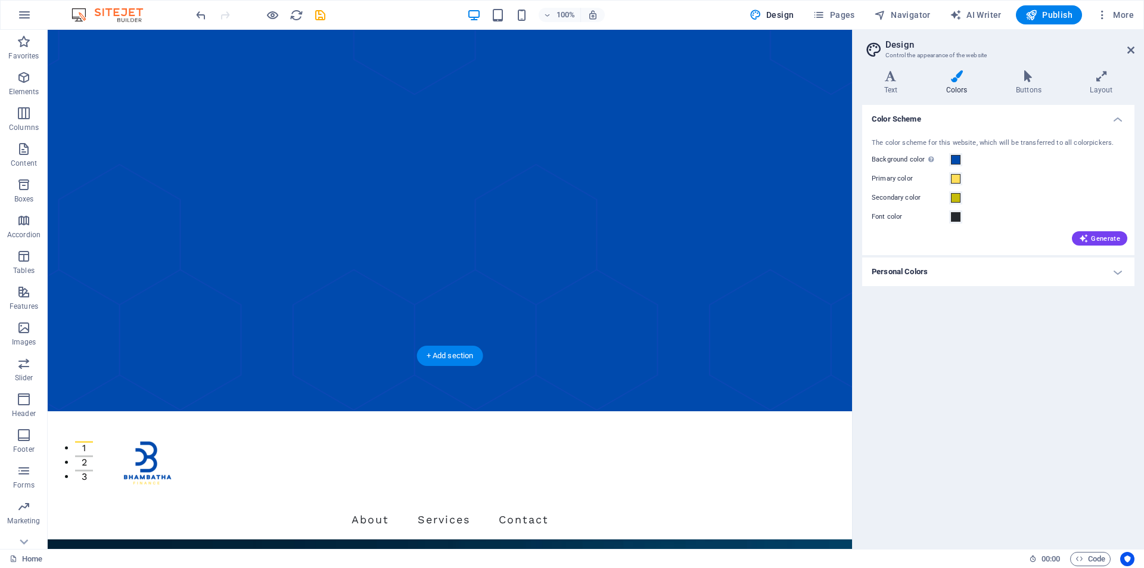
scroll to position [0, 0]
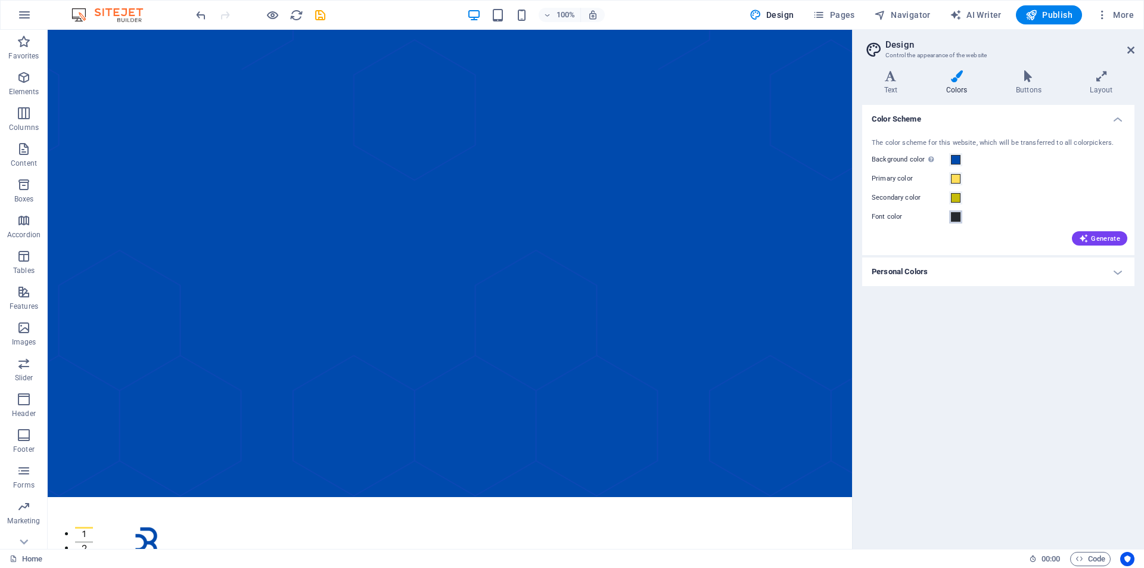
click at [955, 220] on span at bounding box center [956, 217] width 10 height 10
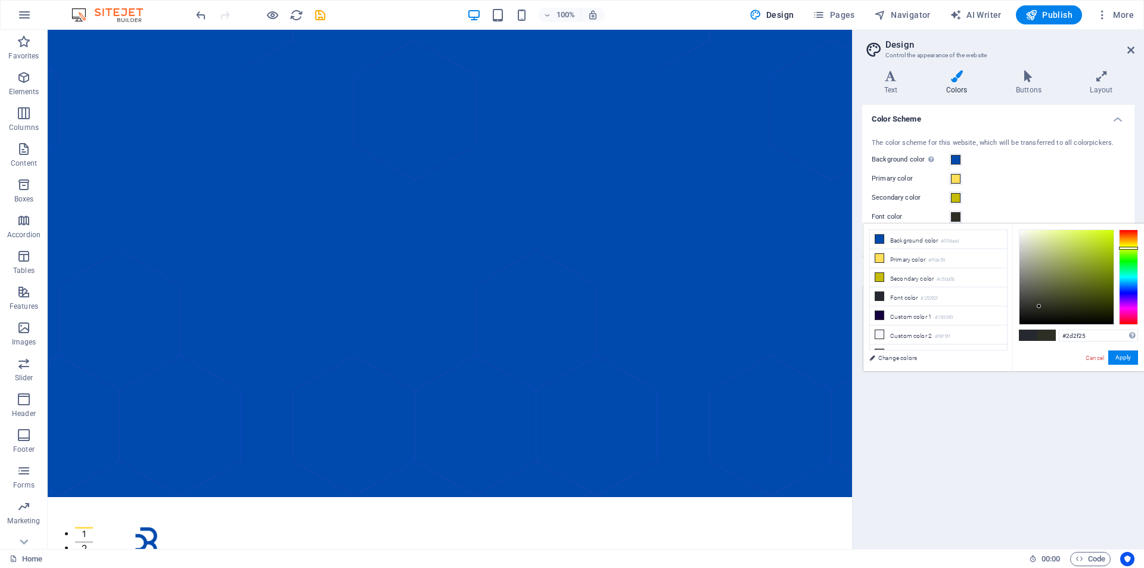
click at [1128, 248] on div at bounding box center [1128, 276] width 19 height 95
click at [1127, 246] on div at bounding box center [1128, 276] width 19 height 95
click at [1111, 253] on div at bounding box center [1067, 277] width 94 height 94
click at [1122, 360] on button "Apply" at bounding box center [1124, 357] width 30 height 14
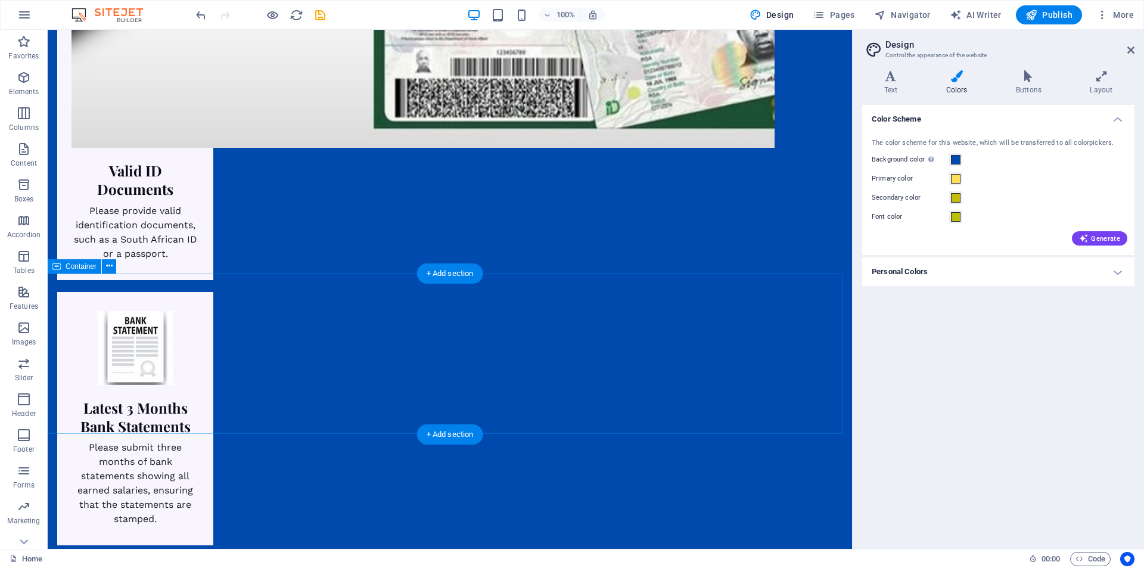
scroll to position [1933, 0]
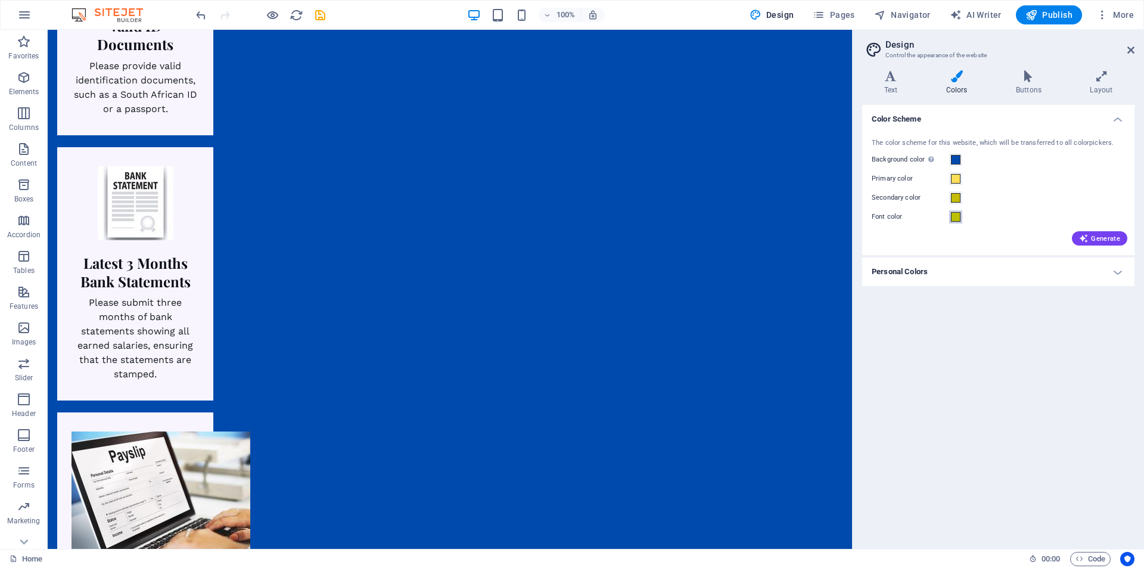
click at [955, 214] on span at bounding box center [956, 217] width 10 height 10
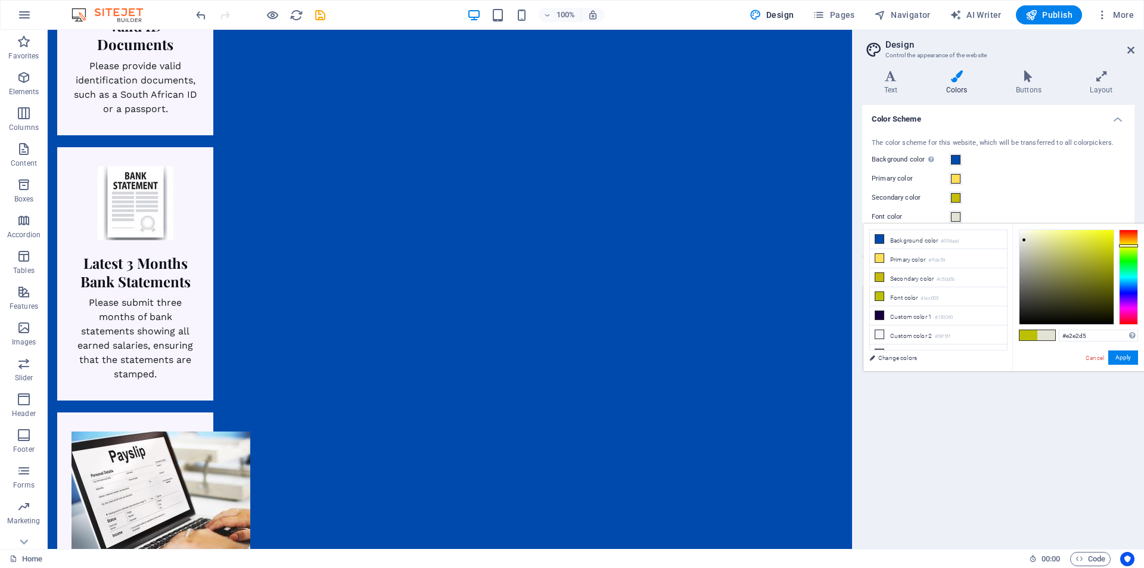
click at [1025, 240] on div at bounding box center [1067, 277] width 94 height 94
click at [1025, 238] on div at bounding box center [1024, 237] width 4 height 4
type input "#fffffa"
drag, startPoint x: 1025, startPoint y: 237, endPoint x: 1021, endPoint y: 226, distance: 11.3
click at [1021, 226] on div "#fffffa Supported formats #0852ed rgb(8, 82, 237) rgba(8, 82, 237, 90%) hsv(221…" at bounding box center [1079, 384] width 132 height 321
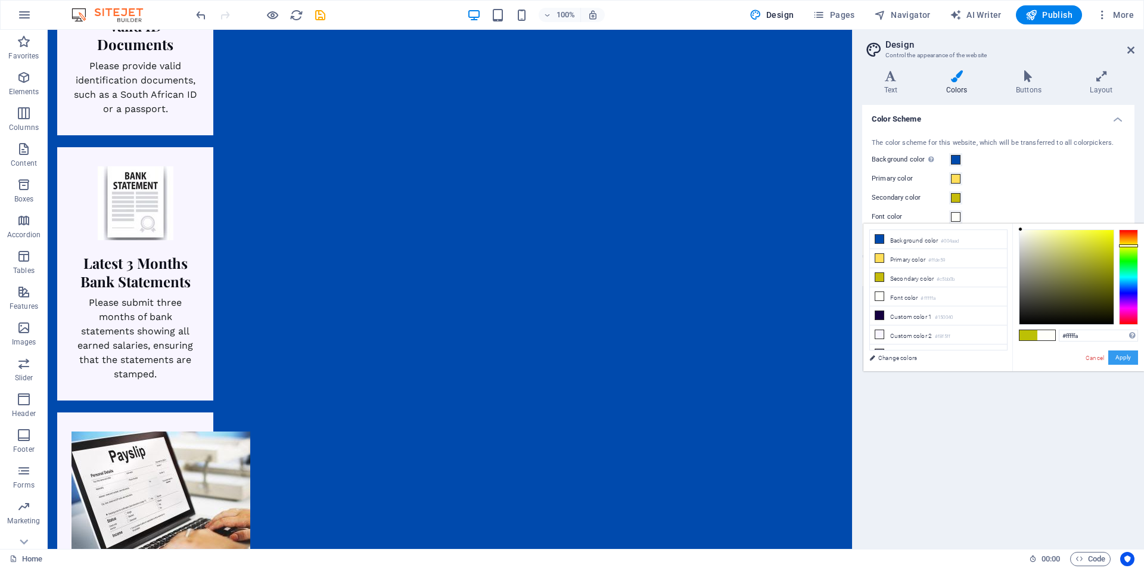
click at [1127, 357] on button "Apply" at bounding box center [1124, 357] width 30 height 14
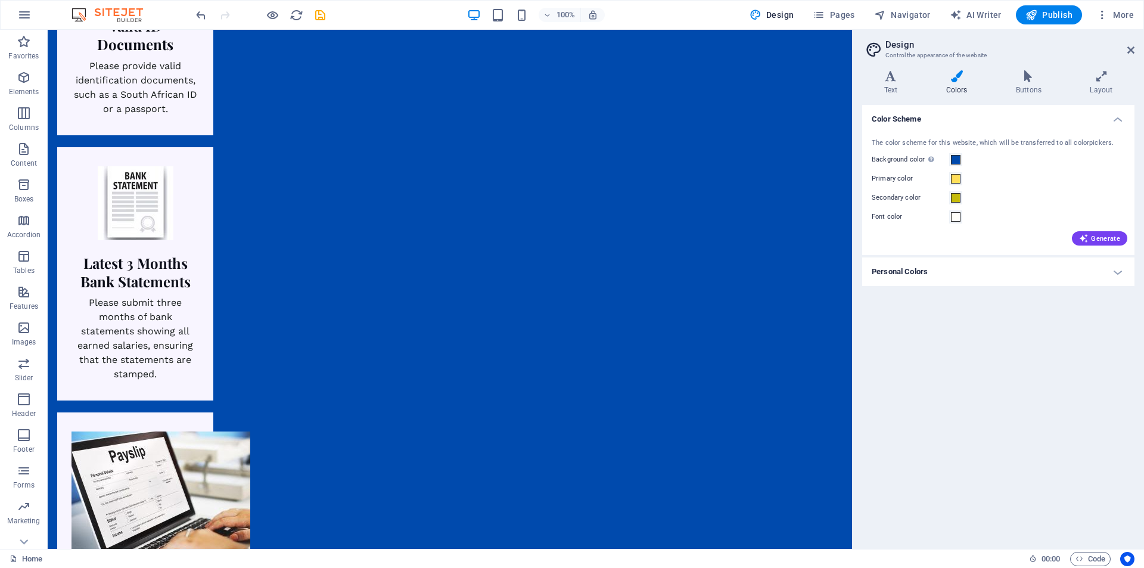
click at [1115, 271] on h4 "Personal Colors" at bounding box center [998, 271] width 272 height 29
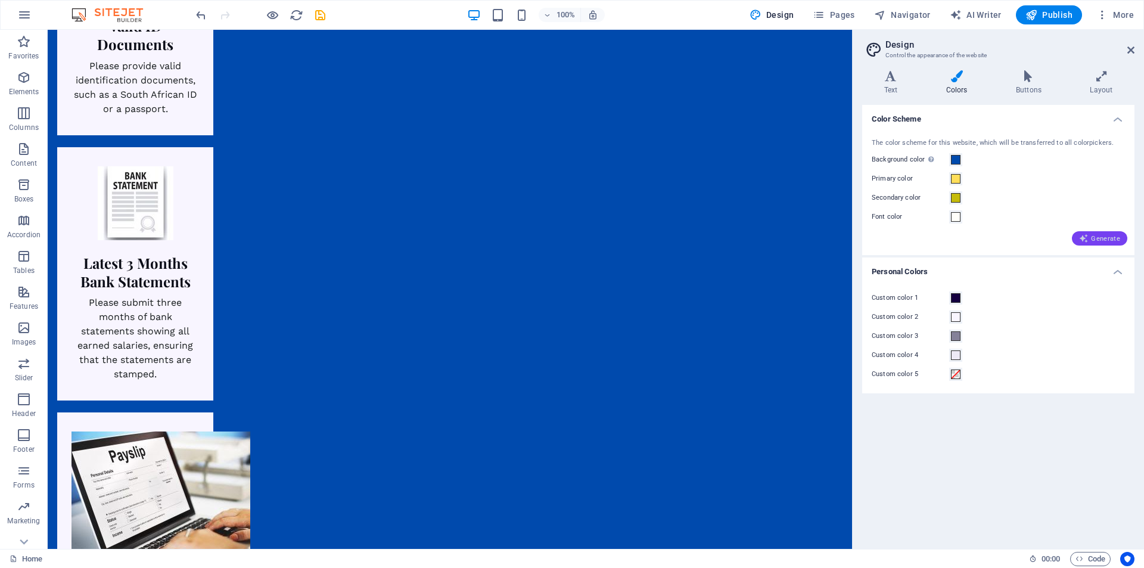
click at [1086, 238] on icon "button" at bounding box center [1084, 239] width 10 height 10
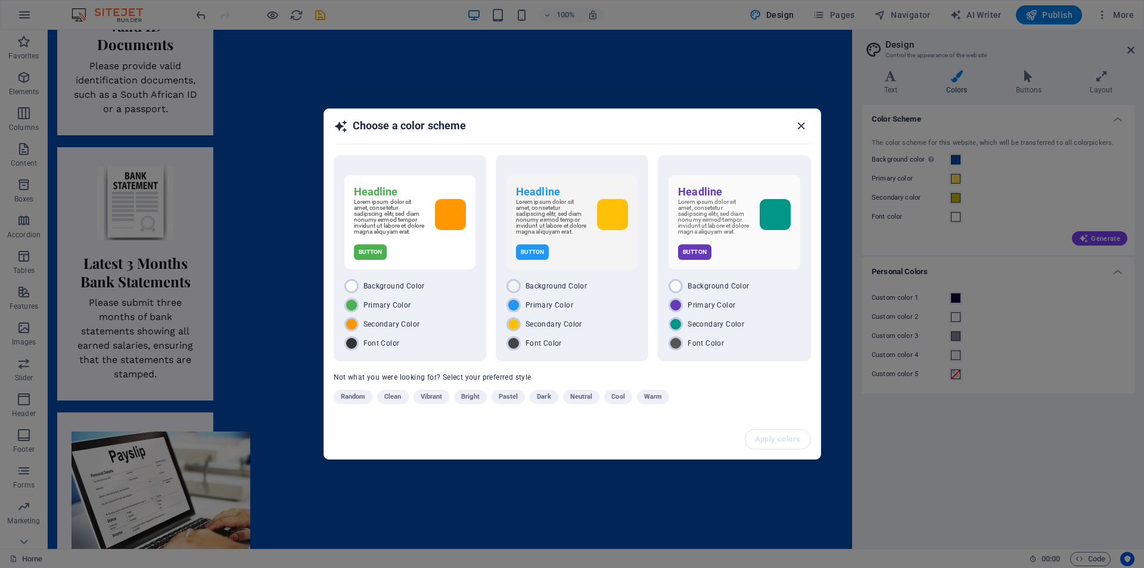
click at [799, 126] on icon "button" at bounding box center [802, 126] width 14 height 14
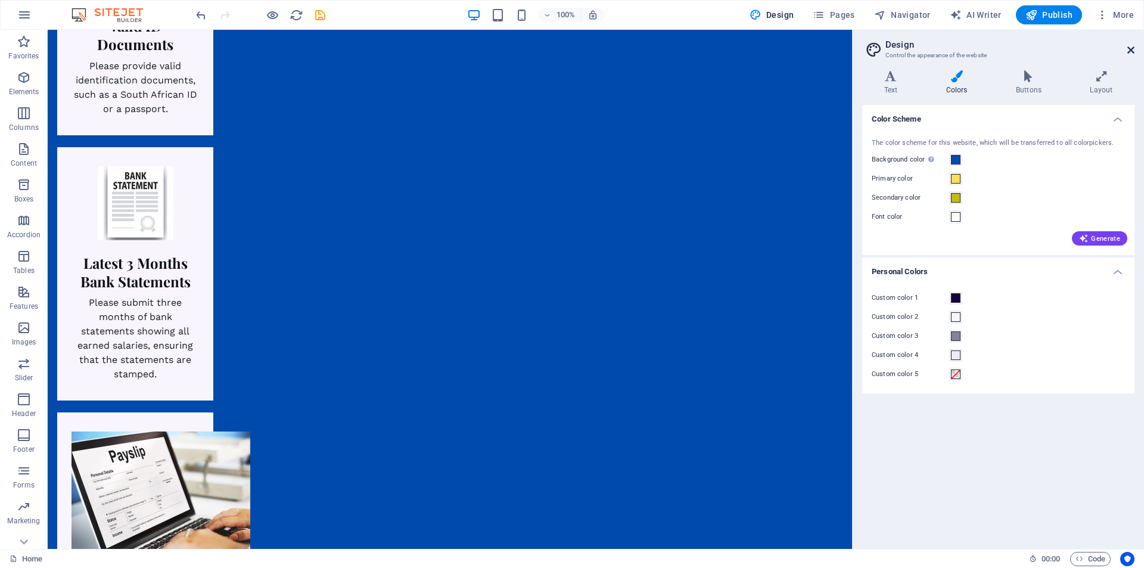
click at [1134, 45] on icon at bounding box center [1131, 50] width 7 height 10
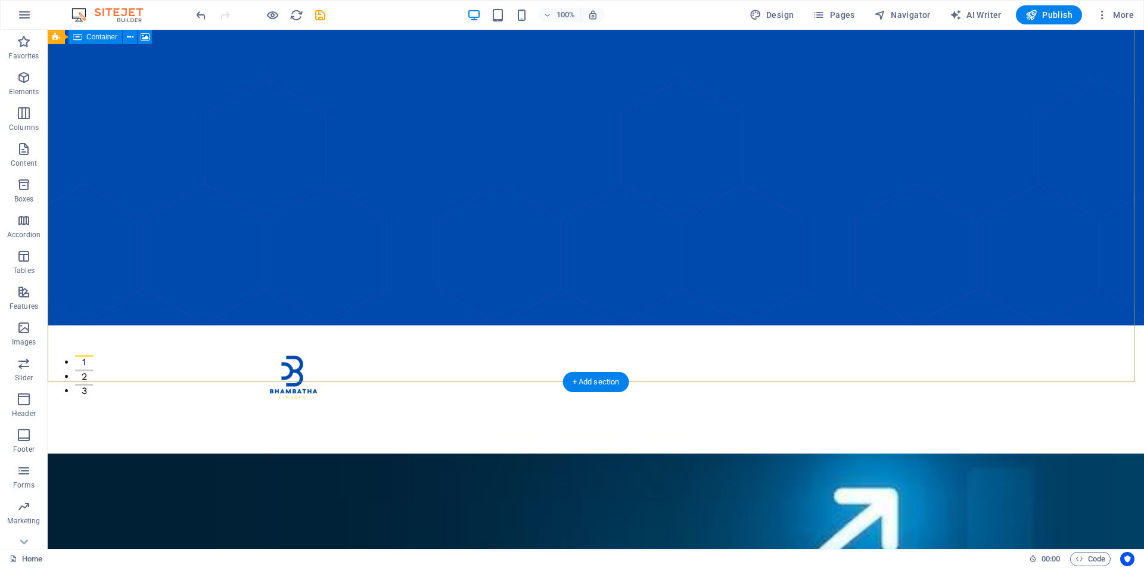
scroll to position [0, 0]
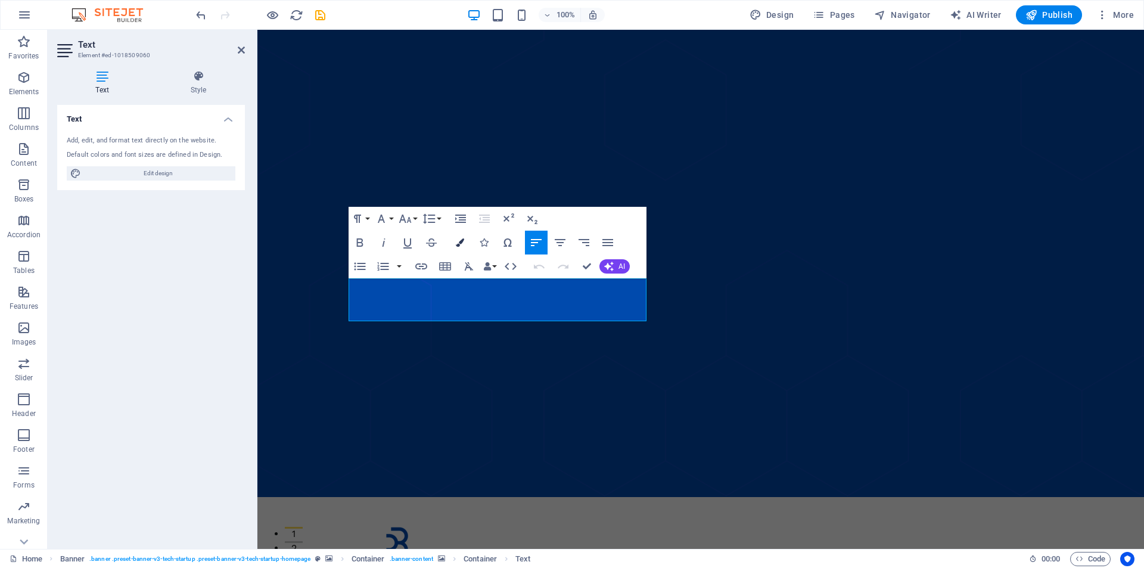
click at [458, 241] on icon "button" at bounding box center [460, 242] width 8 height 8
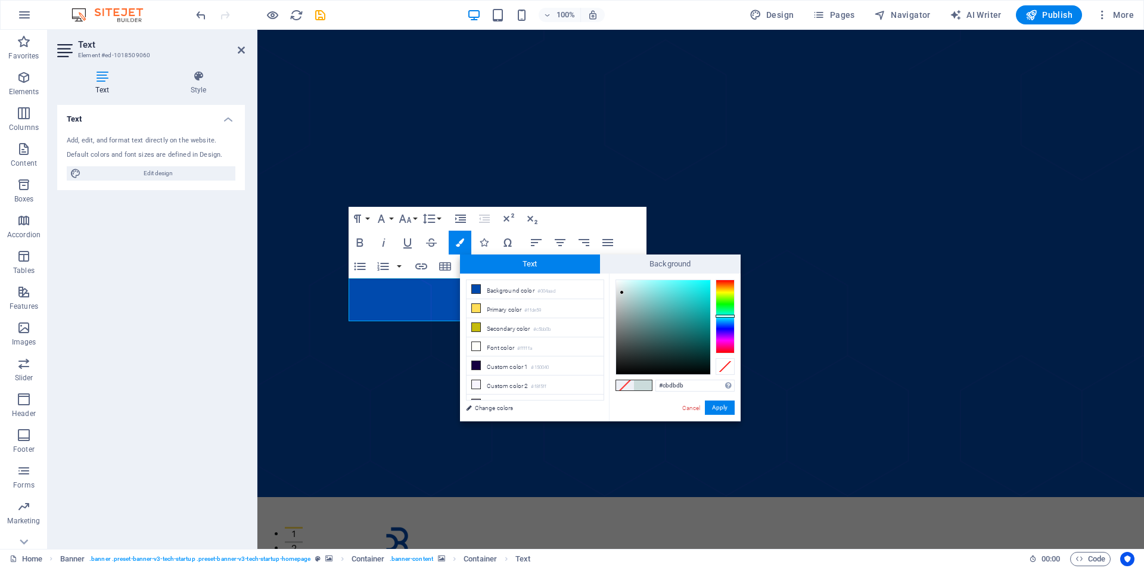
click at [622, 293] on div at bounding box center [663, 327] width 94 height 94
drag, startPoint x: 621, startPoint y: 286, endPoint x: 620, endPoint y: 272, distance: 13.7
click at [620, 272] on div "Text Background less Background color #004aad Primary color #ffde59 Secondary c…" at bounding box center [600, 338] width 281 height 167
drag, startPoint x: 620, startPoint y: 280, endPoint x: 610, endPoint y: 277, distance: 10.0
click at [610, 277] on div "#ffffff Supported formats #0852ed rgb(8, 82, 237) rgba(8, 82, 237, 90%) hsv(221…" at bounding box center [675, 434] width 132 height 321
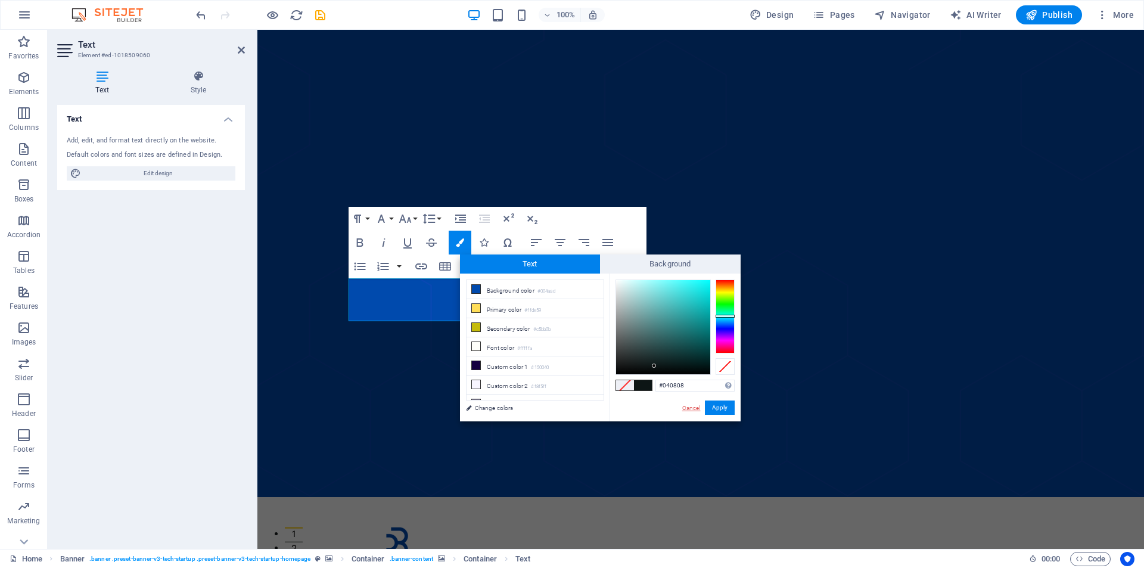
type input "#000000"
click at [713, 409] on button "Apply" at bounding box center [720, 408] width 30 height 14
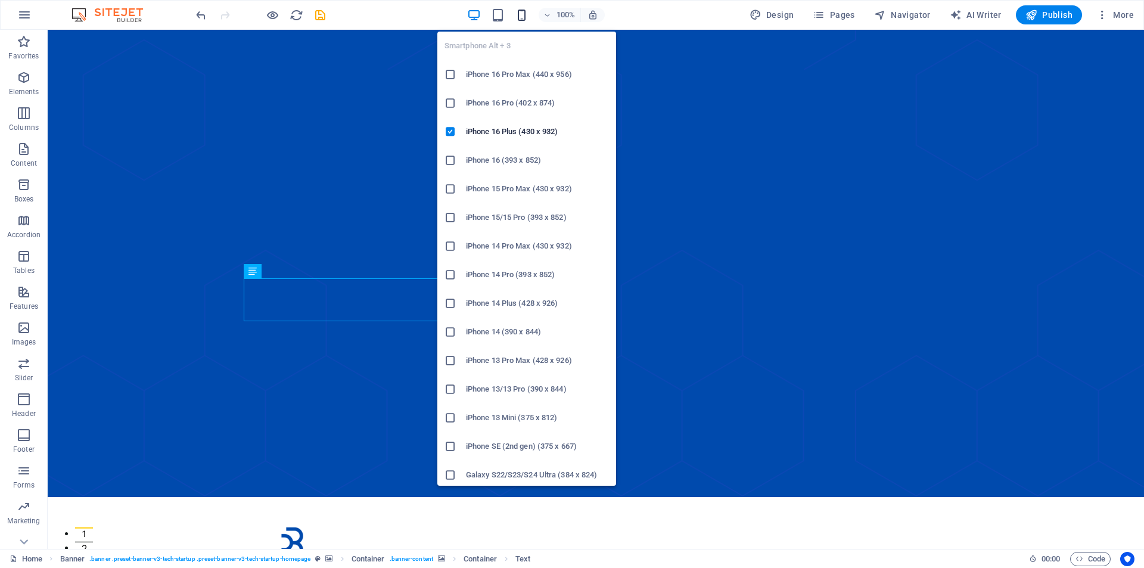
click at [526, 14] on icon "button" at bounding box center [522, 15] width 14 height 14
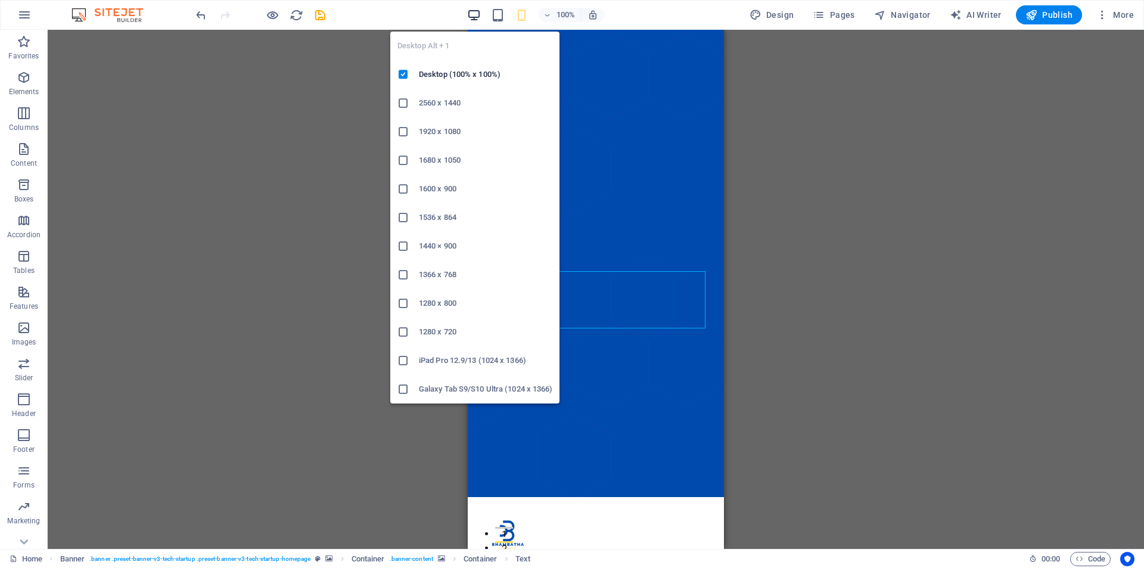
click at [474, 16] on icon "button" at bounding box center [474, 15] width 14 height 14
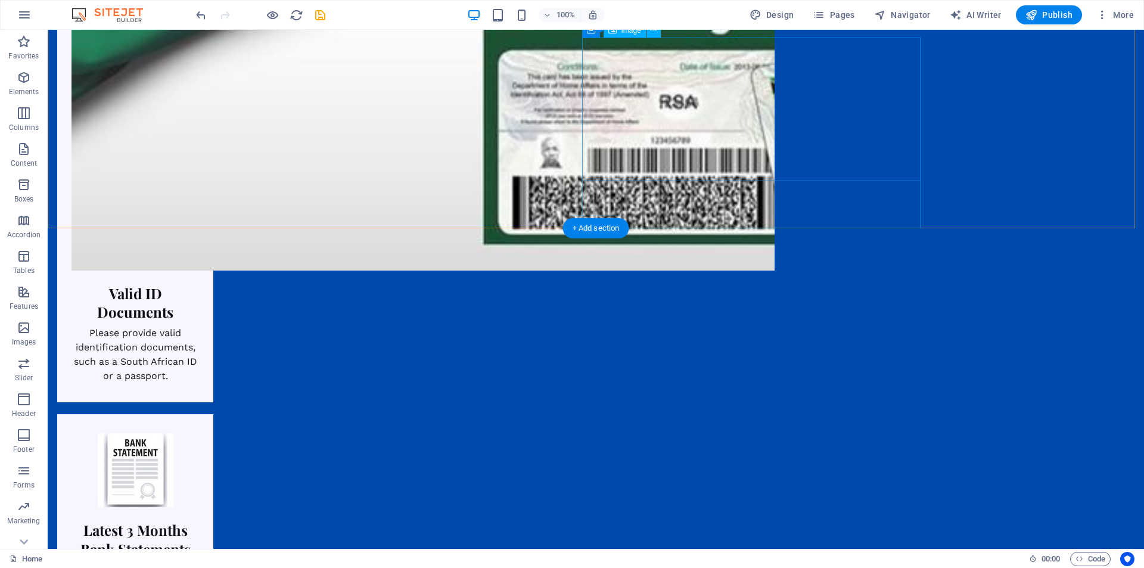
scroll to position [1933, 0]
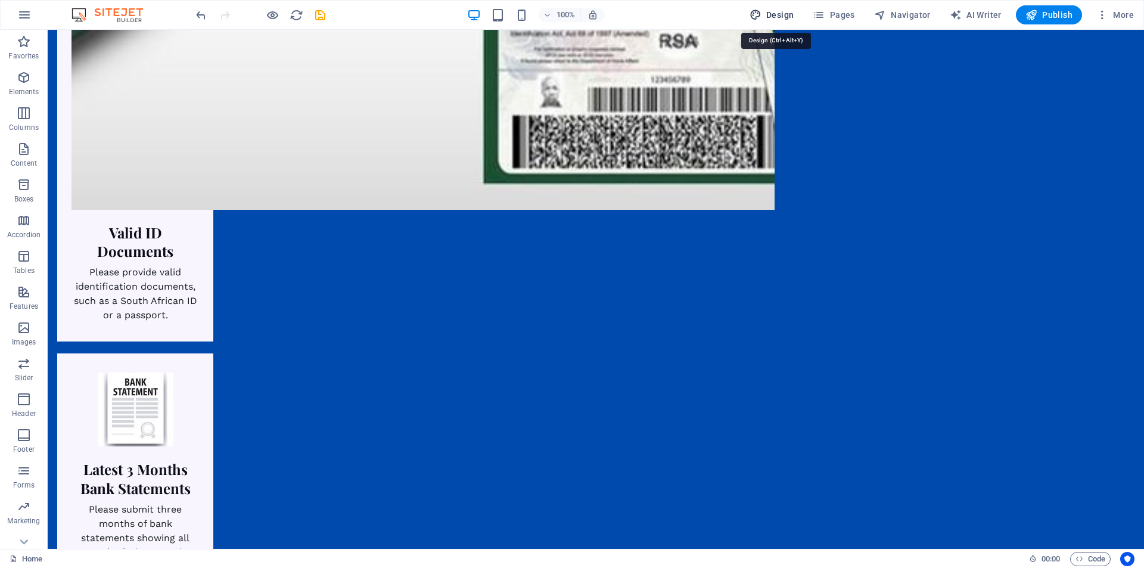
click at [779, 10] on span "Design" at bounding box center [772, 15] width 45 height 12
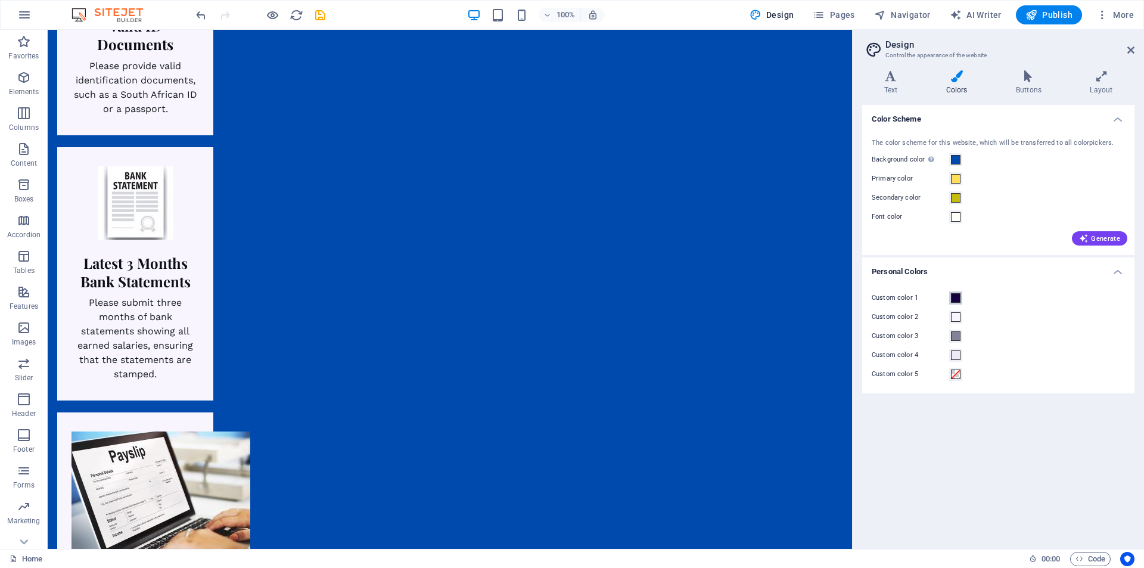
click at [957, 294] on span at bounding box center [956, 298] width 10 height 10
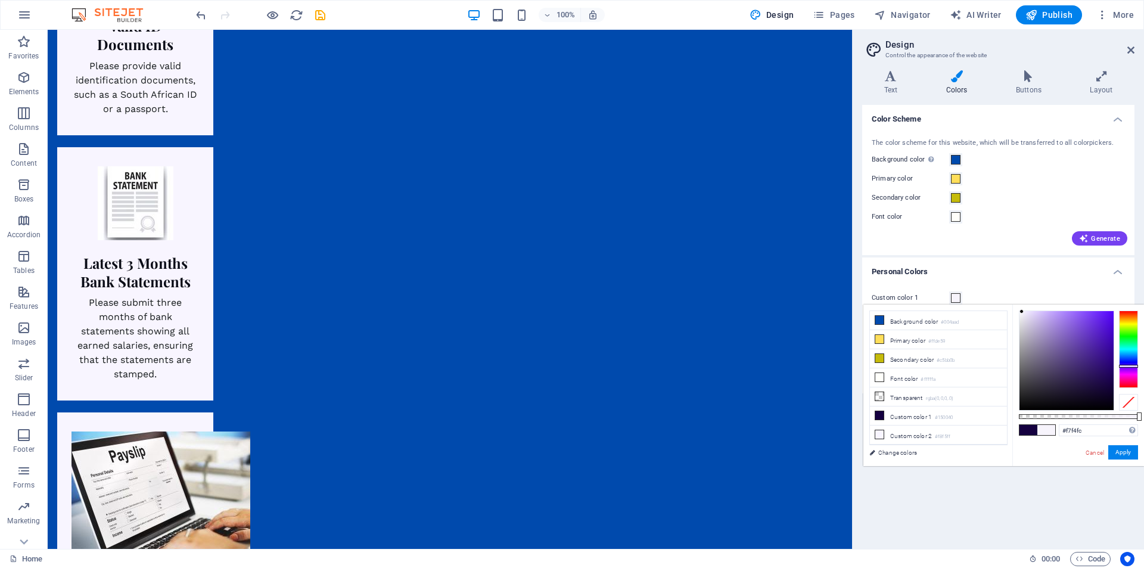
click at [1022, 312] on div at bounding box center [1067, 360] width 94 height 99
type input "#ffffff"
click at [1019, 311] on div at bounding box center [1019, 310] width 4 height 4
click at [1125, 449] on button "Apply" at bounding box center [1124, 452] width 30 height 14
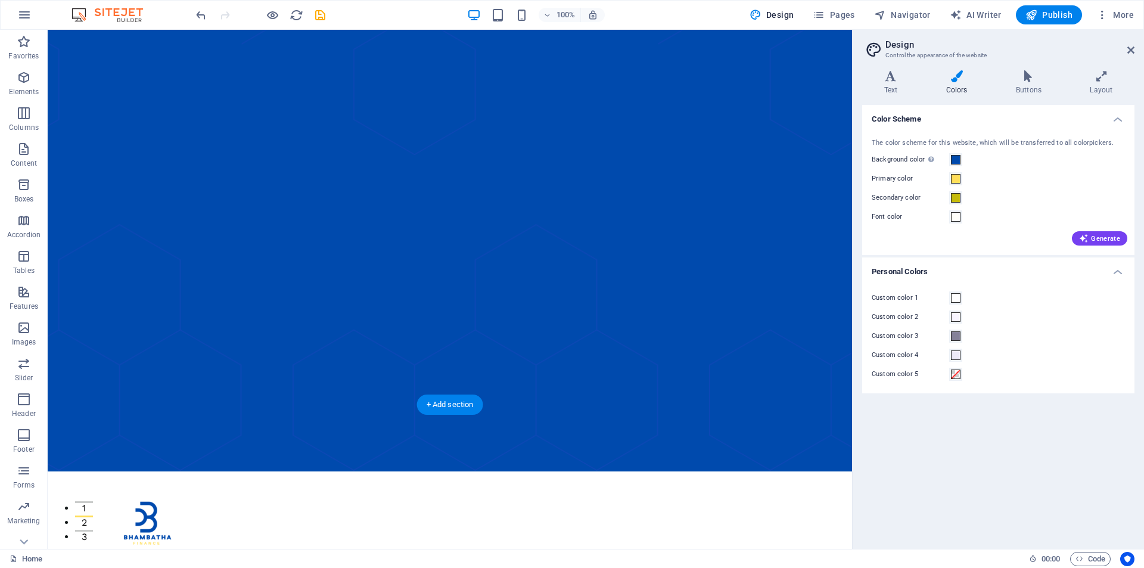
scroll to position [0, 0]
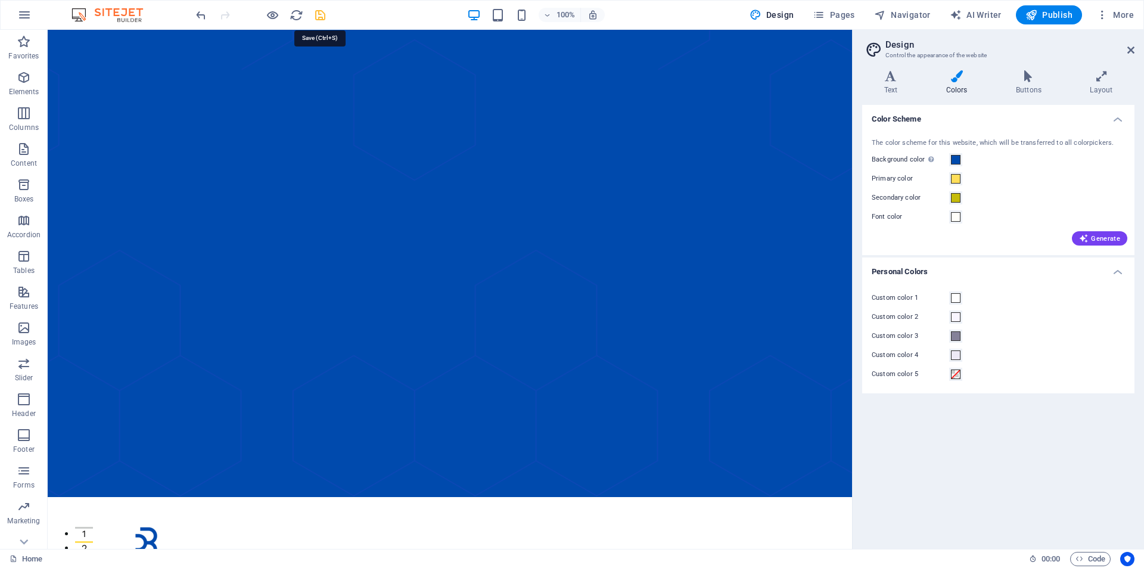
click at [323, 13] on icon "save" at bounding box center [321, 15] width 14 height 14
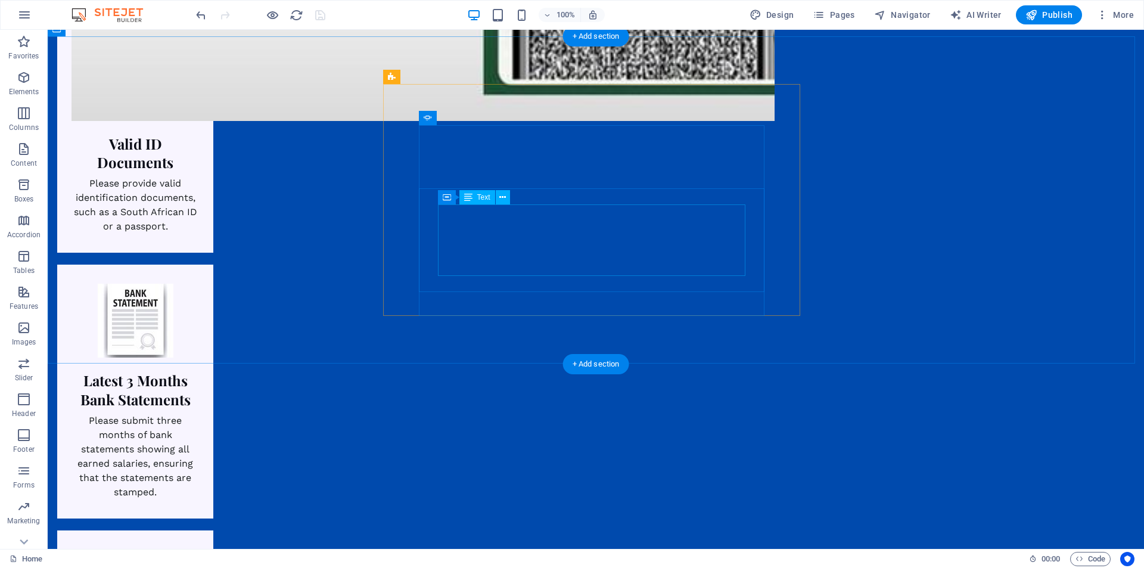
scroll to position [2027, 0]
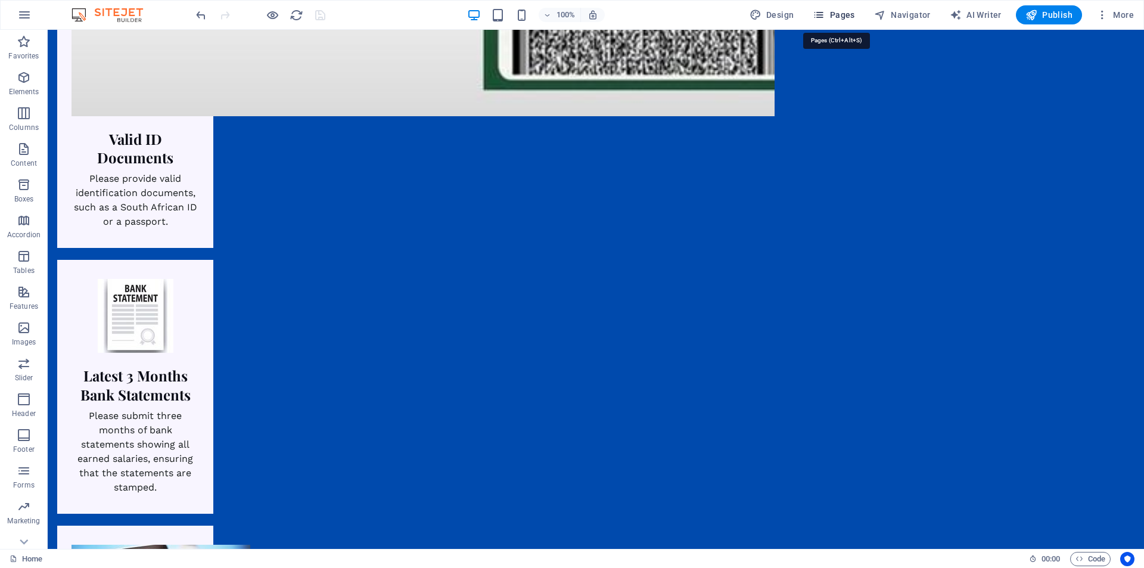
click at [837, 8] on button "Pages" at bounding box center [833, 14] width 51 height 19
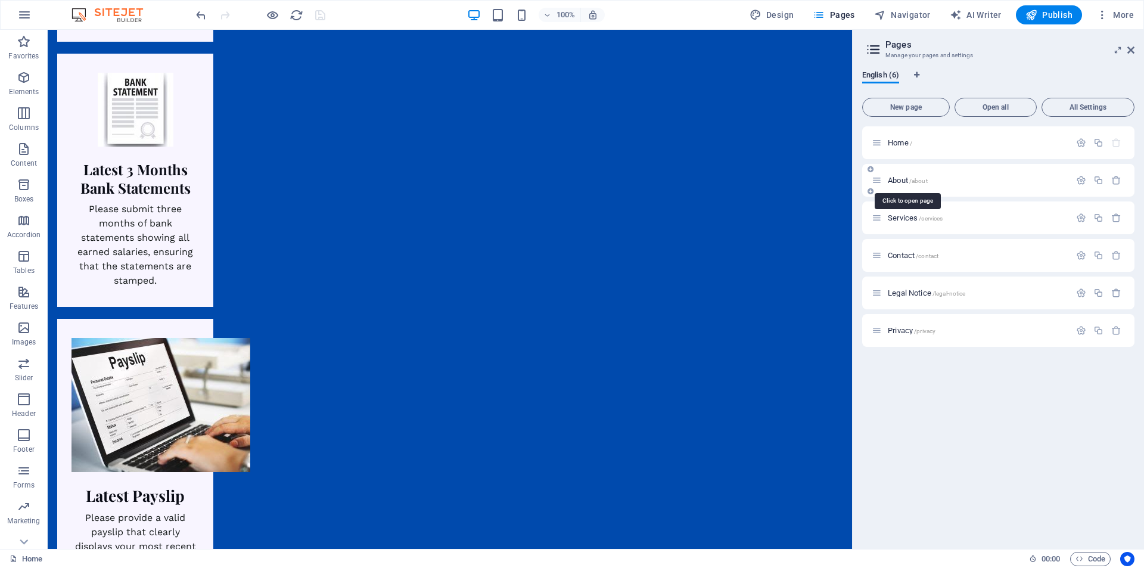
click at [892, 178] on span "About /about" at bounding box center [908, 180] width 40 height 9
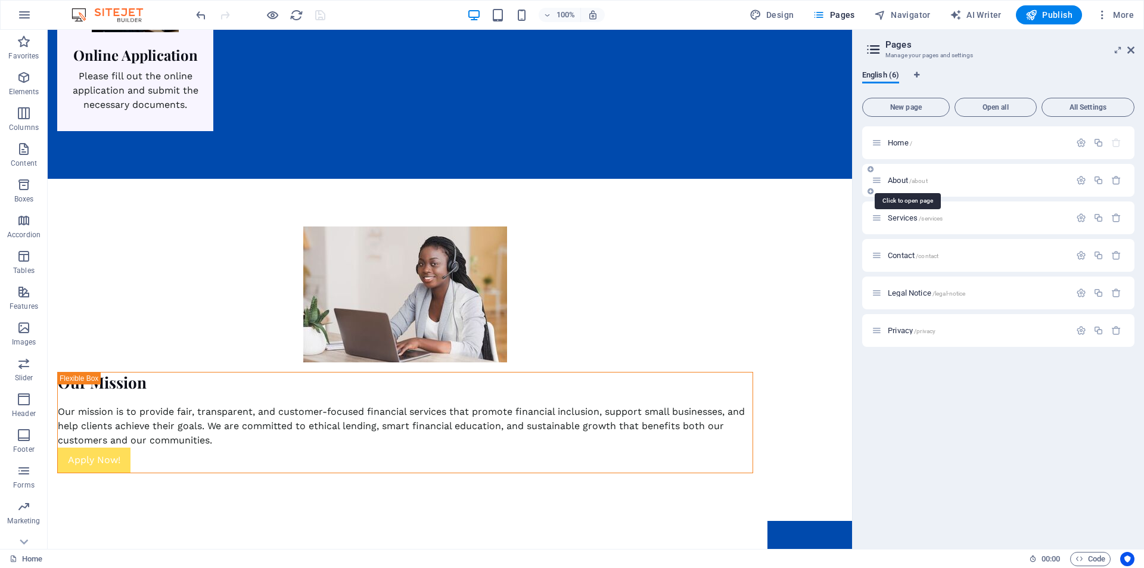
scroll to position [0, 0]
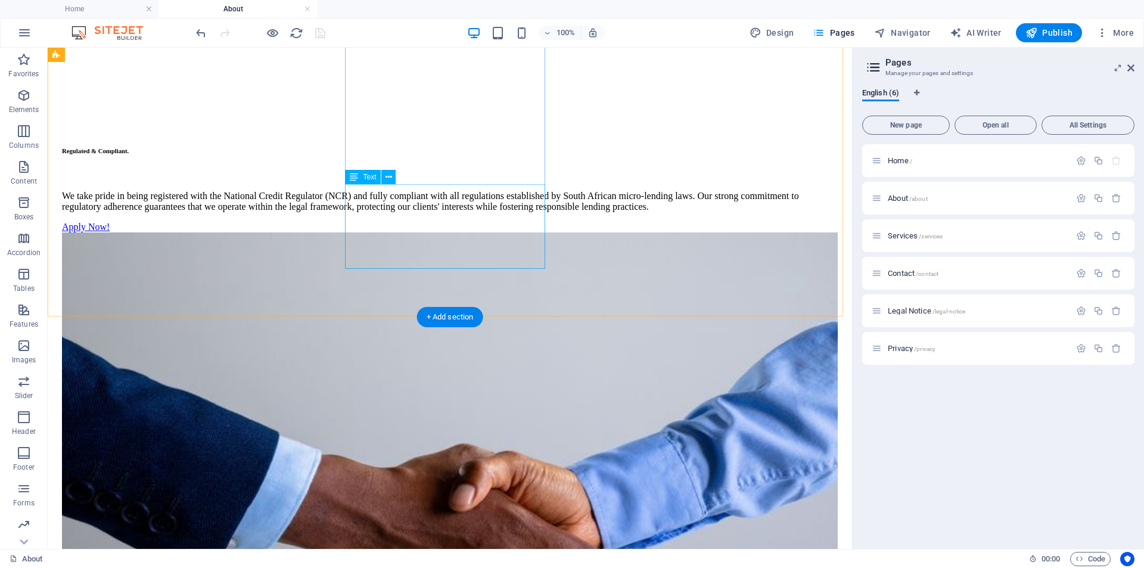
scroll to position [1218, 0]
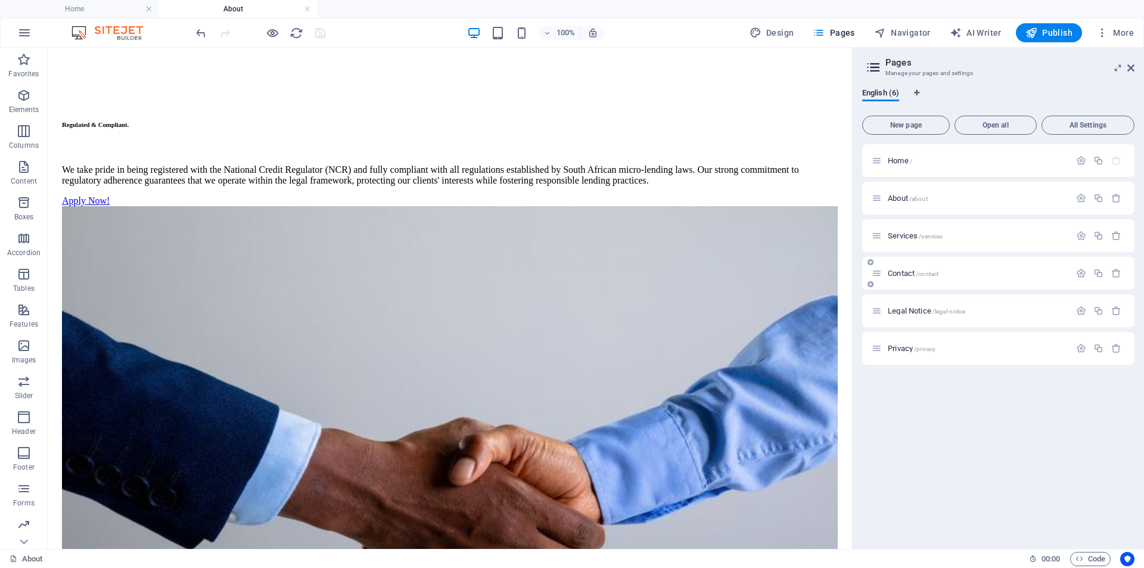
click at [899, 235] on span "Services /services" at bounding box center [915, 235] width 55 height 9
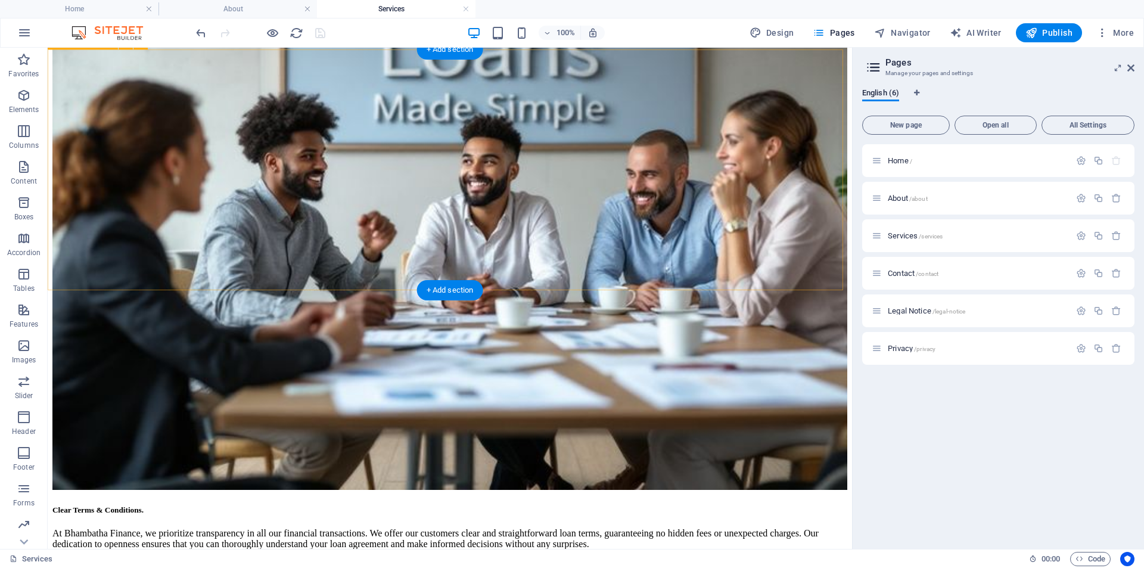
scroll to position [463, 0]
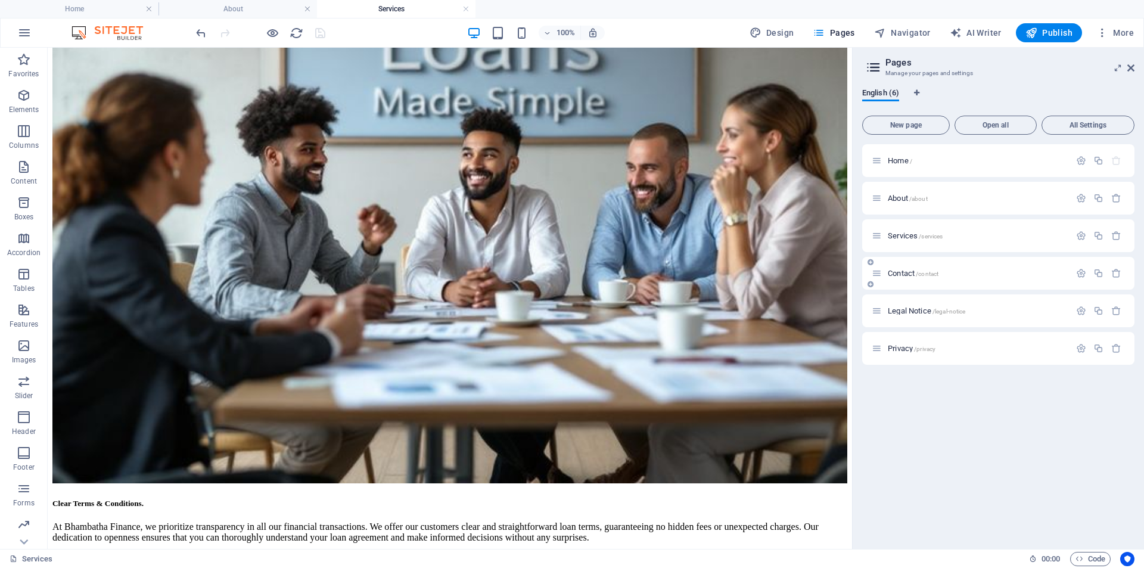
click at [903, 271] on span "Contact /contact" at bounding box center [913, 273] width 51 height 9
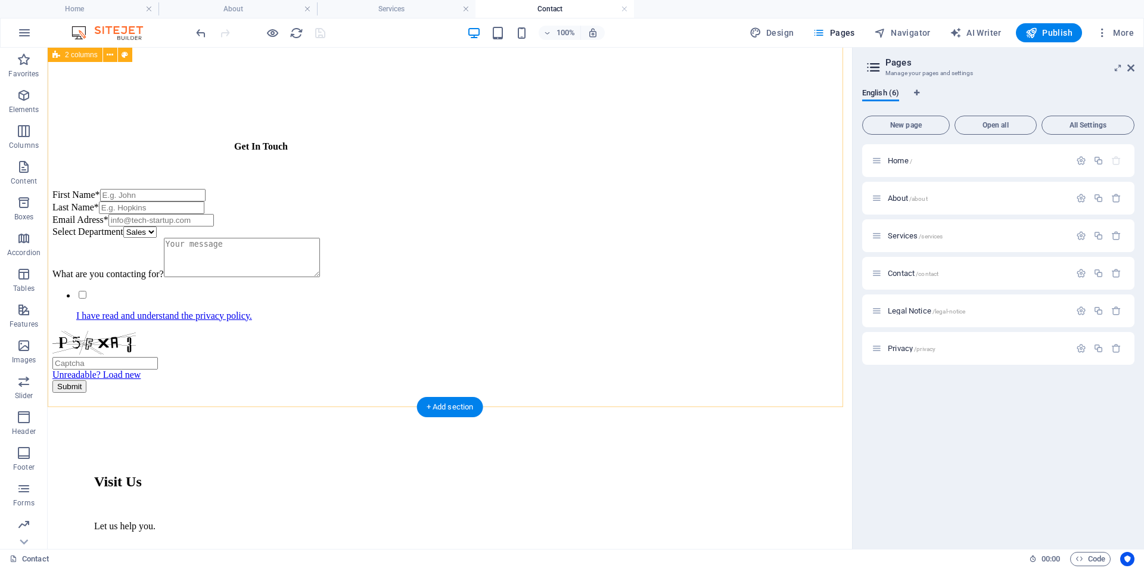
scroll to position [520, 0]
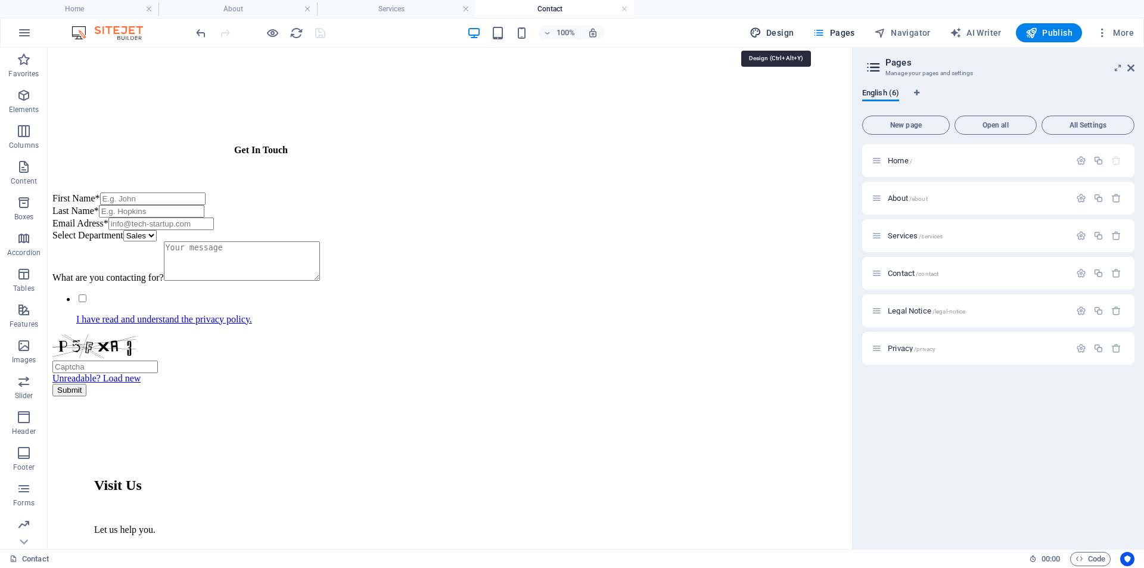
click at [775, 30] on span "Design" at bounding box center [772, 33] width 45 height 12
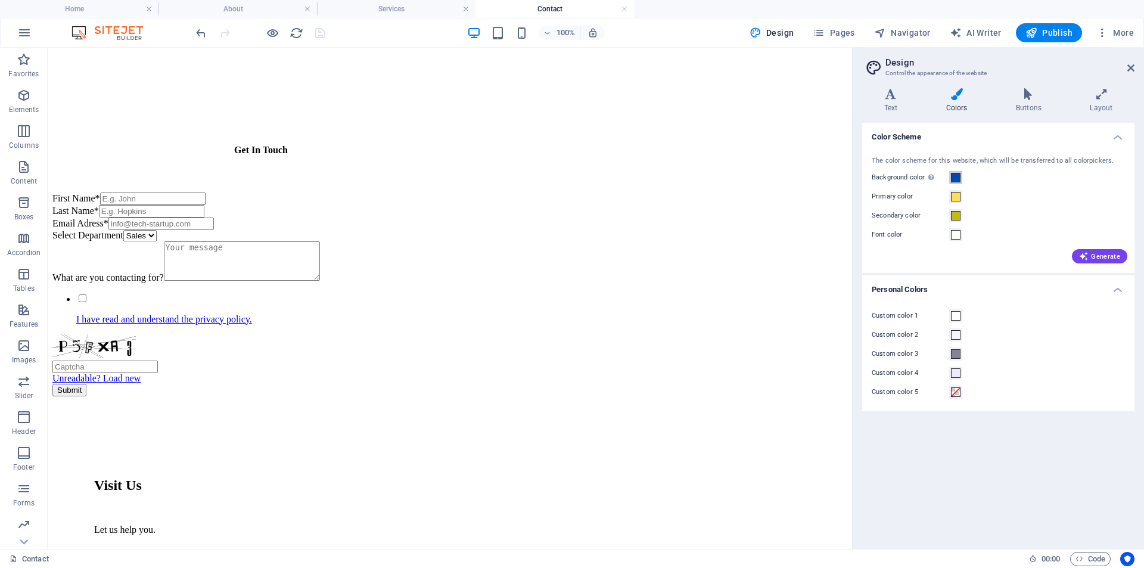
click at [952, 175] on span at bounding box center [956, 178] width 10 height 10
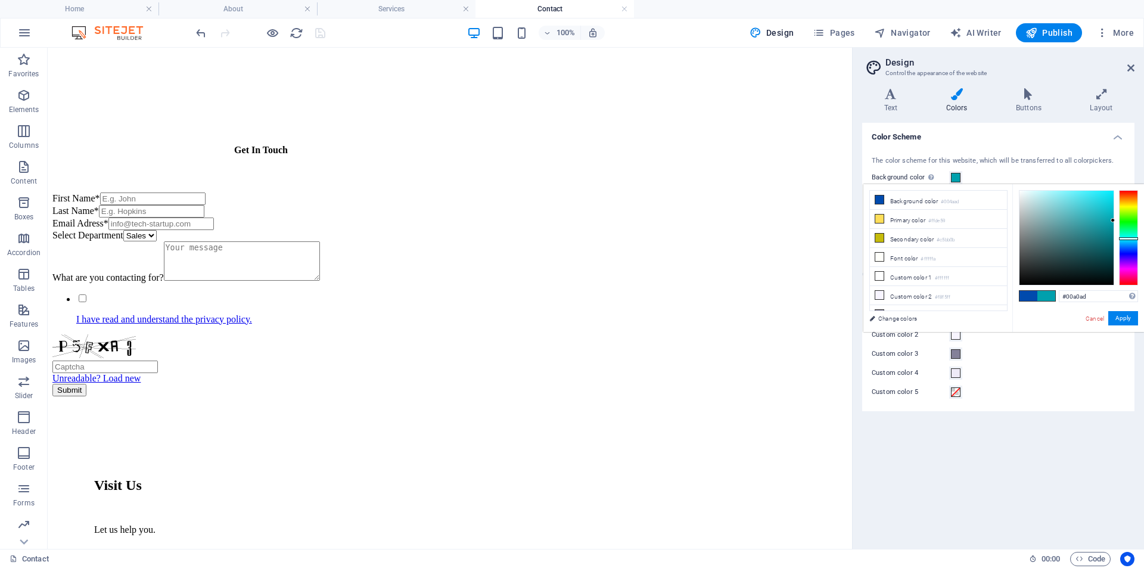
click at [1124, 238] on div at bounding box center [1128, 237] width 19 height 95
click at [1124, 238] on div at bounding box center [1128, 238] width 19 height 3
click at [1125, 241] on div at bounding box center [1128, 237] width 19 height 95
type input "#097290"
click at [1107, 231] on div at bounding box center [1067, 238] width 94 height 94
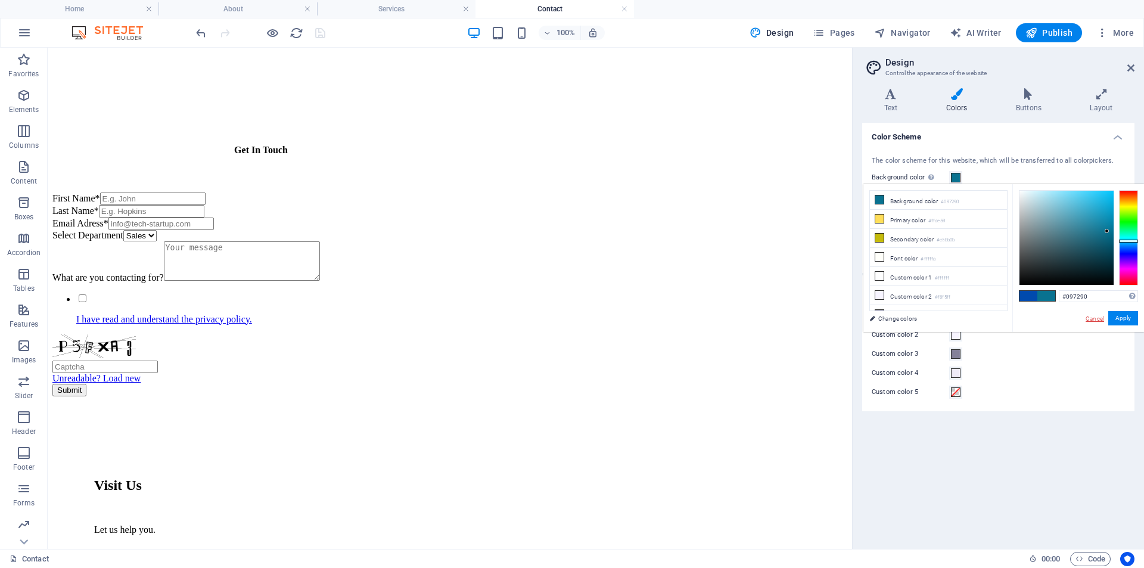
click at [1096, 315] on link "Cancel" at bounding box center [1095, 318] width 21 height 9
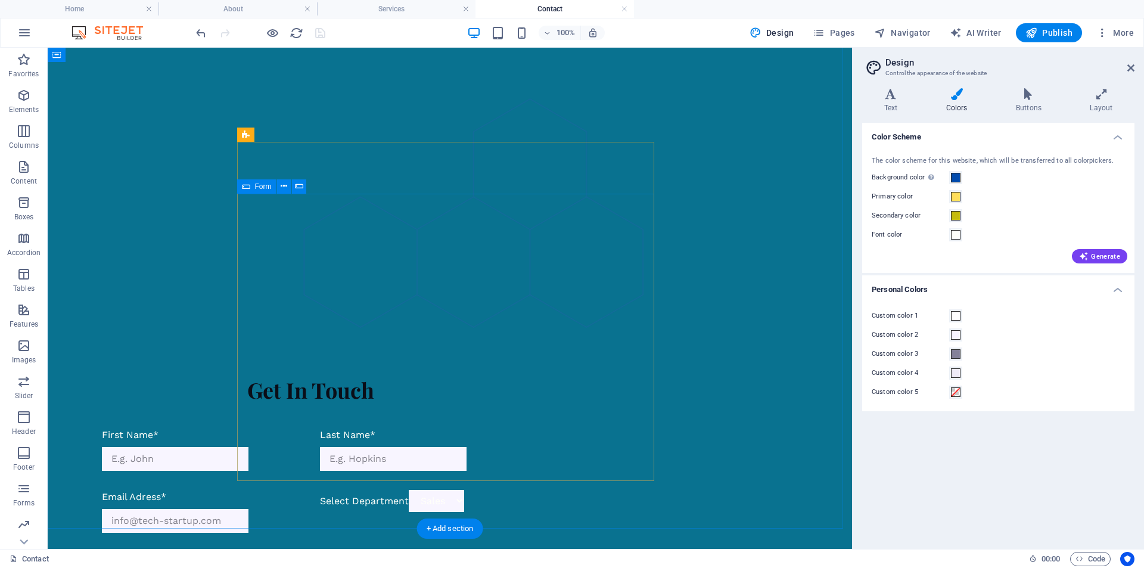
scroll to position [0, 0]
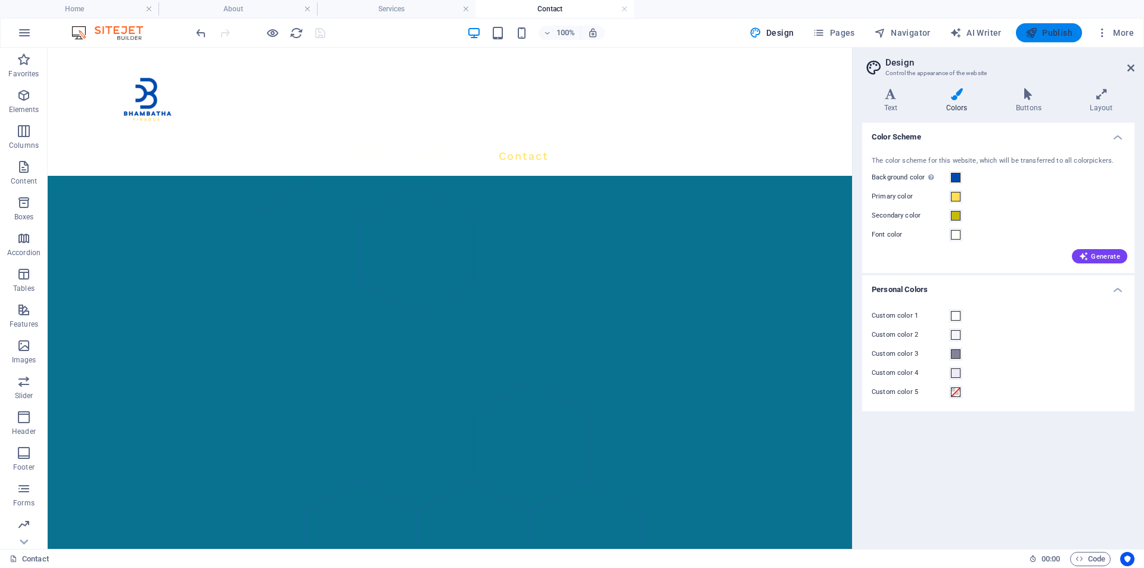
click at [1044, 29] on span "Publish" at bounding box center [1049, 33] width 47 height 12
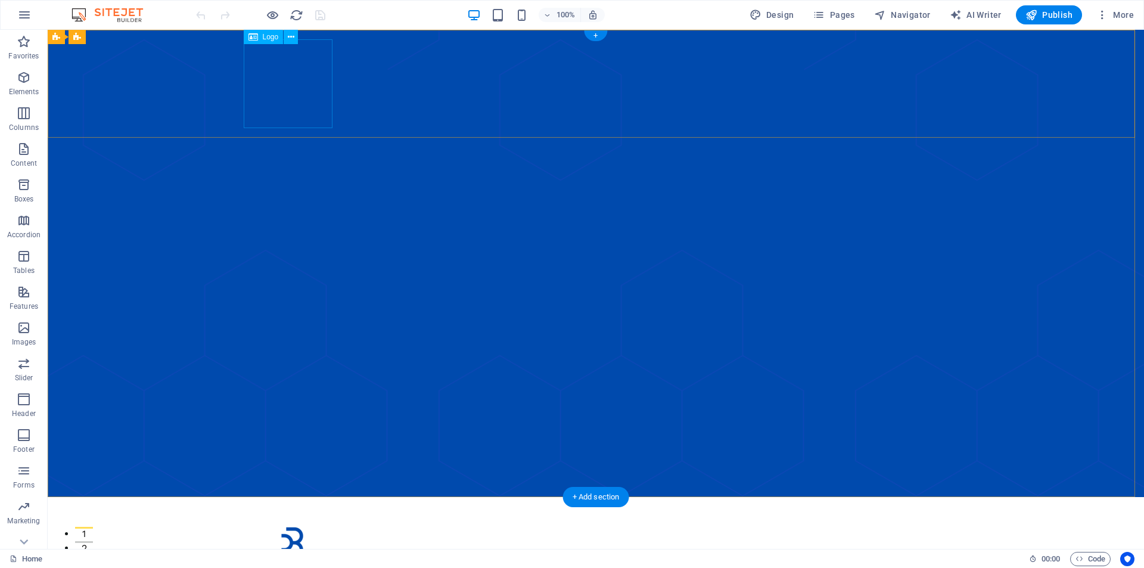
click at [303, 507] on div at bounding box center [596, 551] width 696 height 89
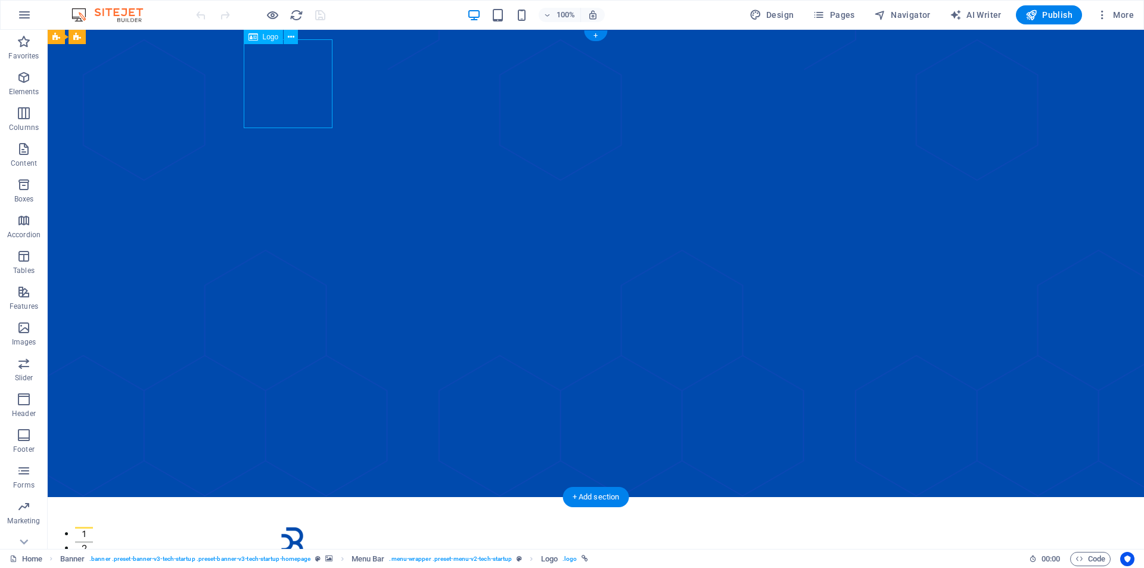
click at [303, 507] on div at bounding box center [596, 551] width 696 height 89
select select "px"
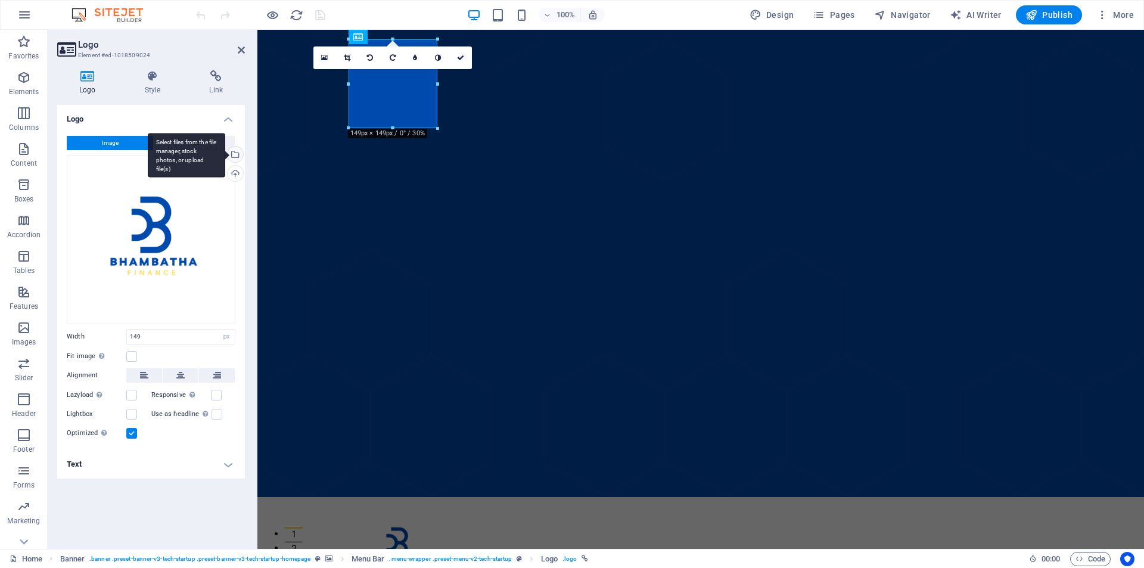
click at [238, 150] on div "Select files from the file manager, stock photos, or upload file(s)" at bounding box center [234, 156] width 18 height 18
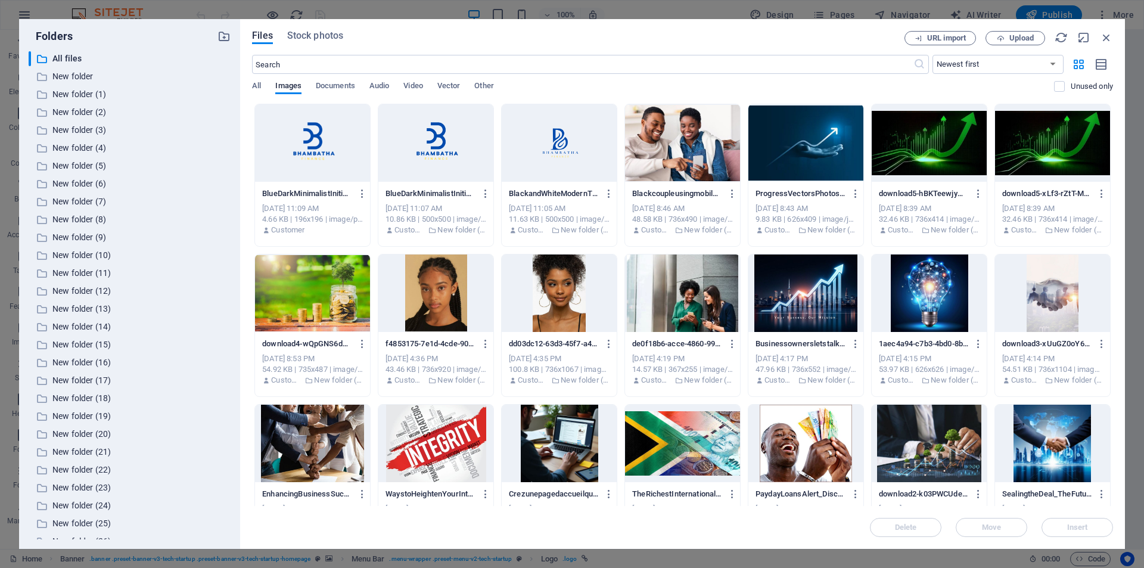
click at [529, 160] on div at bounding box center [559, 142] width 115 height 77
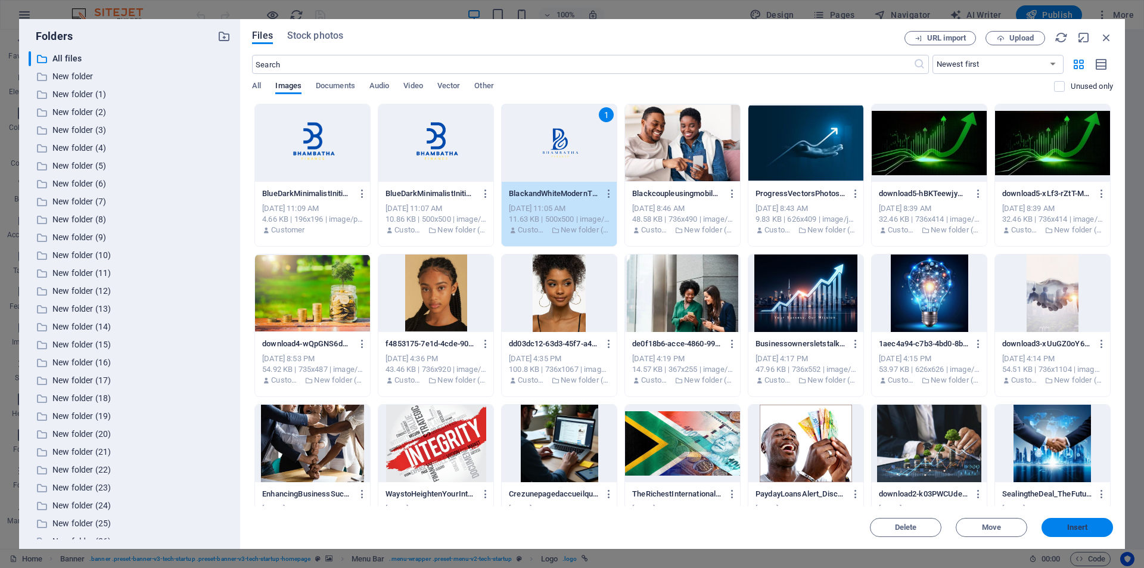
click at [1079, 524] on span "Insert" at bounding box center [1078, 527] width 21 height 7
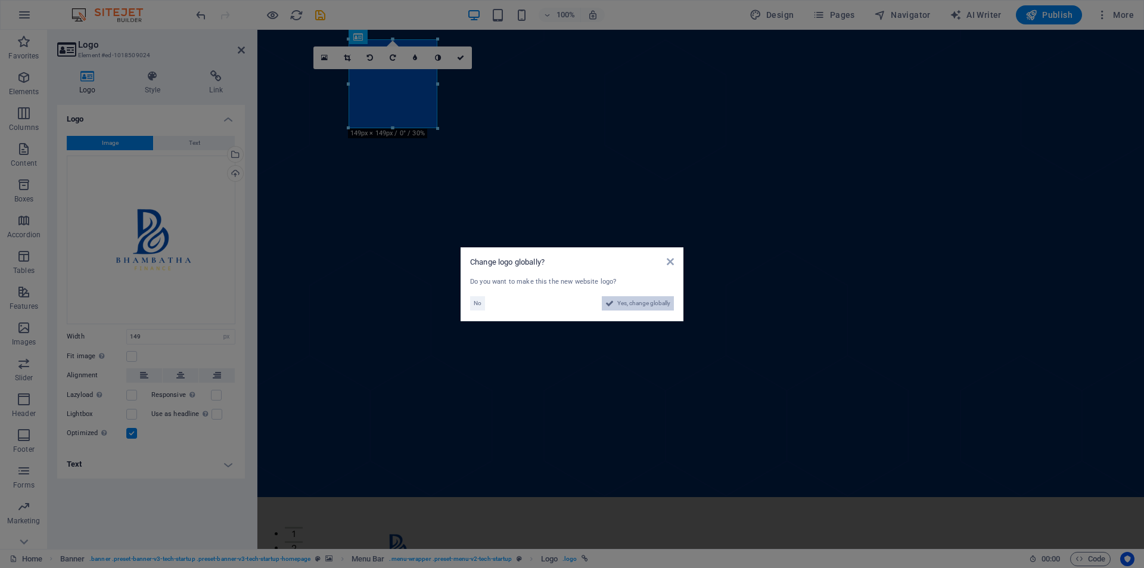
drag, startPoint x: 640, startPoint y: 308, endPoint x: 383, endPoint y: 278, distance: 259.2
click at [640, 308] on span "Yes, change globally" at bounding box center [644, 303] width 53 height 14
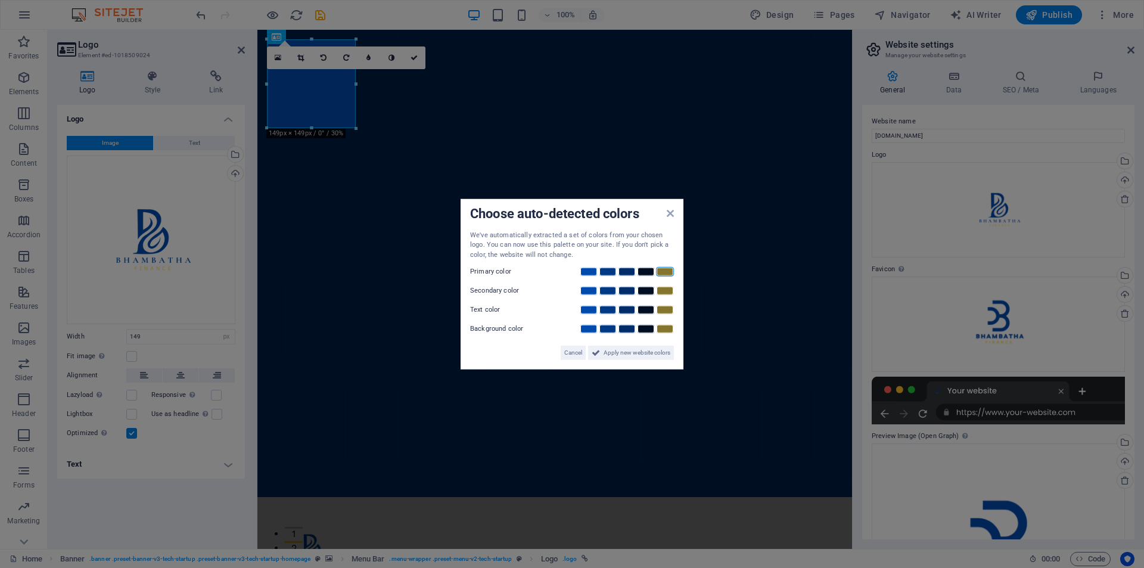
click at [660, 268] on link at bounding box center [665, 272] width 18 height 10
click at [663, 286] on link at bounding box center [665, 291] width 18 height 10
click at [665, 306] on link at bounding box center [665, 310] width 18 height 10
click at [600, 327] on link at bounding box center [608, 329] width 18 height 10
click at [594, 327] on link at bounding box center [589, 329] width 18 height 10
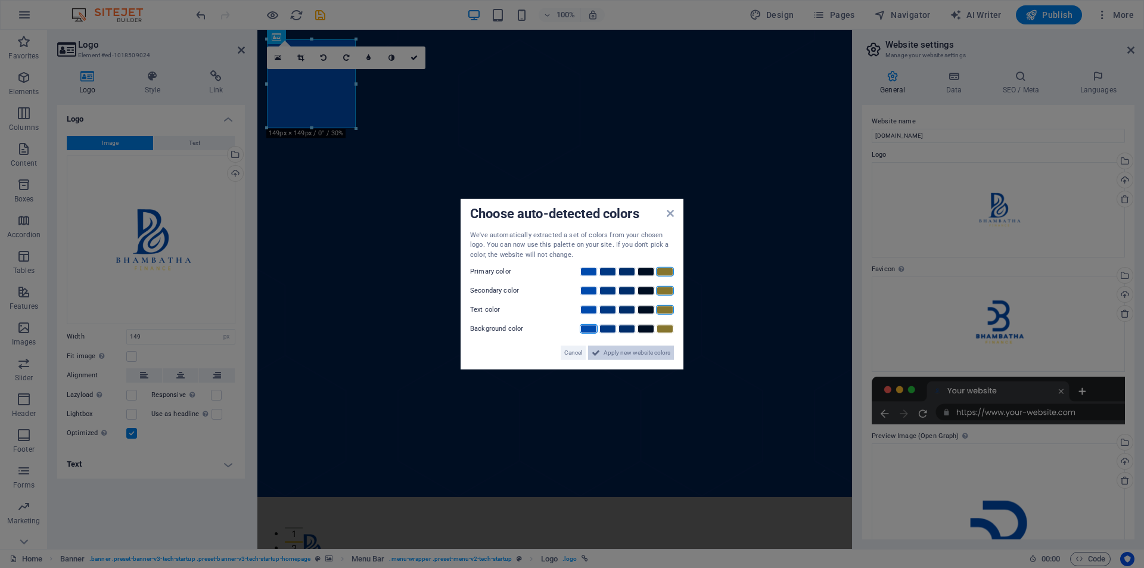
click at [613, 350] on span "Apply new website colors" at bounding box center [637, 353] width 67 height 14
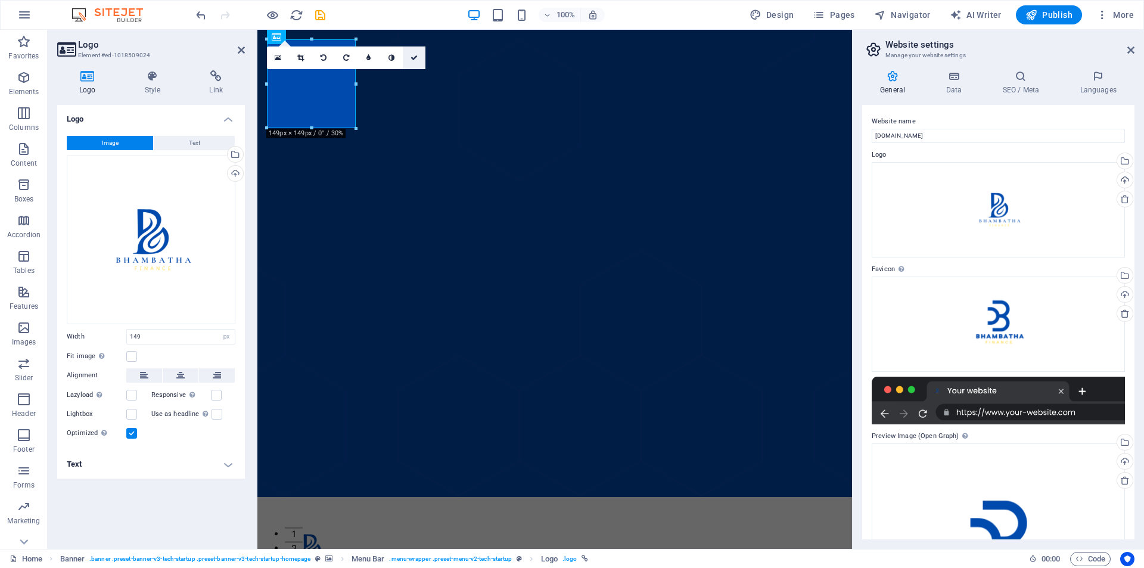
drag, startPoint x: 412, startPoint y: 52, endPoint x: 364, endPoint y: 23, distance: 55.6
click at [412, 52] on link at bounding box center [414, 57] width 23 height 23
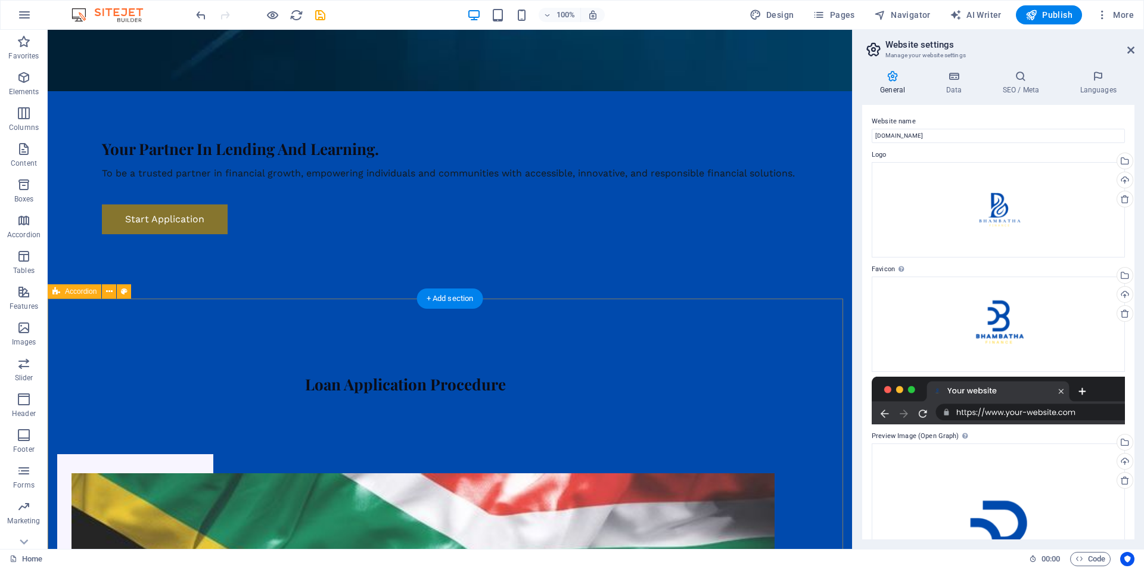
scroll to position [894, 0]
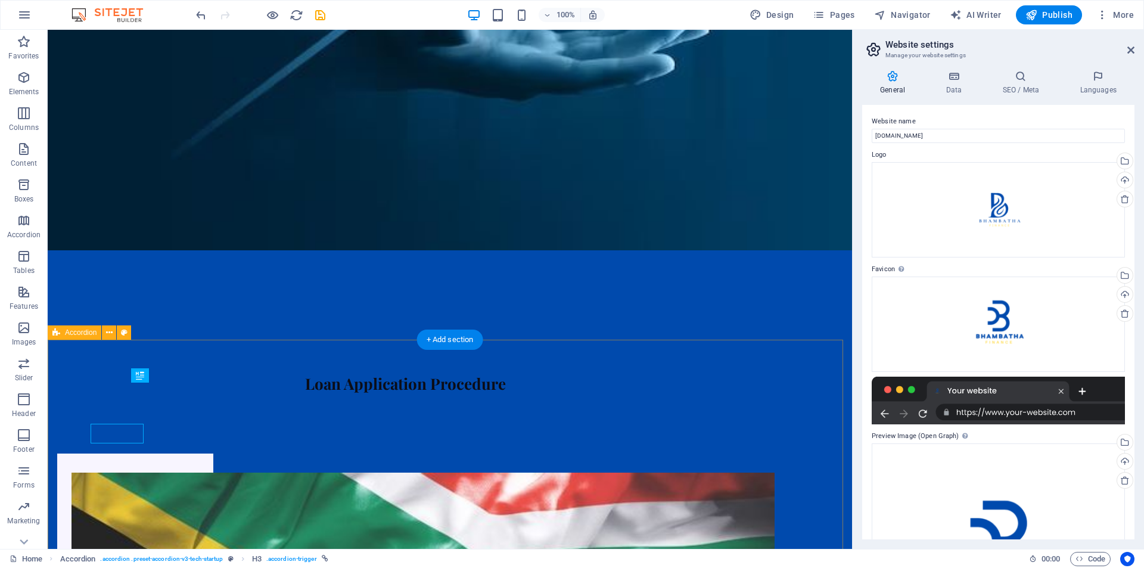
scroll to position [853, 0]
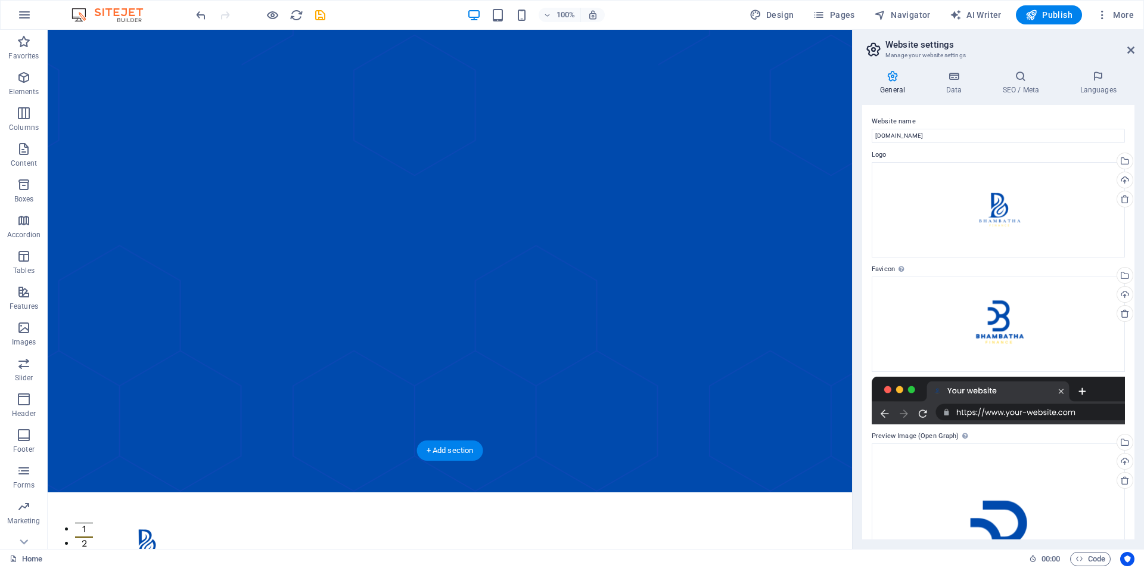
scroll to position [0, 0]
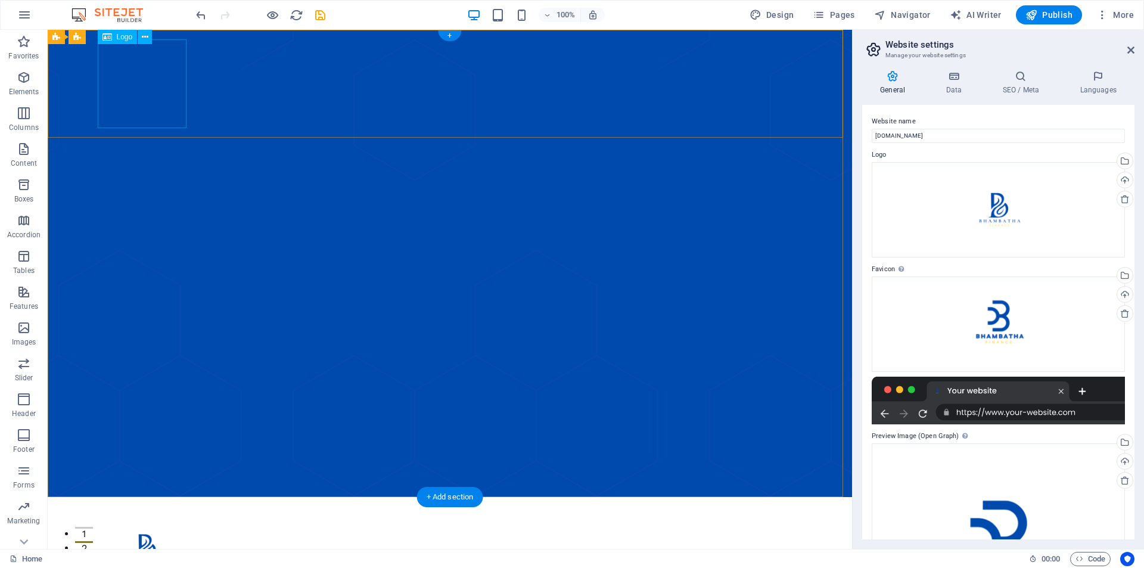
click at [166, 507] on div at bounding box center [450, 551] width 696 height 89
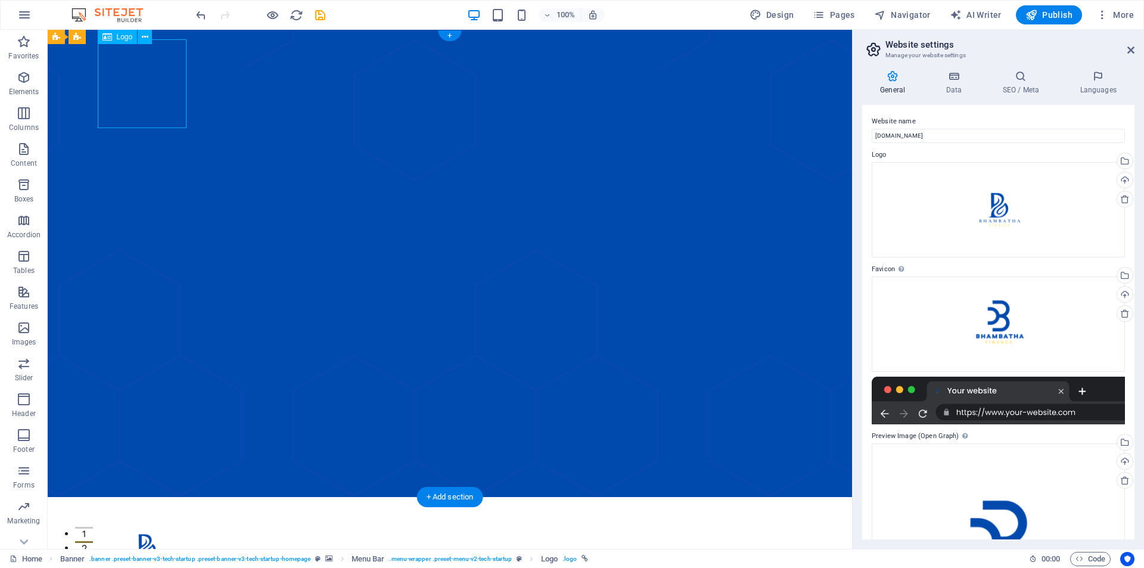
click at [166, 507] on div at bounding box center [450, 551] width 696 height 89
select select "px"
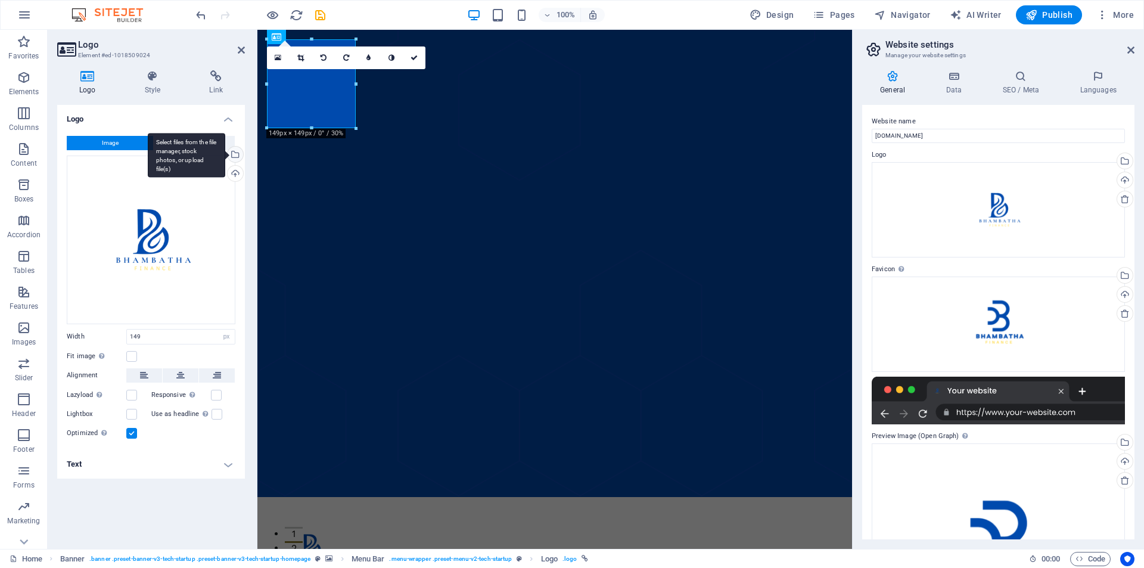
click at [225, 156] on div "Select files from the file manager, stock photos, or upload file(s)" at bounding box center [186, 155] width 77 height 45
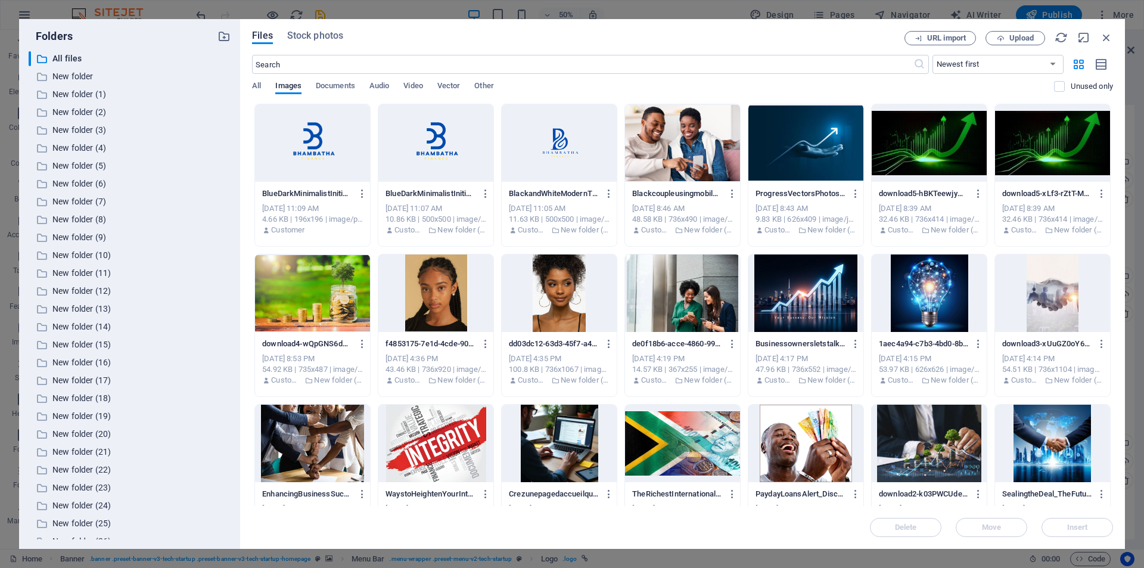
click at [307, 141] on div at bounding box center [312, 142] width 115 height 77
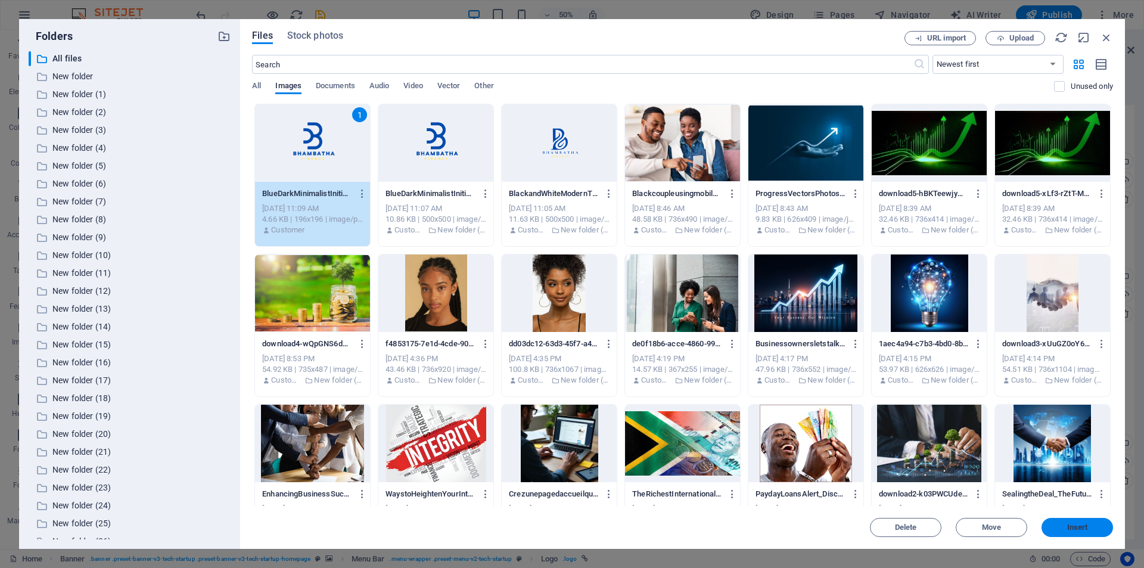
click at [1074, 525] on span "Insert" at bounding box center [1078, 527] width 21 height 7
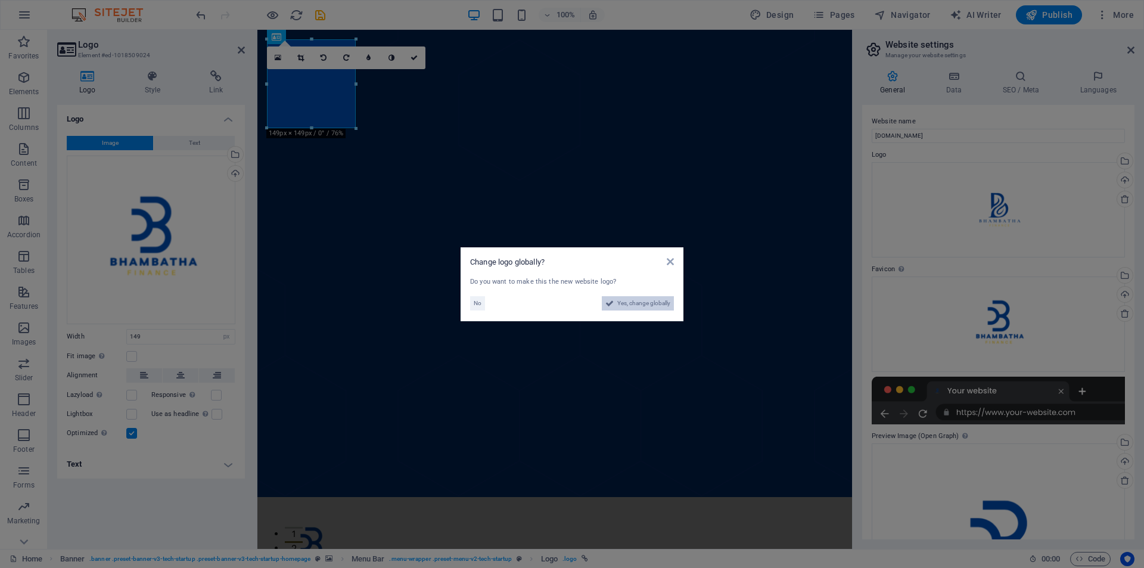
click at [632, 300] on span "Yes, change globally" at bounding box center [644, 303] width 53 height 14
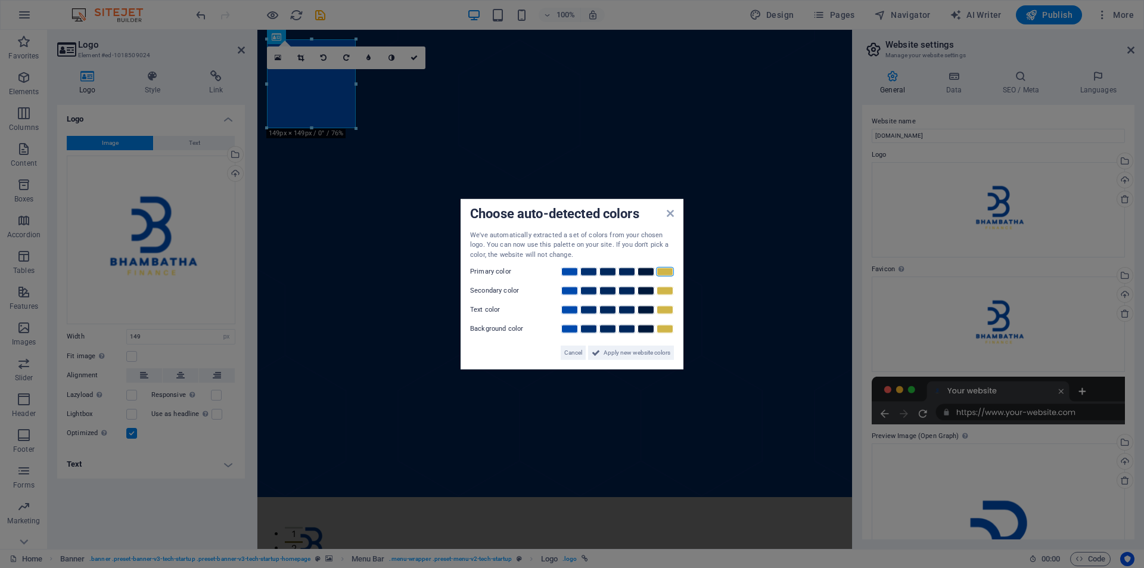
click at [663, 271] on link at bounding box center [665, 272] width 18 height 10
click at [665, 287] on link at bounding box center [665, 291] width 18 height 10
click at [666, 305] on div at bounding box center [617, 310] width 114 height 12
click at [574, 333] on link at bounding box center [570, 329] width 18 height 10
click at [620, 355] on span "Apply new website colors" at bounding box center [637, 353] width 67 height 14
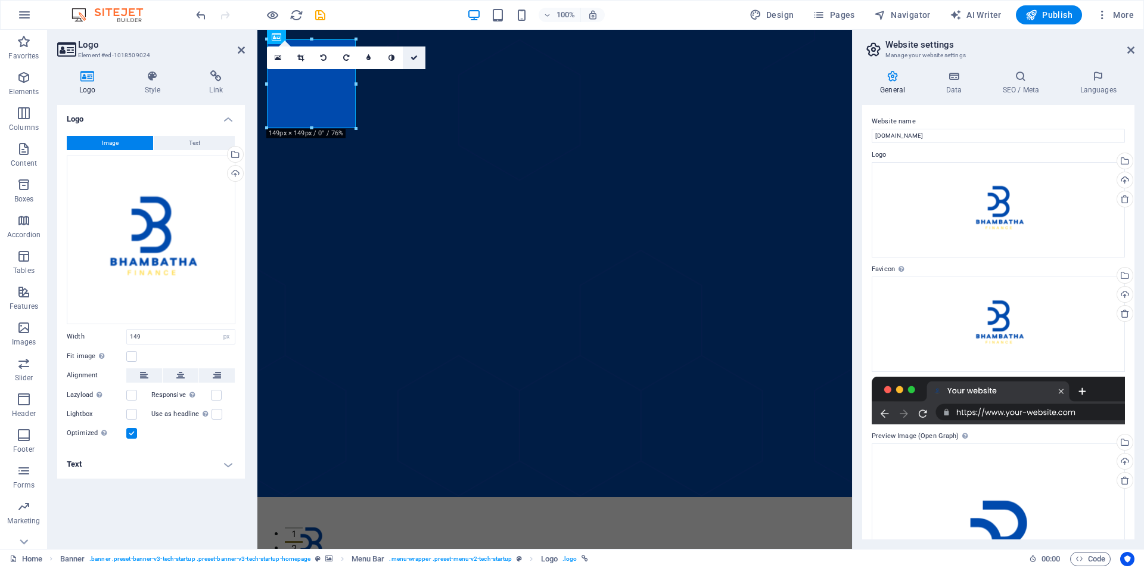
drag, startPoint x: 412, startPoint y: 55, endPoint x: 365, endPoint y: 26, distance: 55.7
click at [412, 55] on icon at bounding box center [414, 57] width 7 height 7
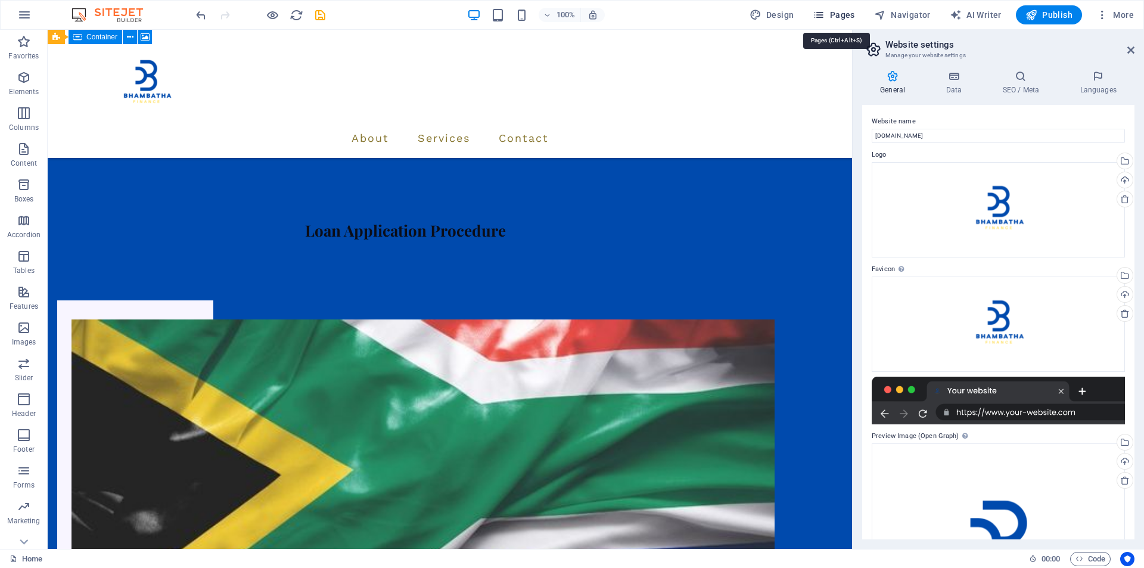
click at [815, 13] on button "Pages" at bounding box center [833, 14] width 51 height 19
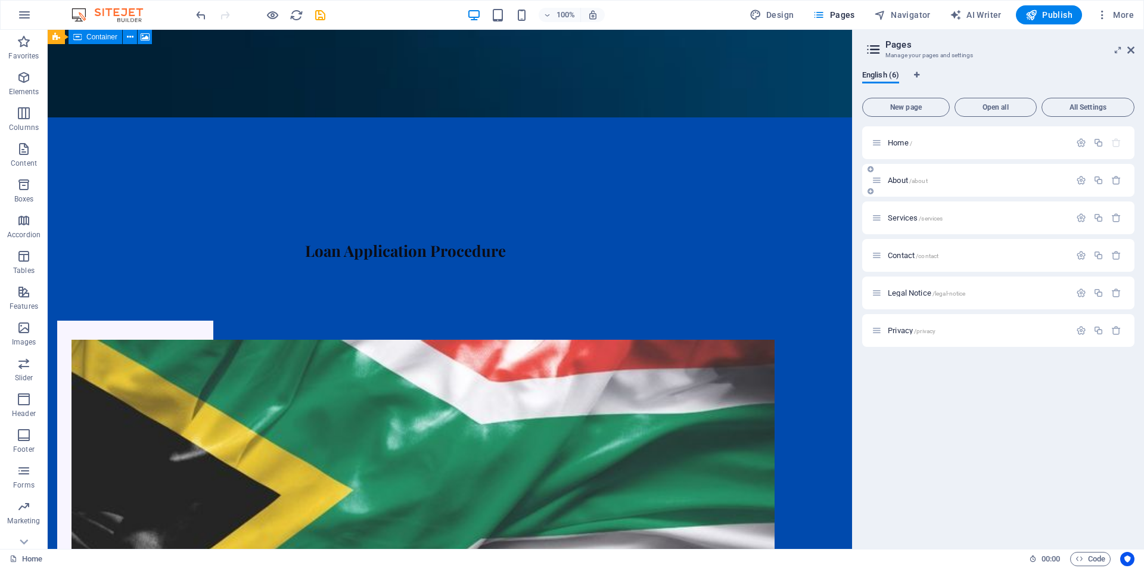
click at [905, 182] on span "About /about" at bounding box center [908, 180] width 40 height 9
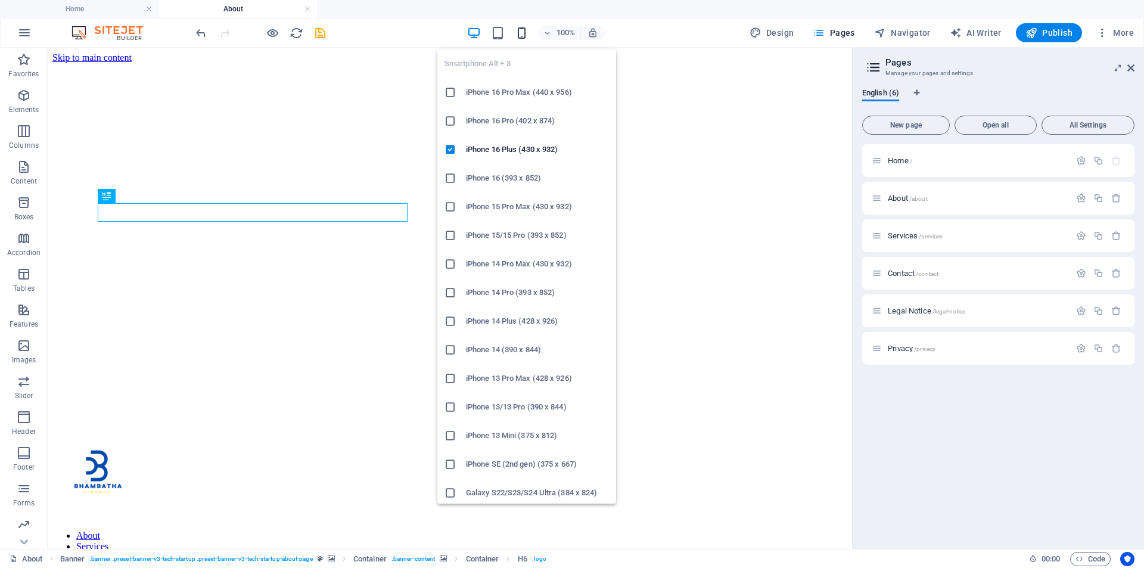
click at [528, 33] on icon "button" at bounding box center [522, 33] width 14 height 14
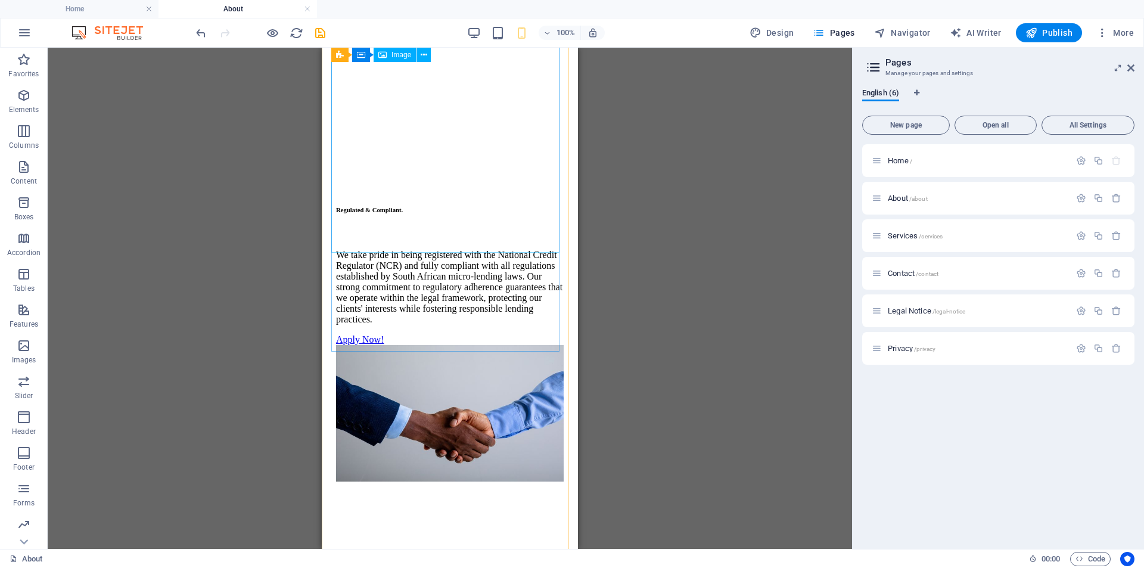
scroll to position [1907, 0]
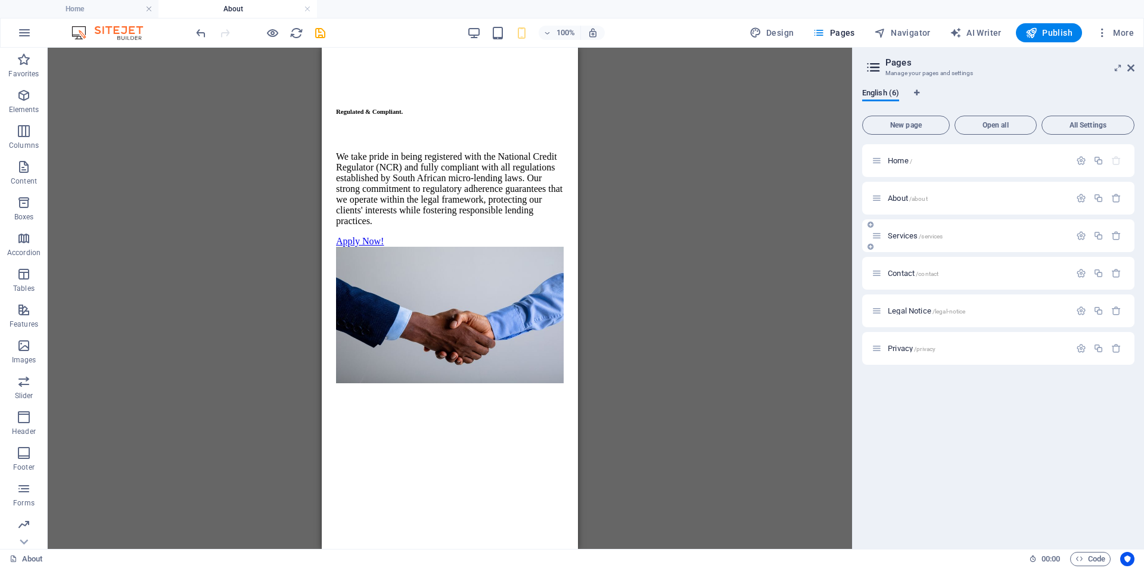
click at [900, 234] on span "Services /services" at bounding box center [915, 235] width 55 height 9
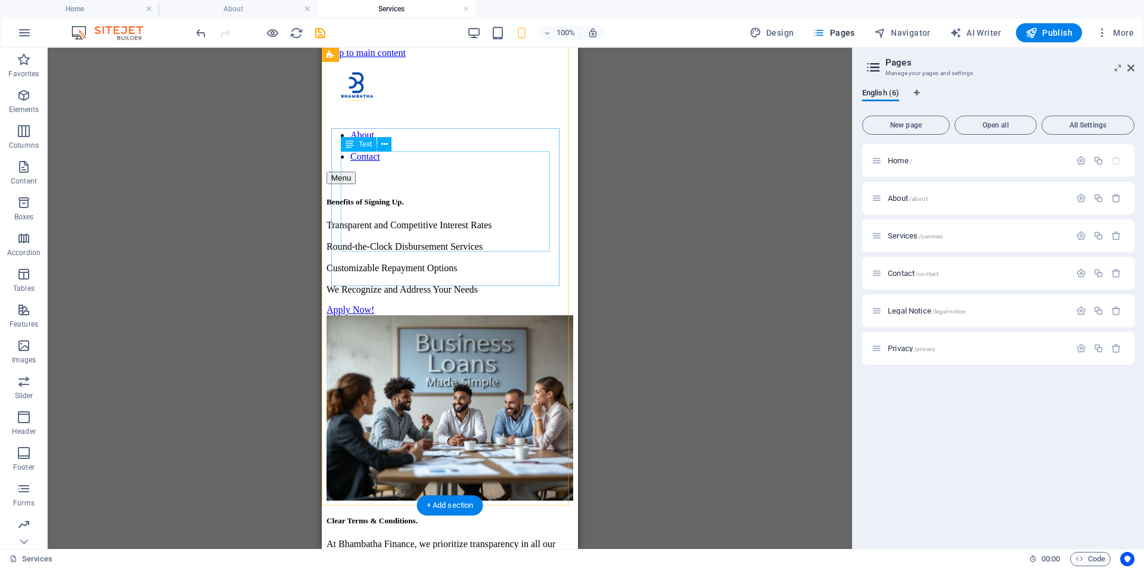
scroll to position [0, 0]
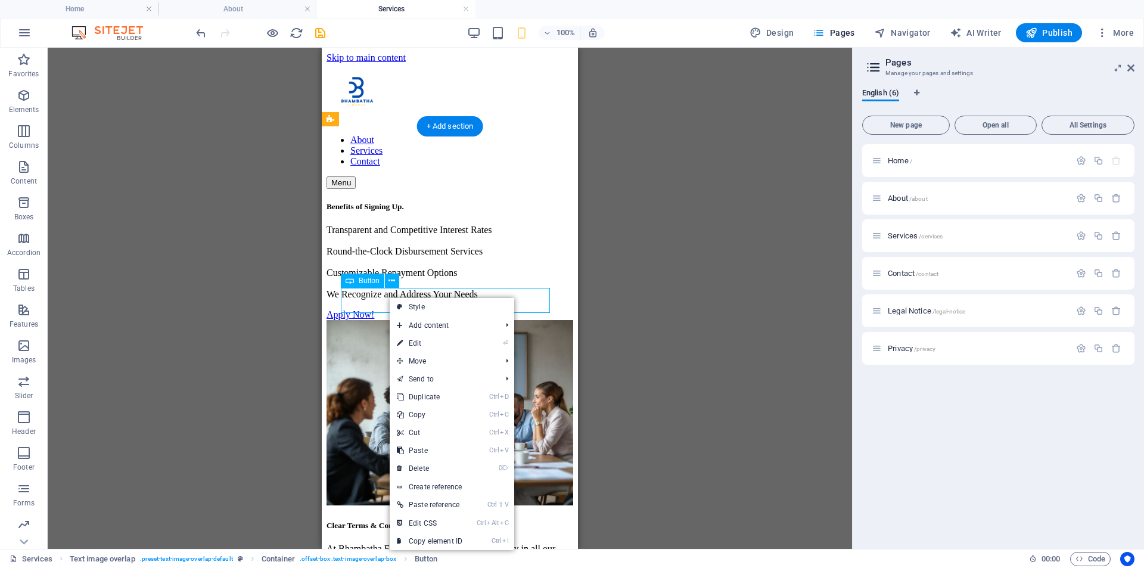
click at [374, 309] on div "Apply Now!" at bounding box center [450, 314] width 247 height 11
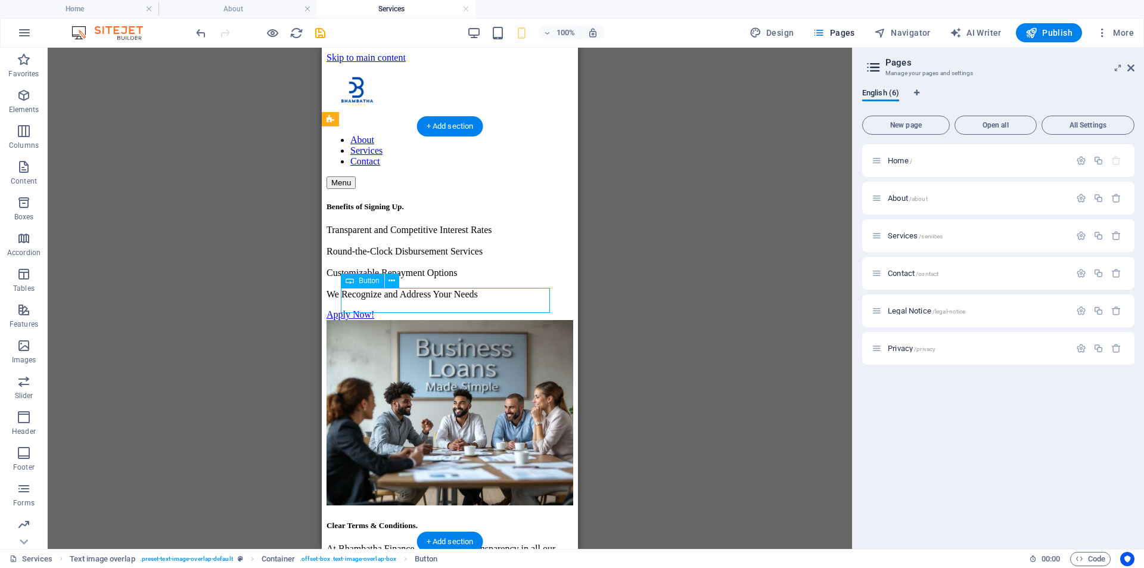
click at [374, 309] on div "Apply Now!" at bounding box center [450, 314] width 247 height 11
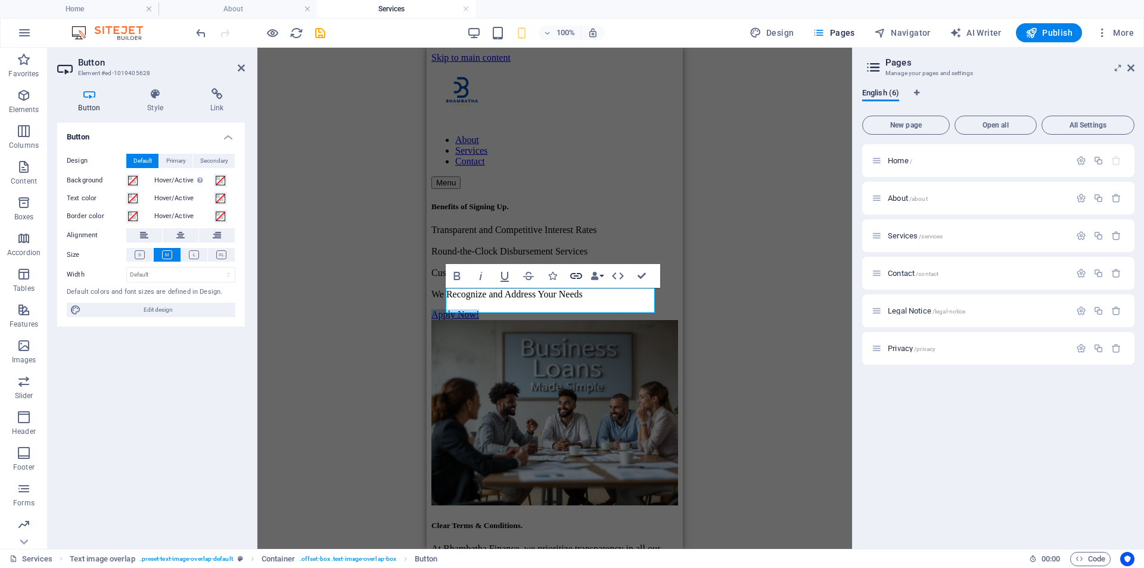
click at [574, 280] on icon "button" at bounding box center [576, 276] width 14 height 14
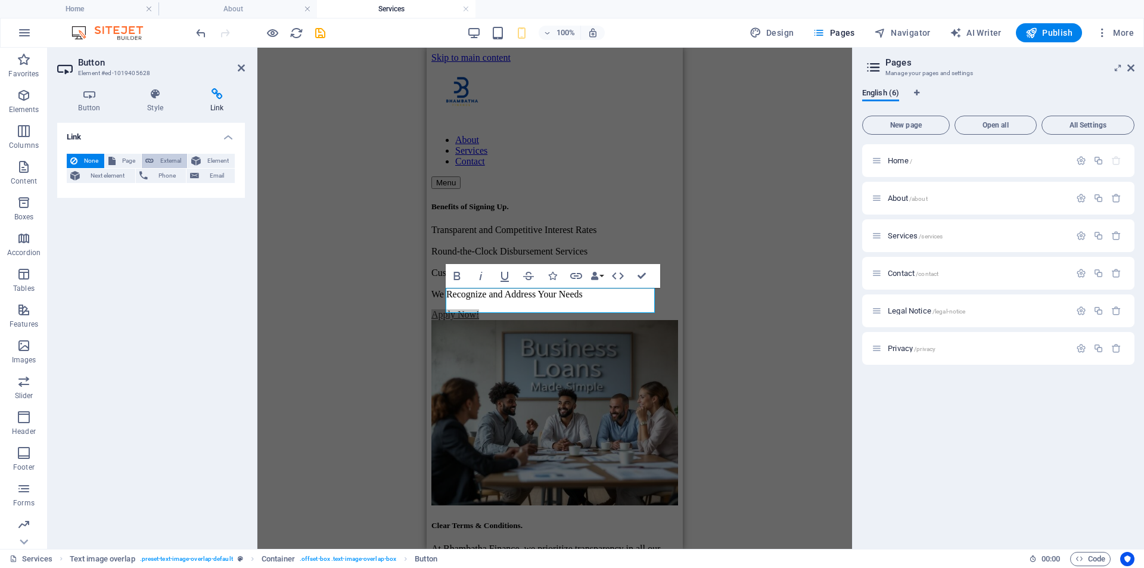
click at [166, 156] on span "External" at bounding box center [170, 161] width 26 height 14
select select "blank"
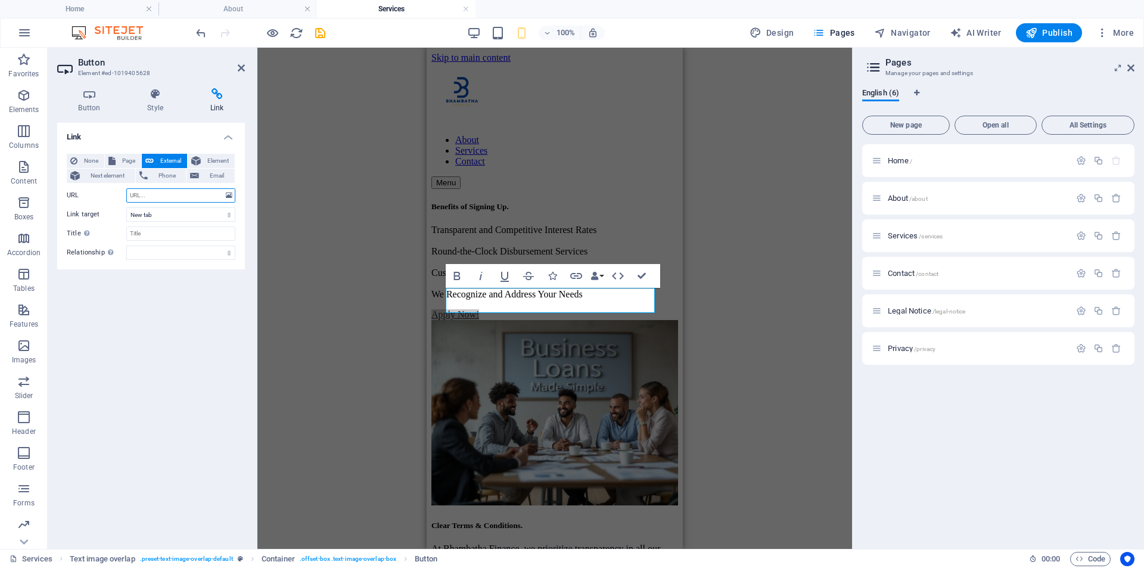
paste input "https://bhambathafinance.quinnpay.com"
type input "https://bhambathafinance.quinnpay.com"
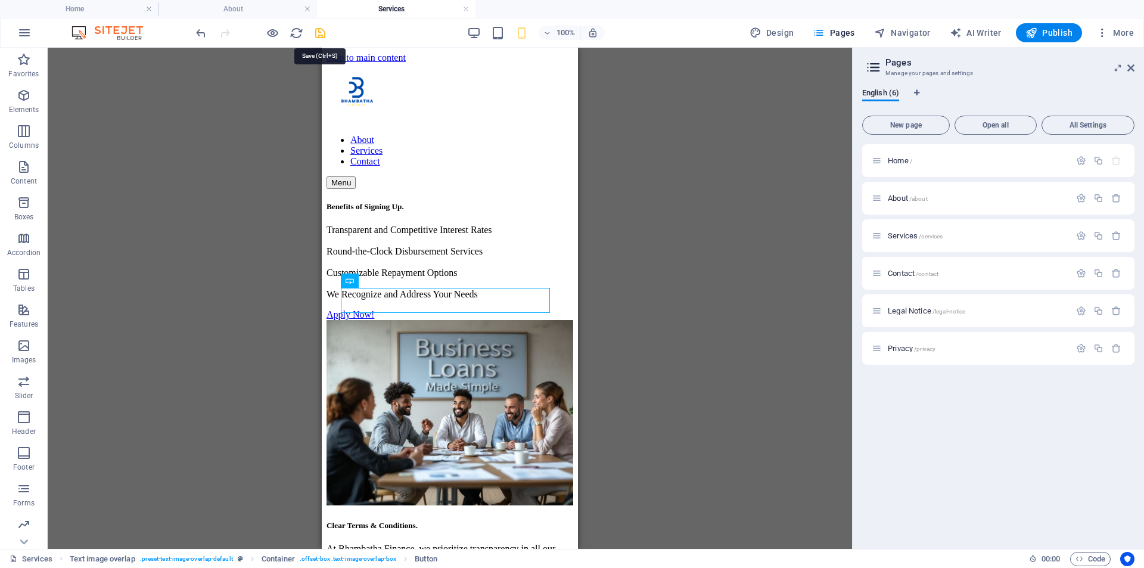
click at [322, 30] on icon "save" at bounding box center [321, 33] width 14 height 14
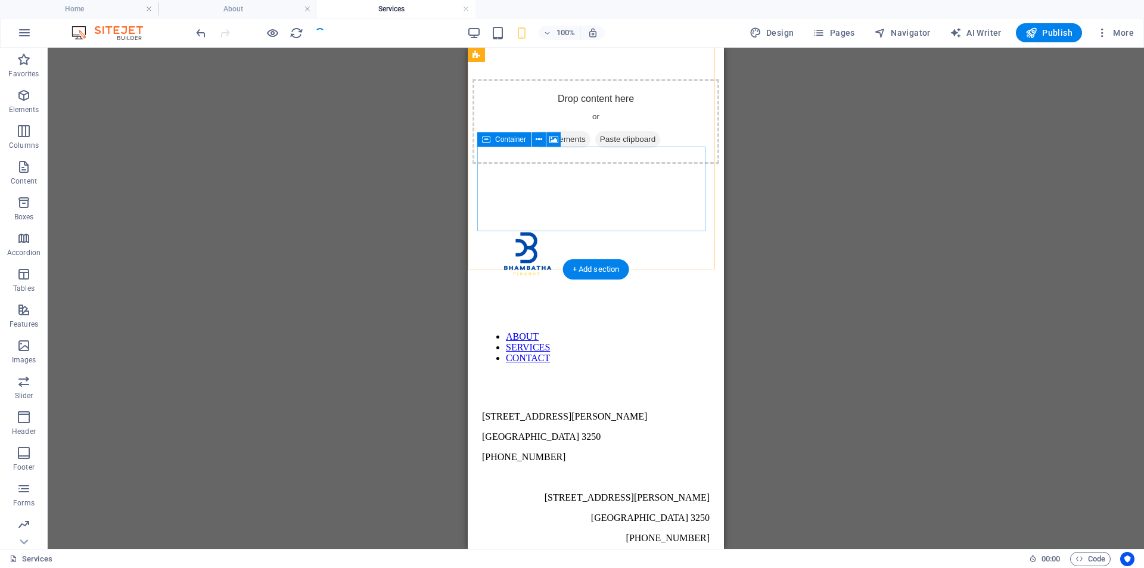
scroll to position [739, 0]
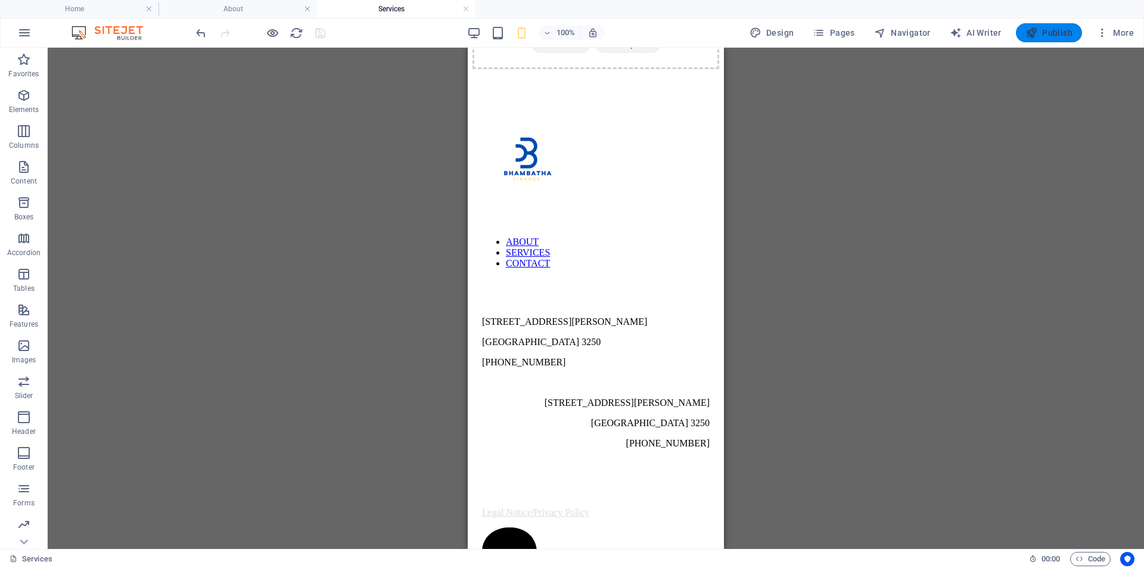
click at [1042, 23] on button "Publish" at bounding box center [1049, 32] width 66 height 19
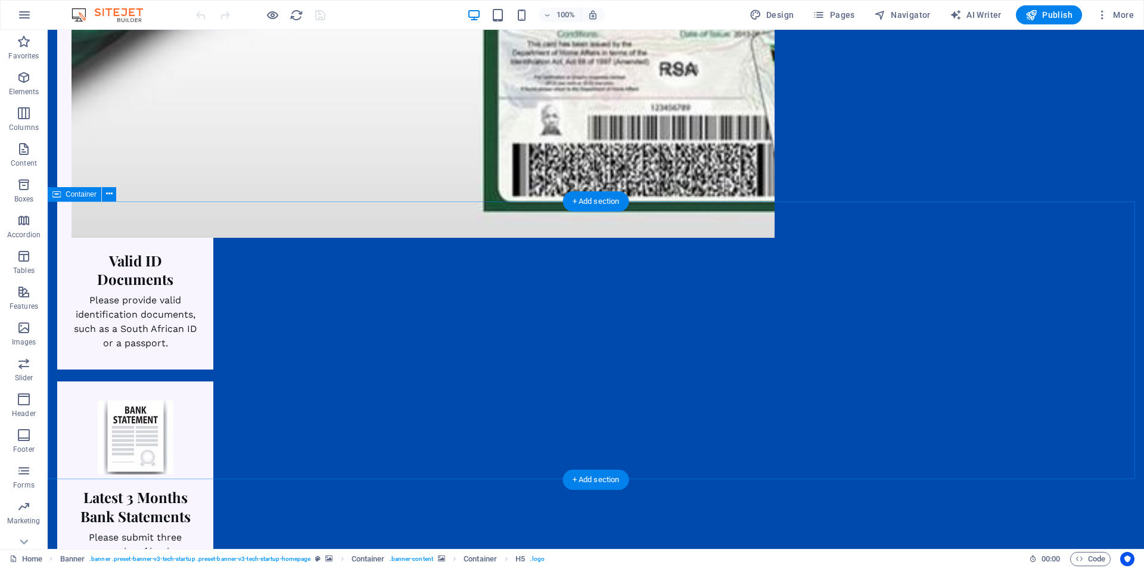
scroll to position [2050, 0]
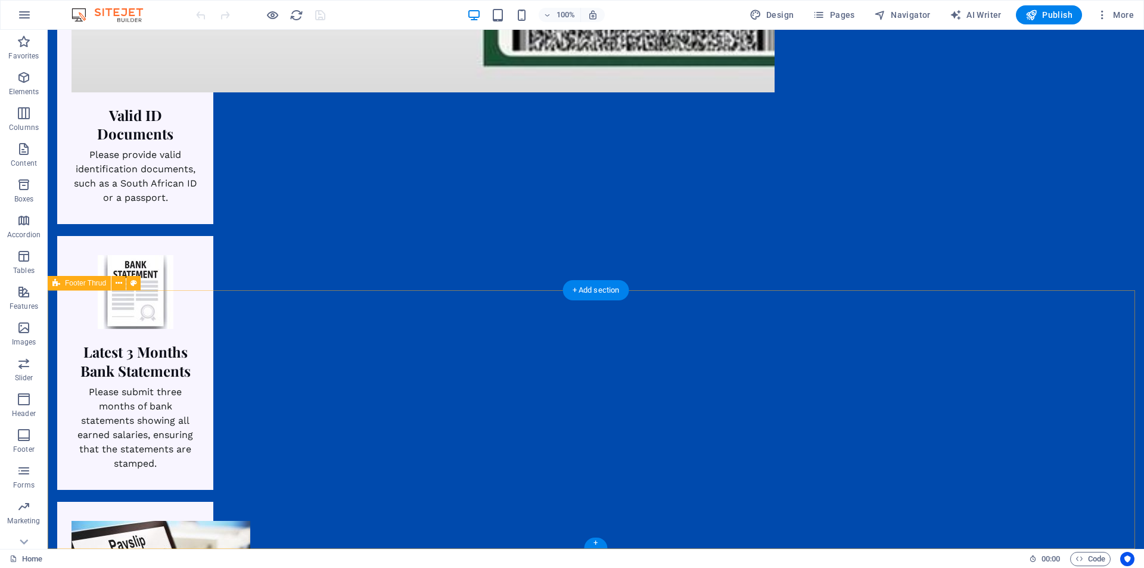
select select "footer"
select select "rem"
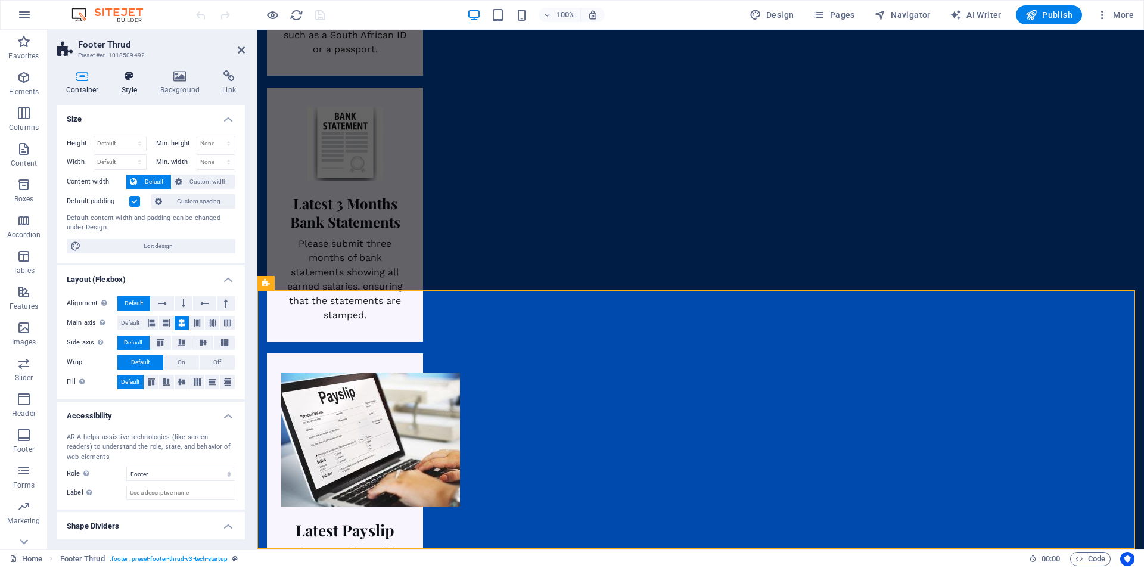
click at [130, 82] on icon at bounding box center [130, 76] width 34 height 12
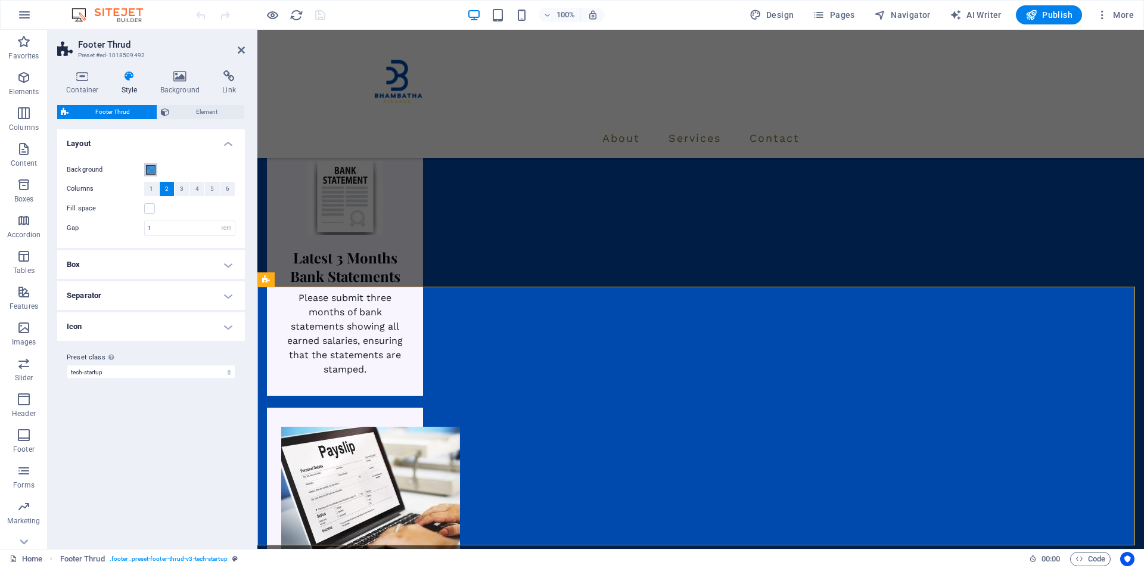
click at [148, 166] on span at bounding box center [151, 170] width 10 height 10
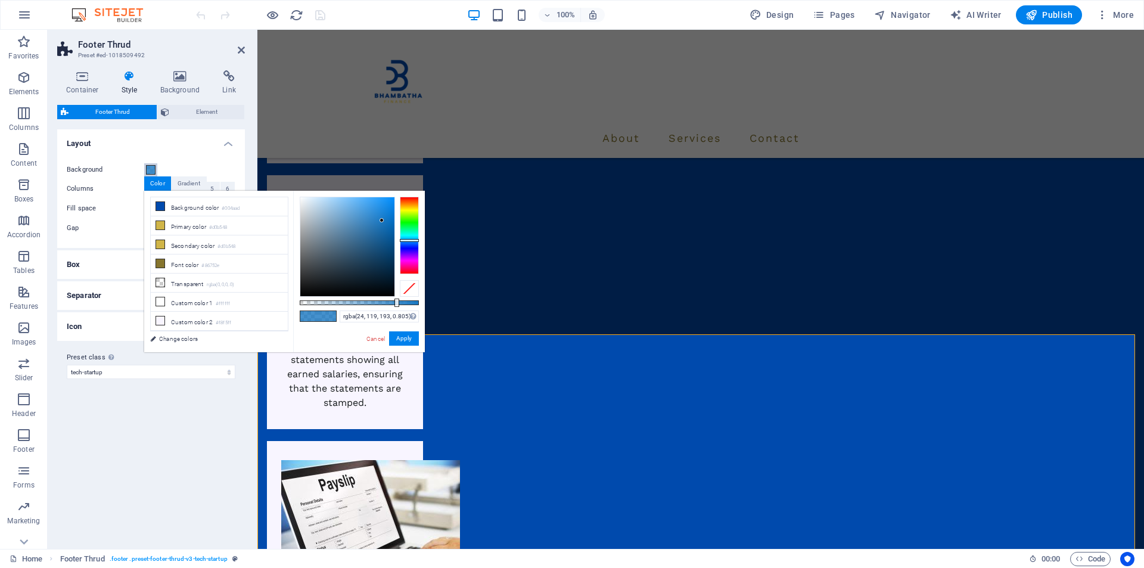
scroll to position [1933, 0]
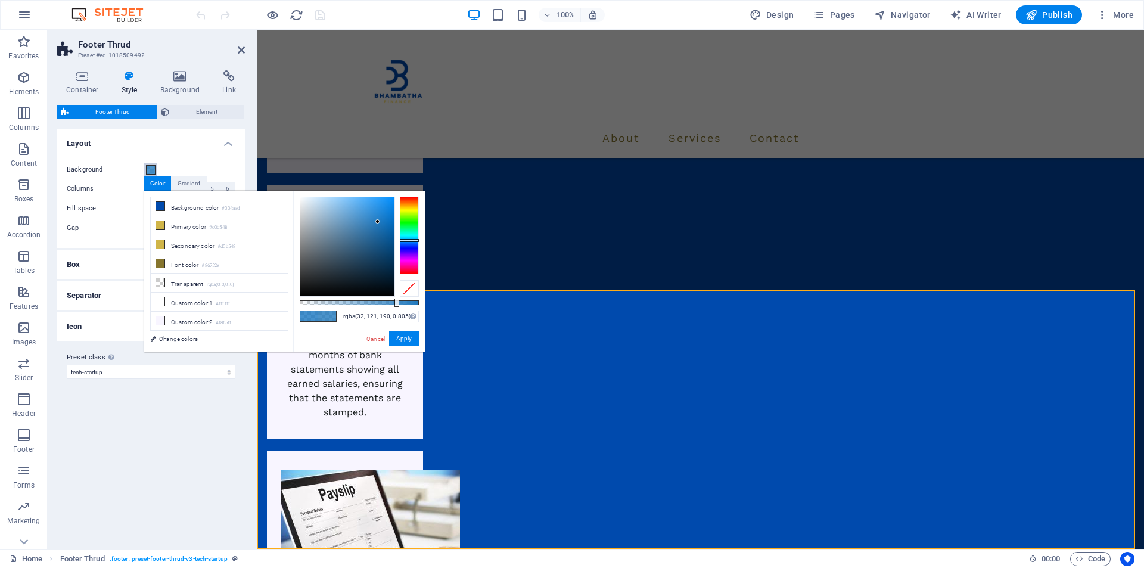
click at [378, 222] on div at bounding box center [347, 246] width 94 height 99
click at [383, 213] on div at bounding box center [347, 246] width 94 height 99
click at [389, 209] on div at bounding box center [347, 246] width 94 height 99
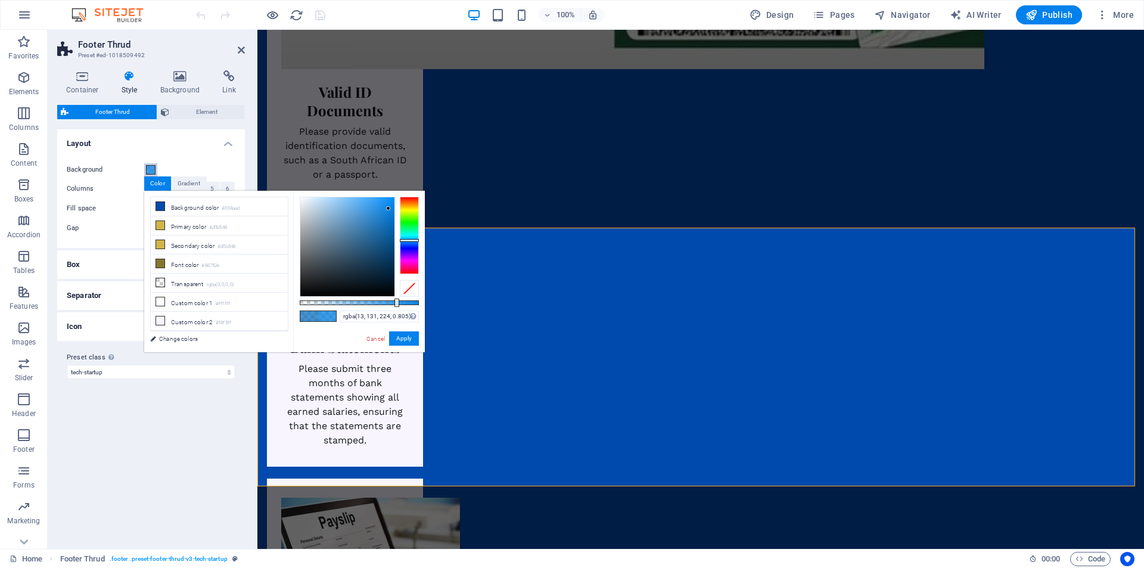
scroll to position [2050, 0]
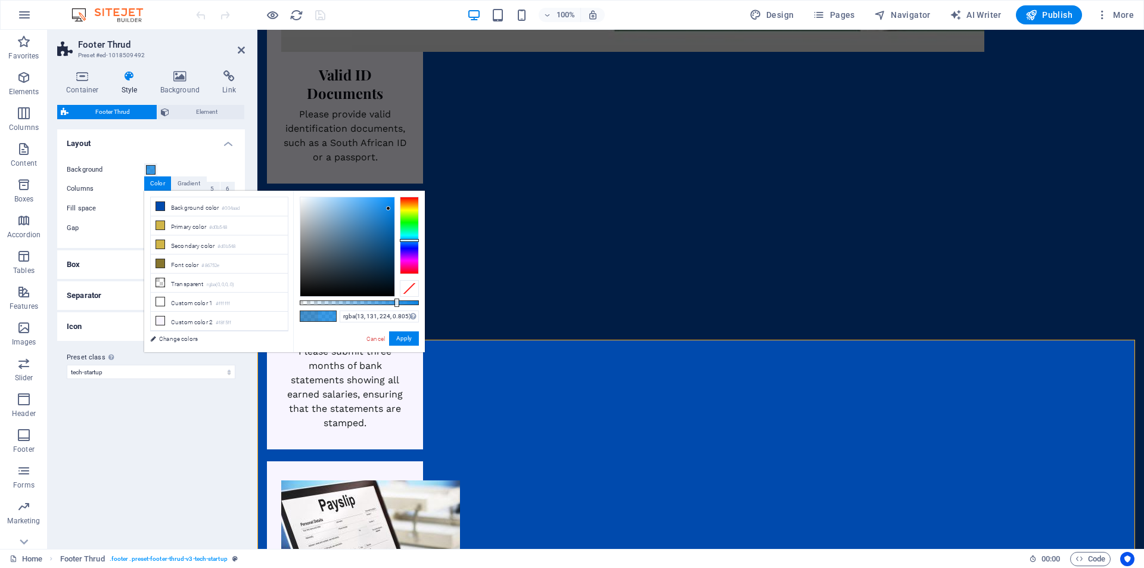
click at [413, 297] on div "rgba(13, 131, 224, 0.805) Supported formats #0852ed rgb(8, 82, 237) rgba(8, 82,…" at bounding box center [359, 358] width 132 height 334
click at [413, 299] on div "rgba(13, 131, 224, 0.805) Supported formats #0852ed rgb(8, 82, 237) rgba(8, 82,…" at bounding box center [359, 358] width 132 height 334
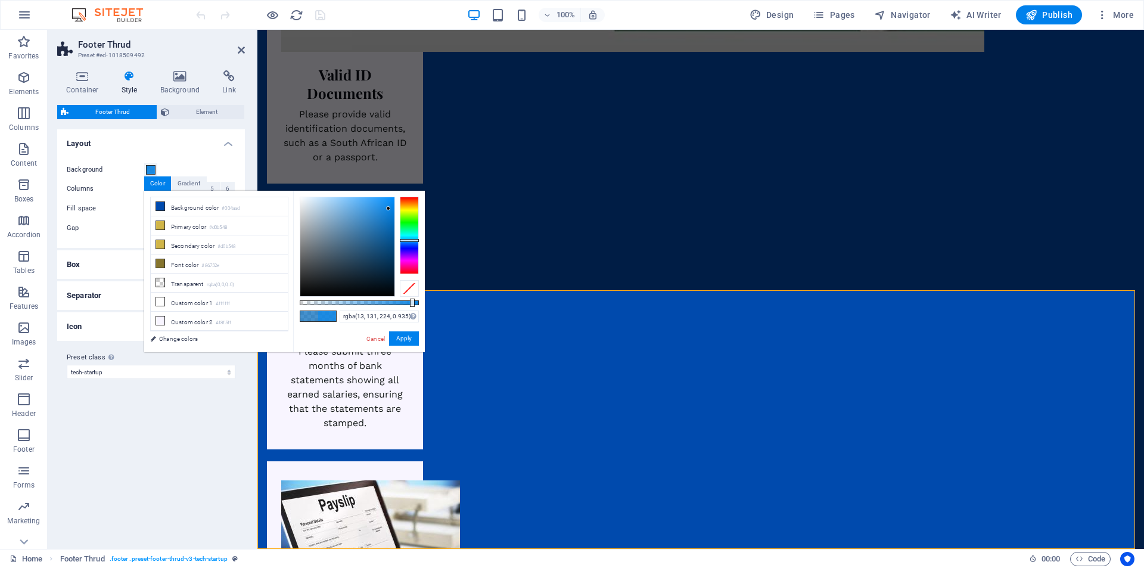
drag, startPoint x: 396, startPoint y: 300, endPoint x: 413, endPoint y: 302, distance: 17.4
click at [412, 303] on div at bounding box center [412, 303] width 5 height 8
click at [388, 232] on div at bounding box center [347, 246] width 94 height 99
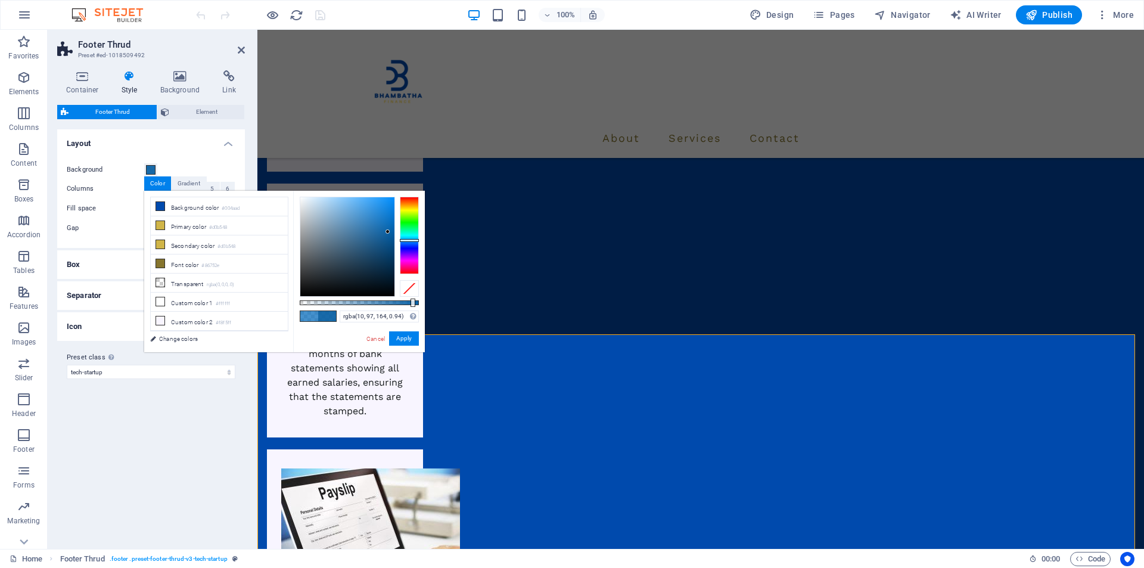
scroll to position [1933, 0]
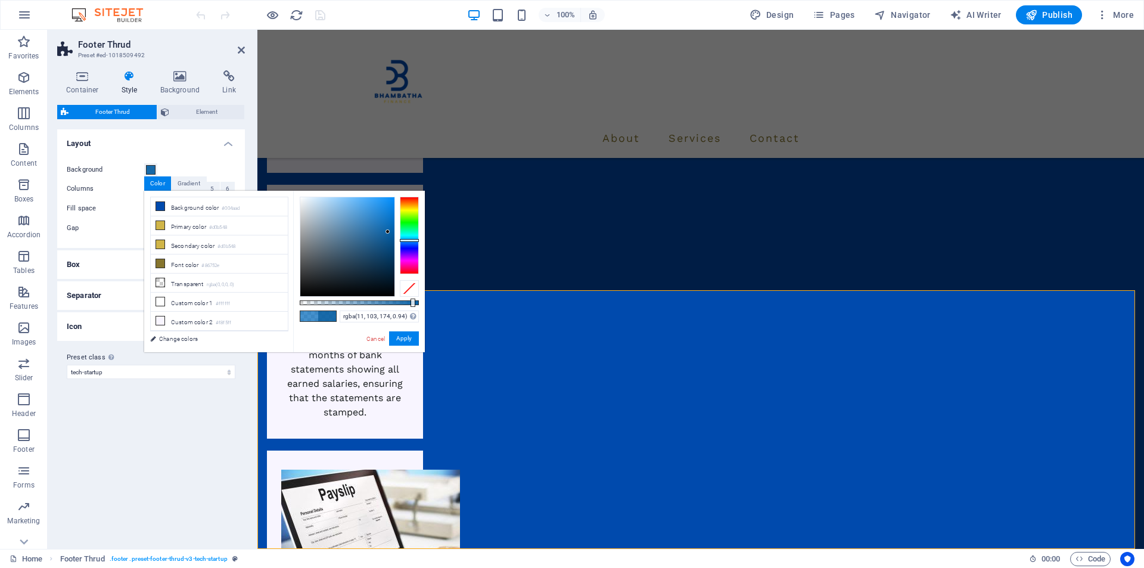
click at [388, 228] on div at bounding box center [347, 246] width 94 height 99
click at [408, 244] on div at bounding box center [409, 235] width 19 height 77
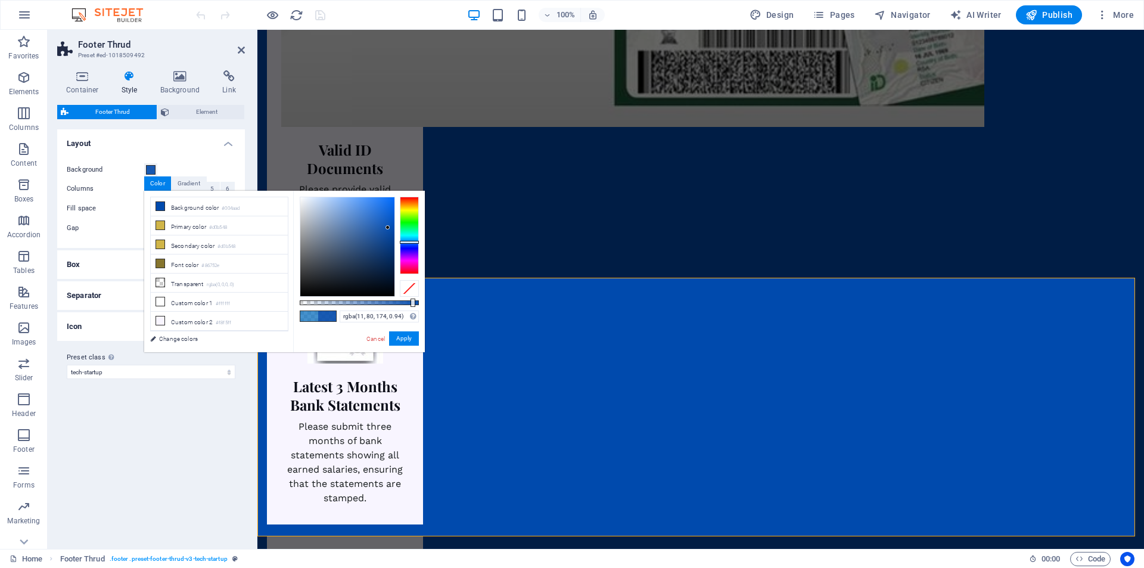
click at [404, 242] on div at bounding box center [409, 235] width 19 height 77
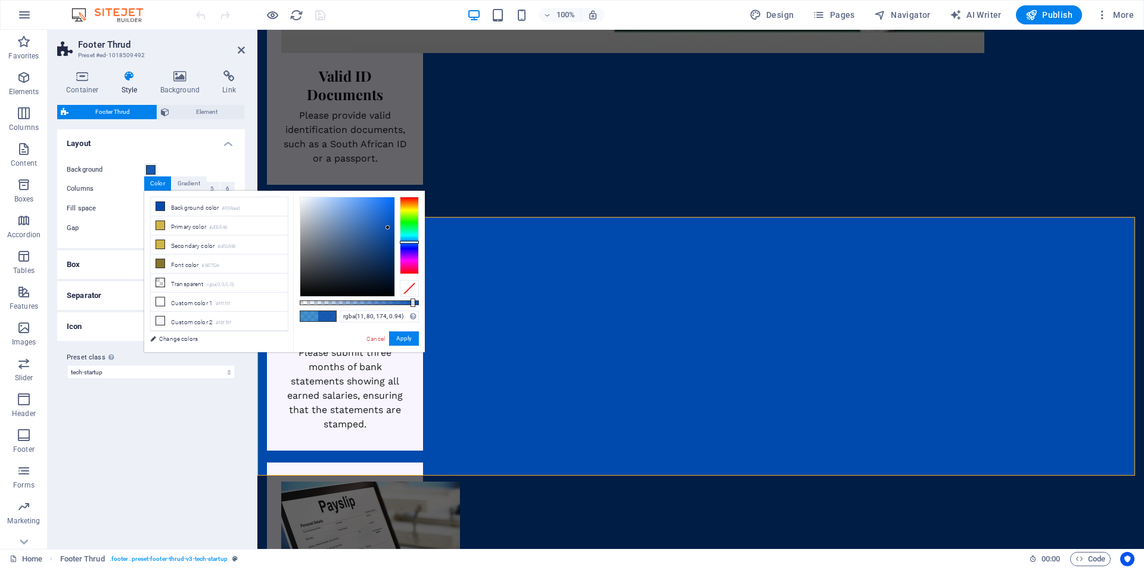
scroll to position [2050, 0]
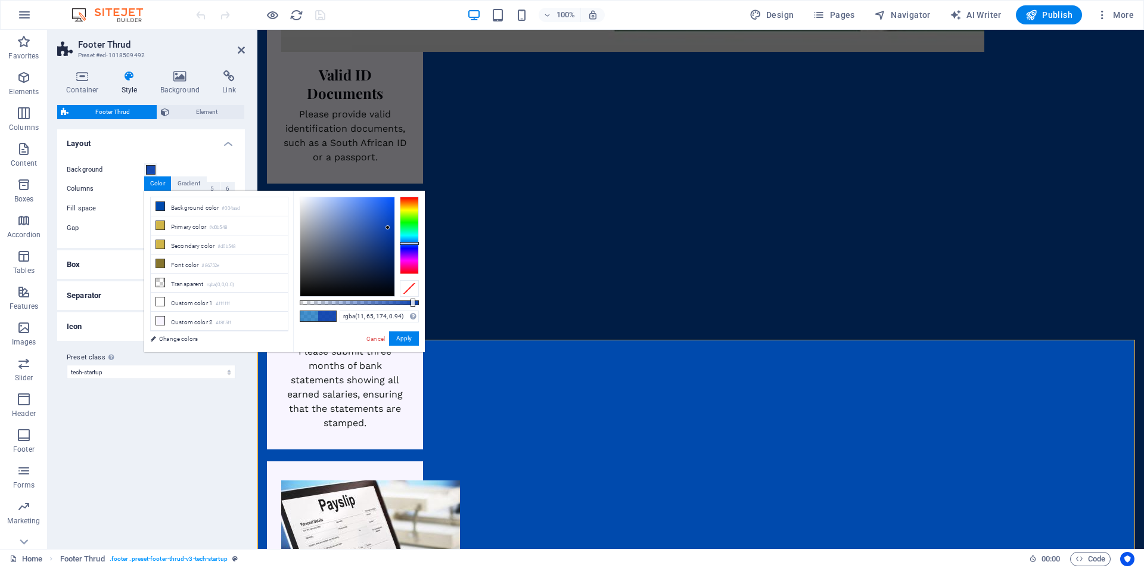
click at [404, 243] on div at bounding box center [409, 243] width 19 height 3
click at [404, 243] on div at bounding box center [409, 242] width 19 height 3
type input "rgba(11, 80, 174, 0.94)"
click at [404, 242] on div at bounding box center [409, 242] width 19 height 3
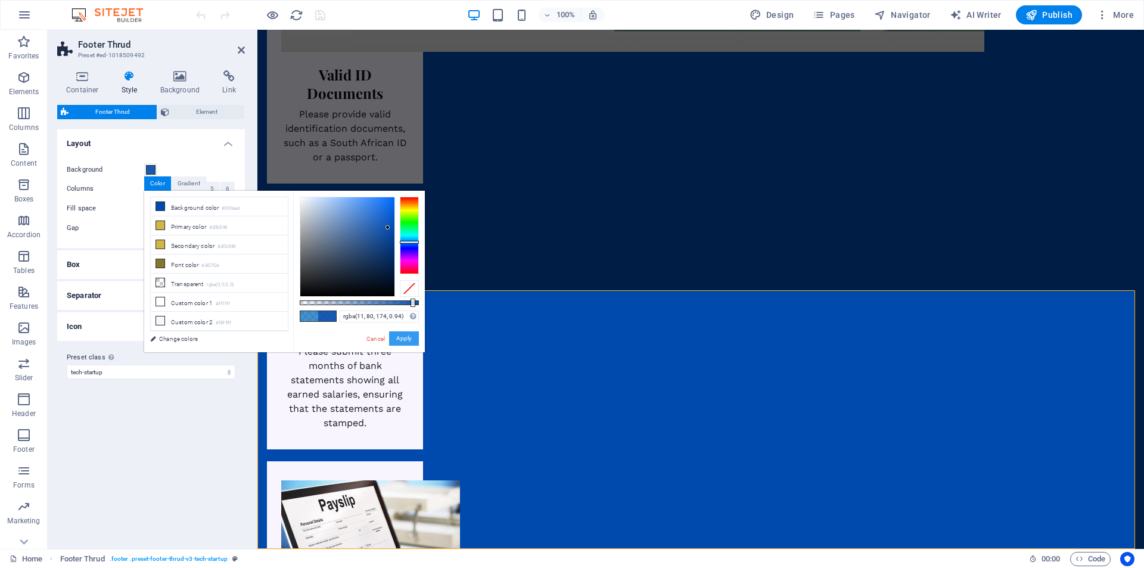
click at [403, 334] on button "Apply" at bounding box center [404, 338] width 30 height 14
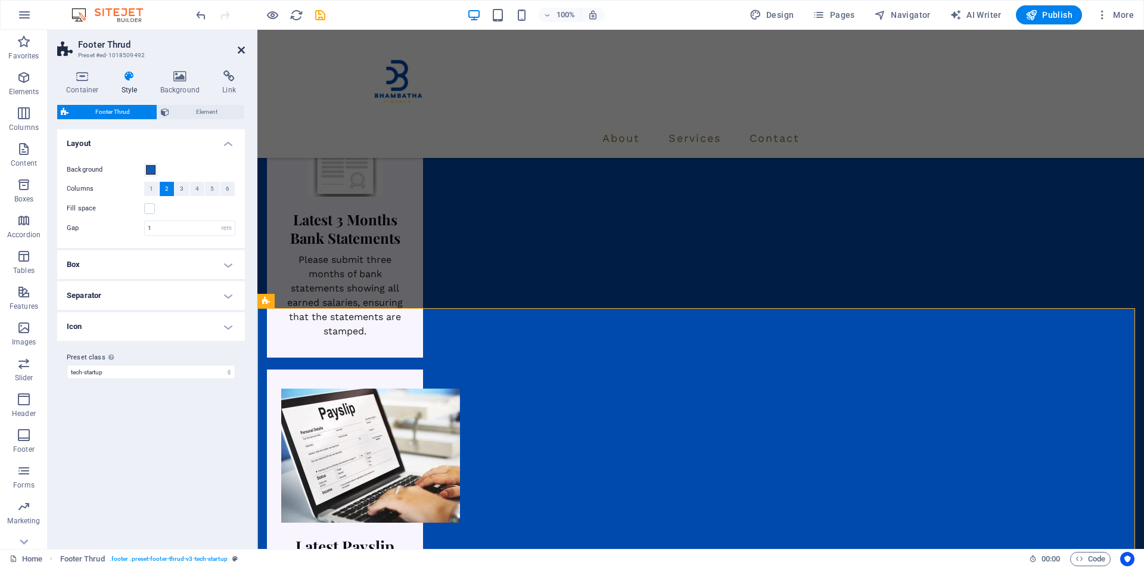
click at [241, 46] on icon at bounding box center [241, 50] width 7 height 10
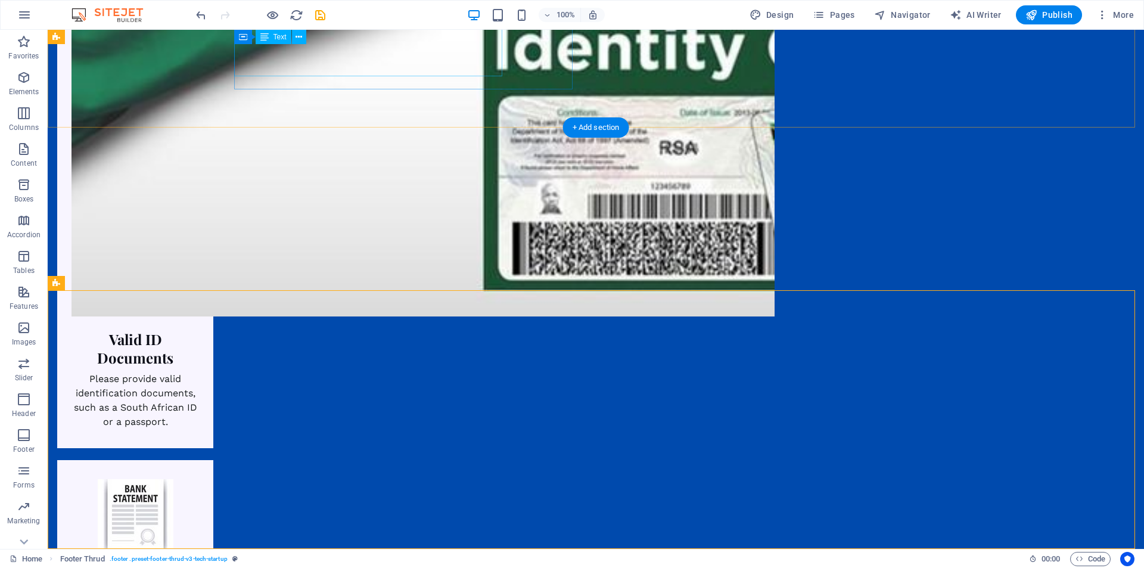
scroll to position [1933, 0]
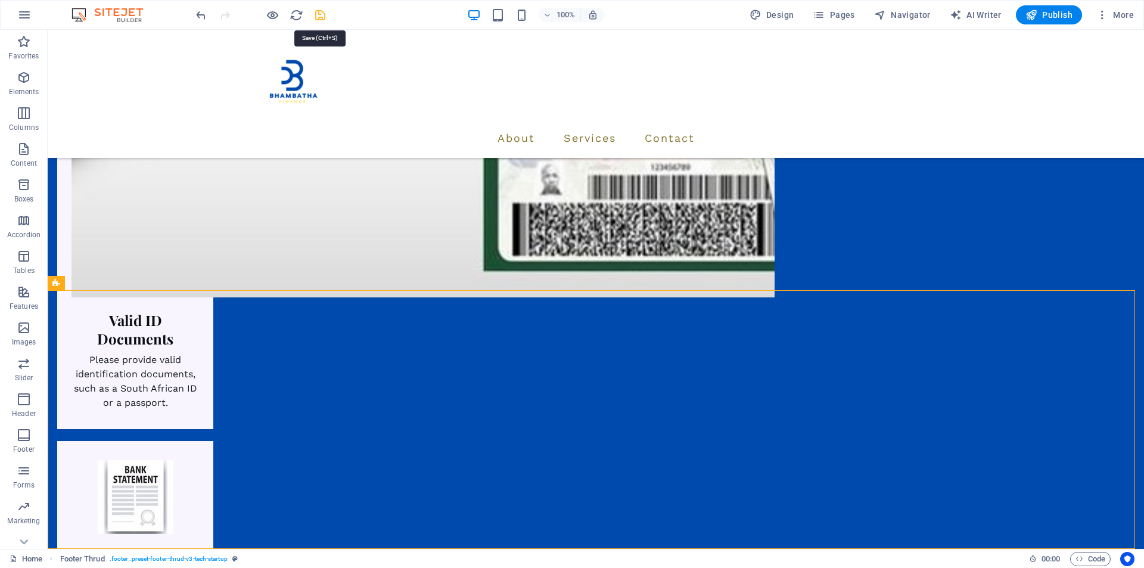
click at [320, 10] on icon "save" at bounding box center [321, 15] width 14 height 14
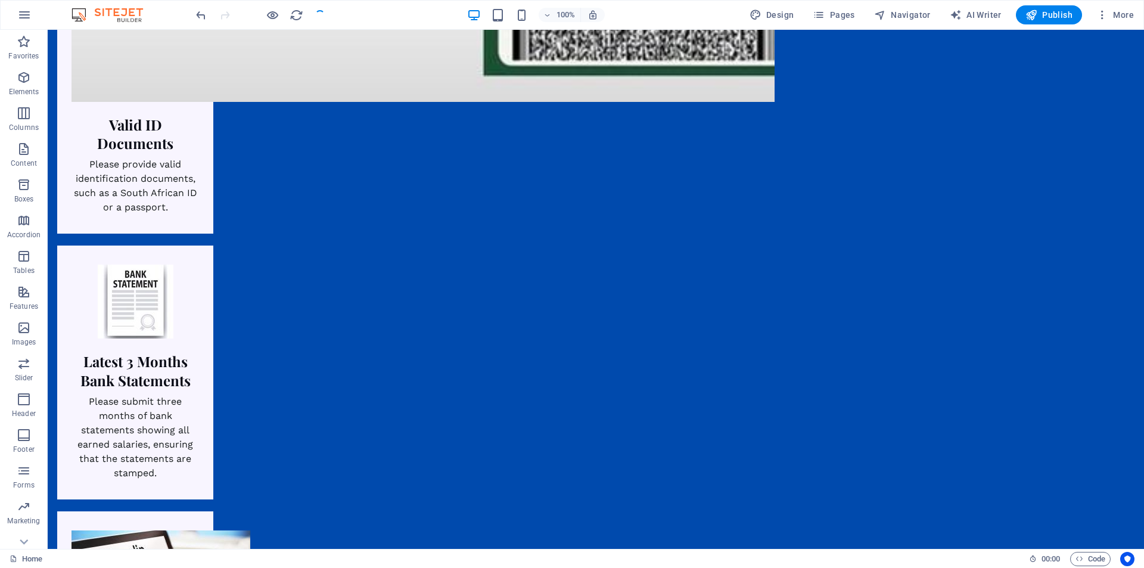
scroll to position [2050, 0]
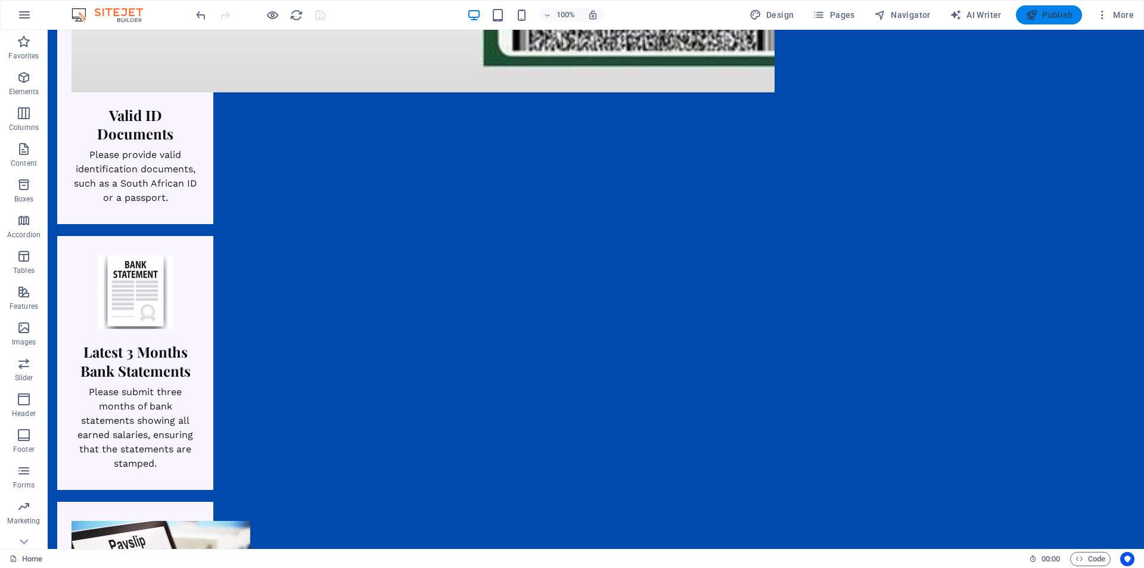
click at [1053, 13] on span "Publish" at bounding box center [1049, 15] width 47 height 12
